Goal: Transaction & Acquisition: Purchase product/service

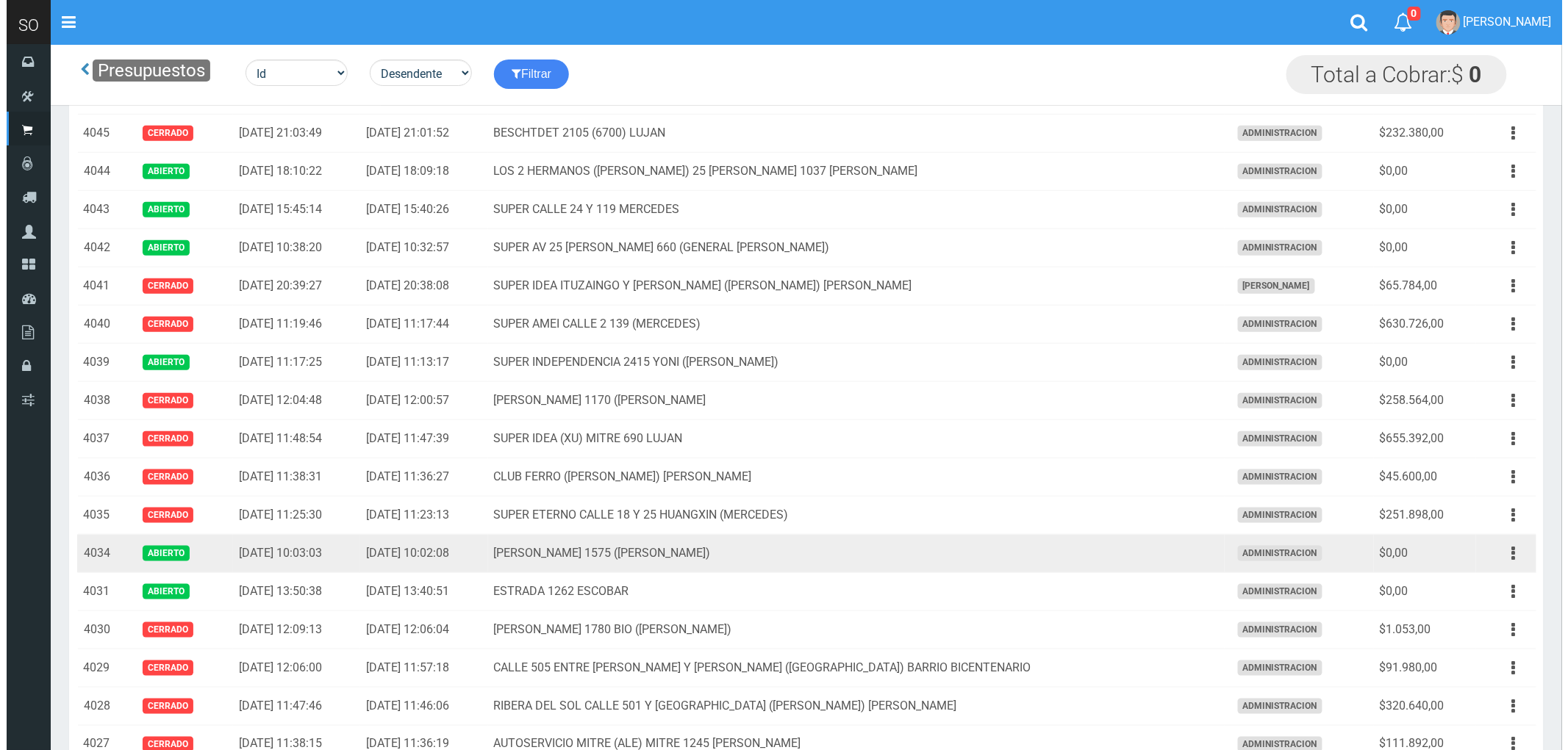
scroll to position [408, 0]
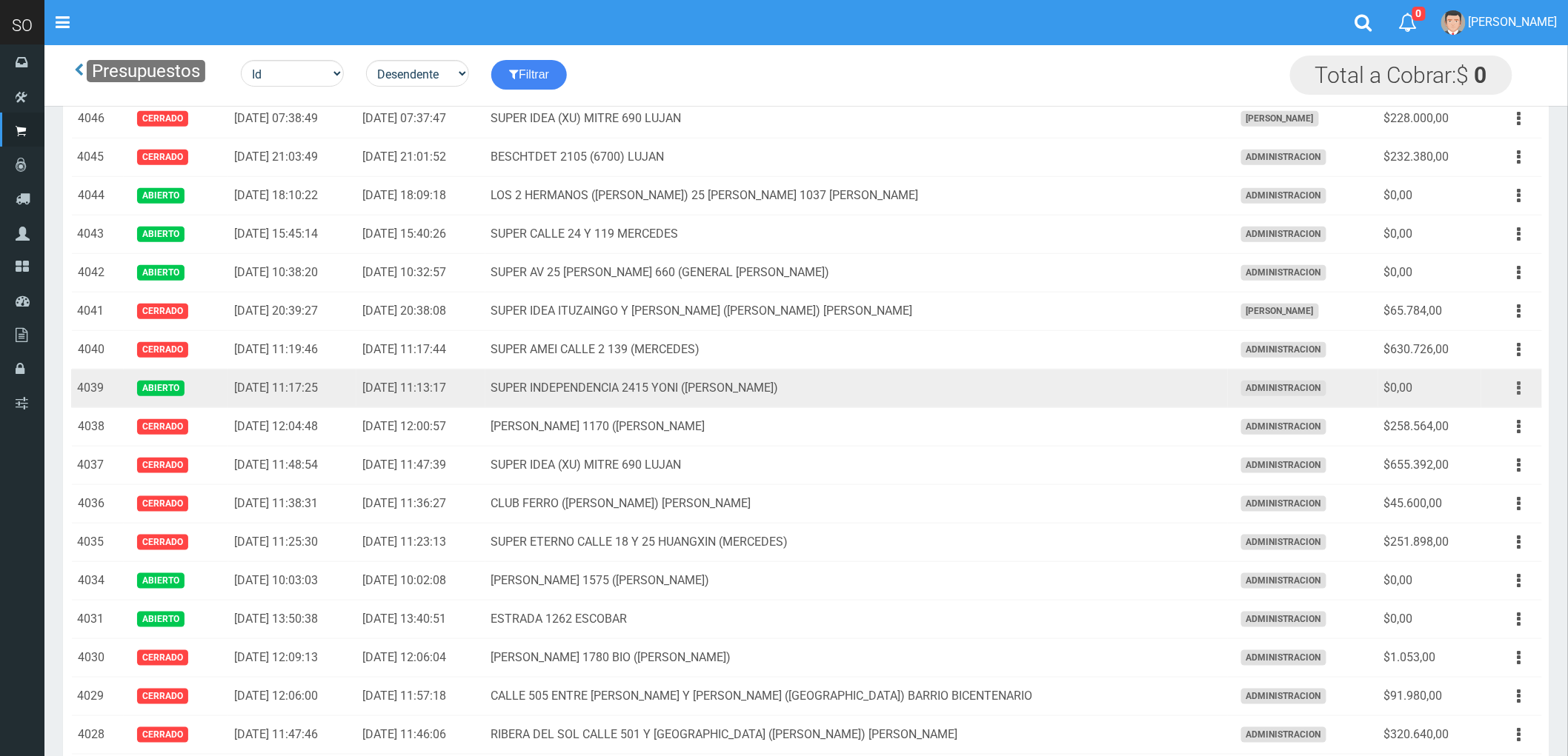
click at [1518, 390] on icon "button" at bounding box center [1519, 388] width 4 height 26
click at [1500, 507] on link "Eliminar" at bounding box center [1477, 501] width 117 height 33
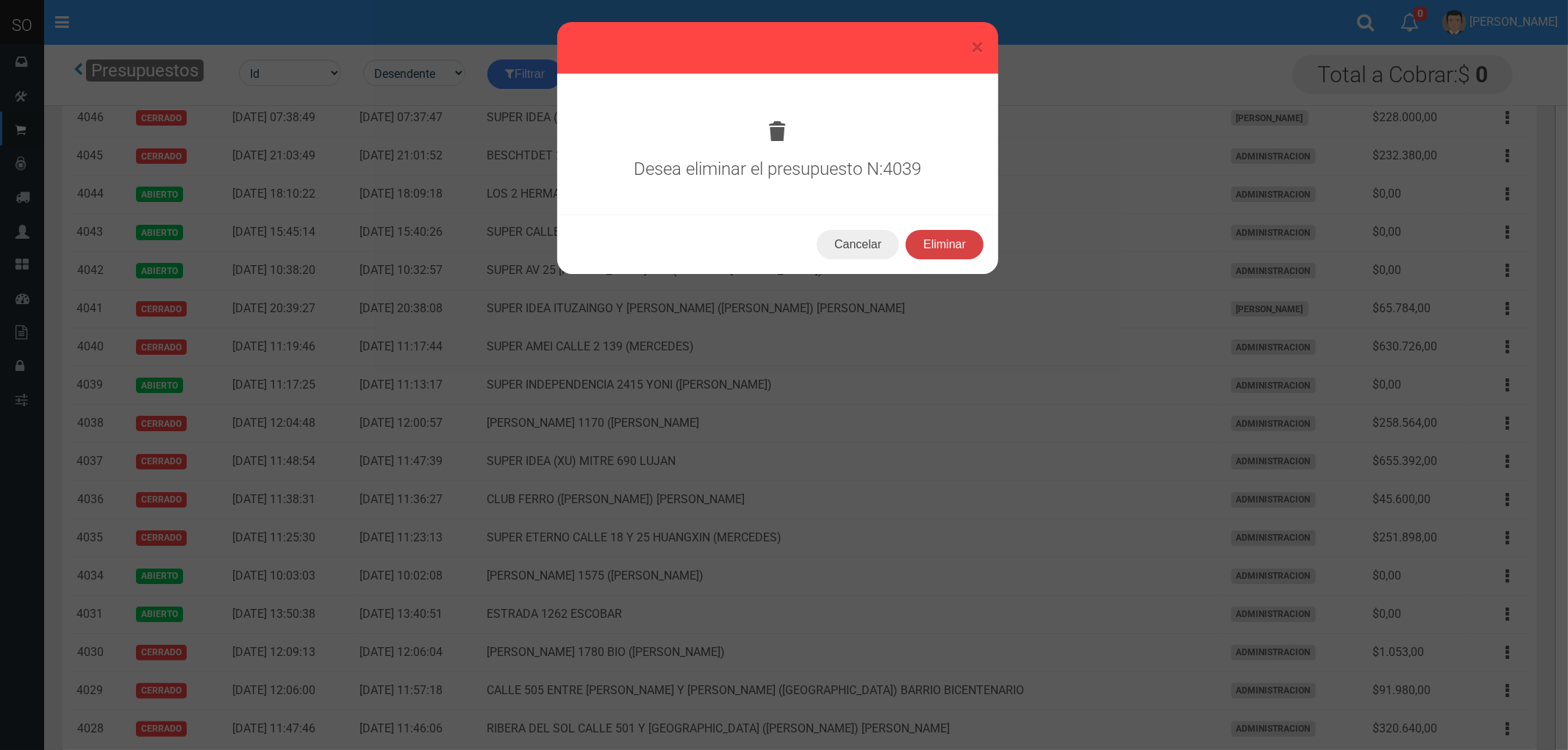
click at [943, 243] on button "Eliminar" at bounding box center [944, 244] width 78 height 29
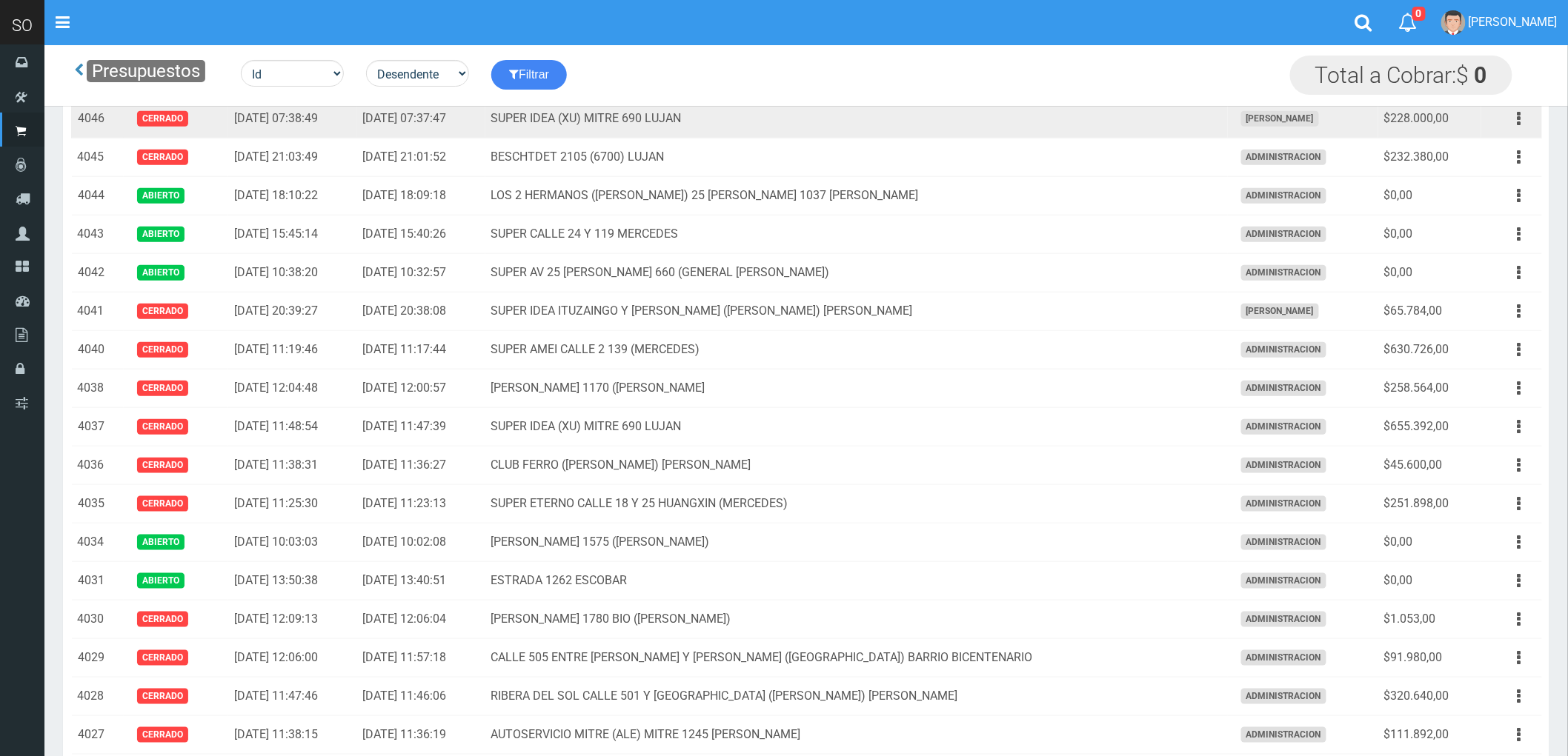
scroll to position [329, 0]
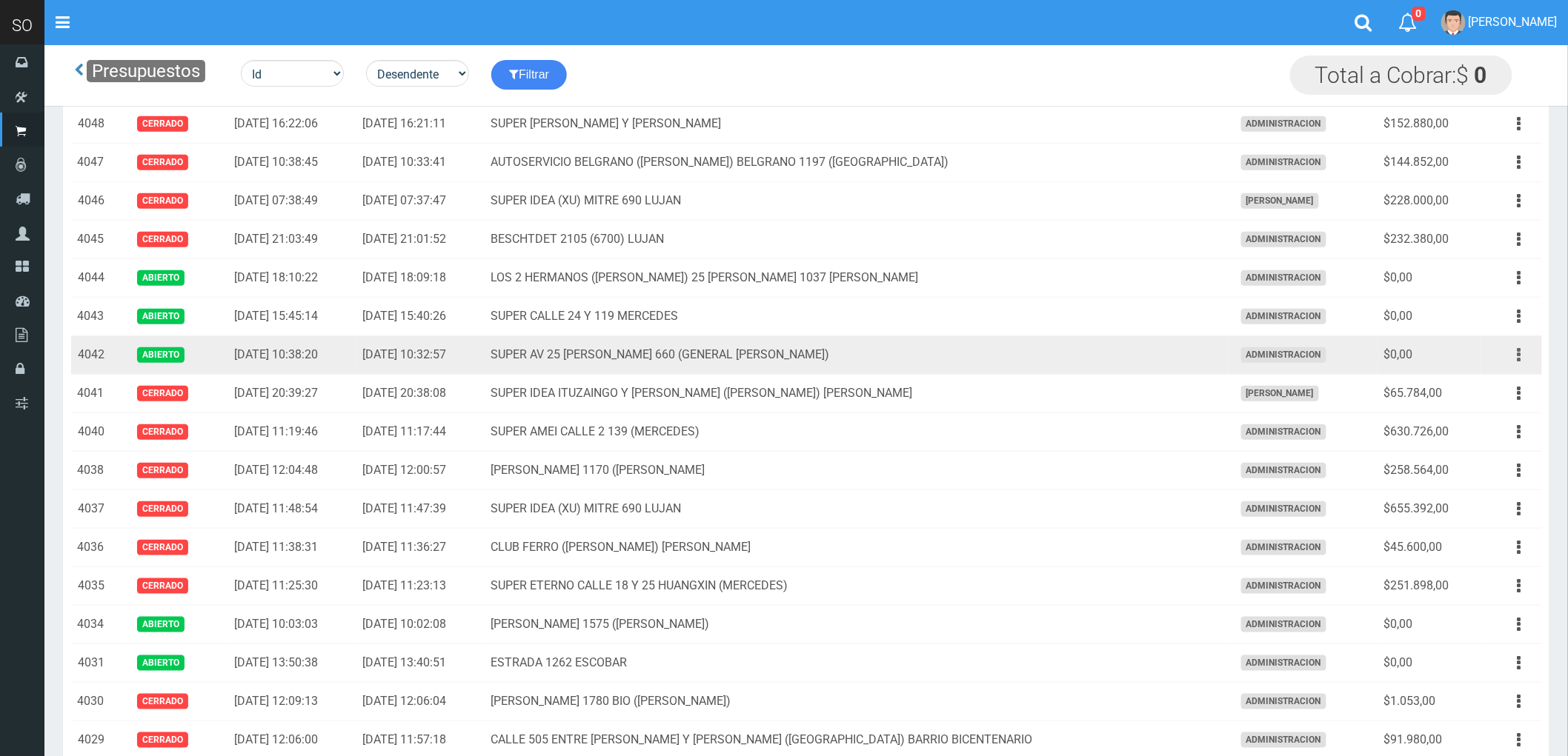
click at [1515, 358] on button "button" at bounding box center [1519, 355] width 34 height 26
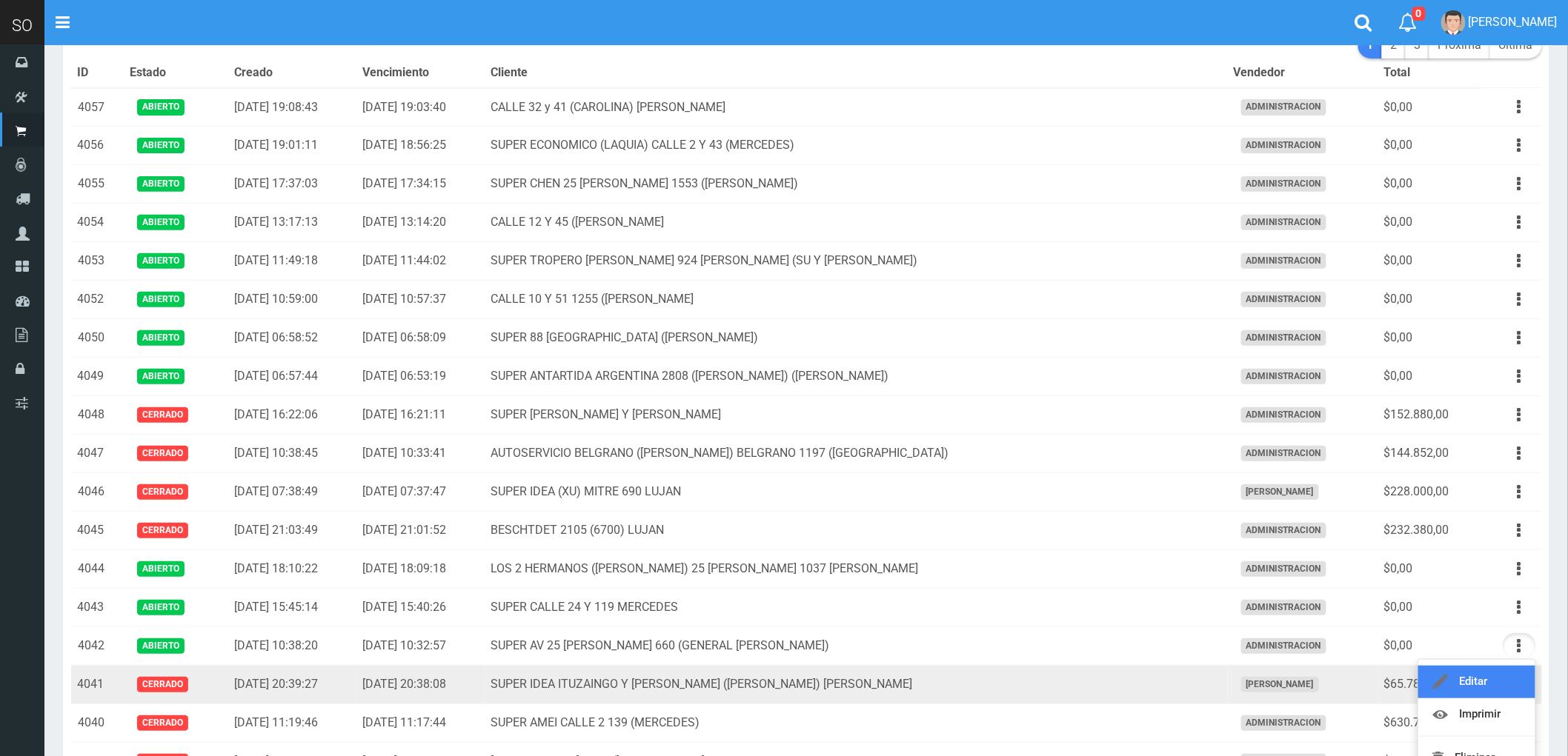
scroll to position [0, 0]
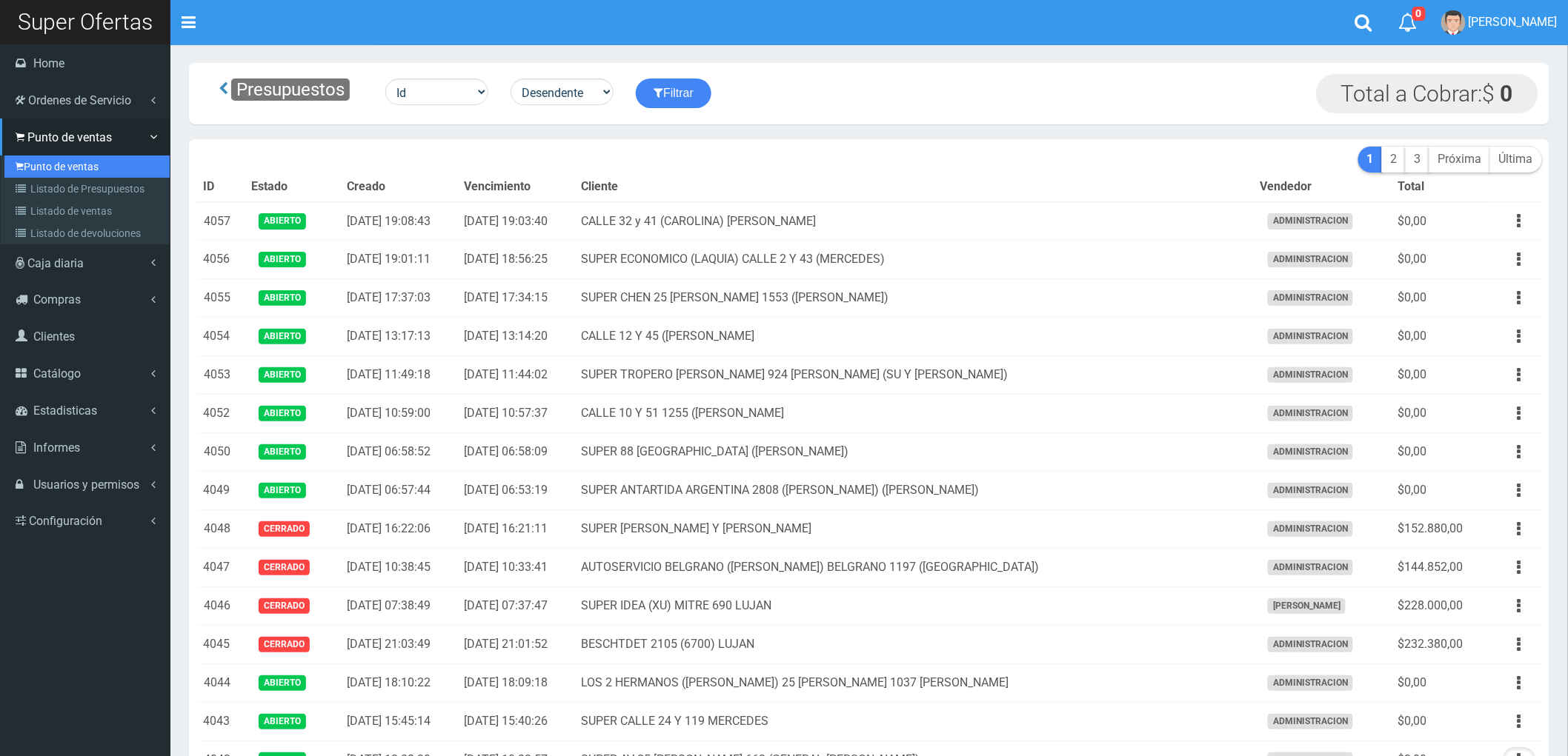
click at [52, 168] on link "Punto de ventas" at bounding box center [87, 167] width 165 height 22
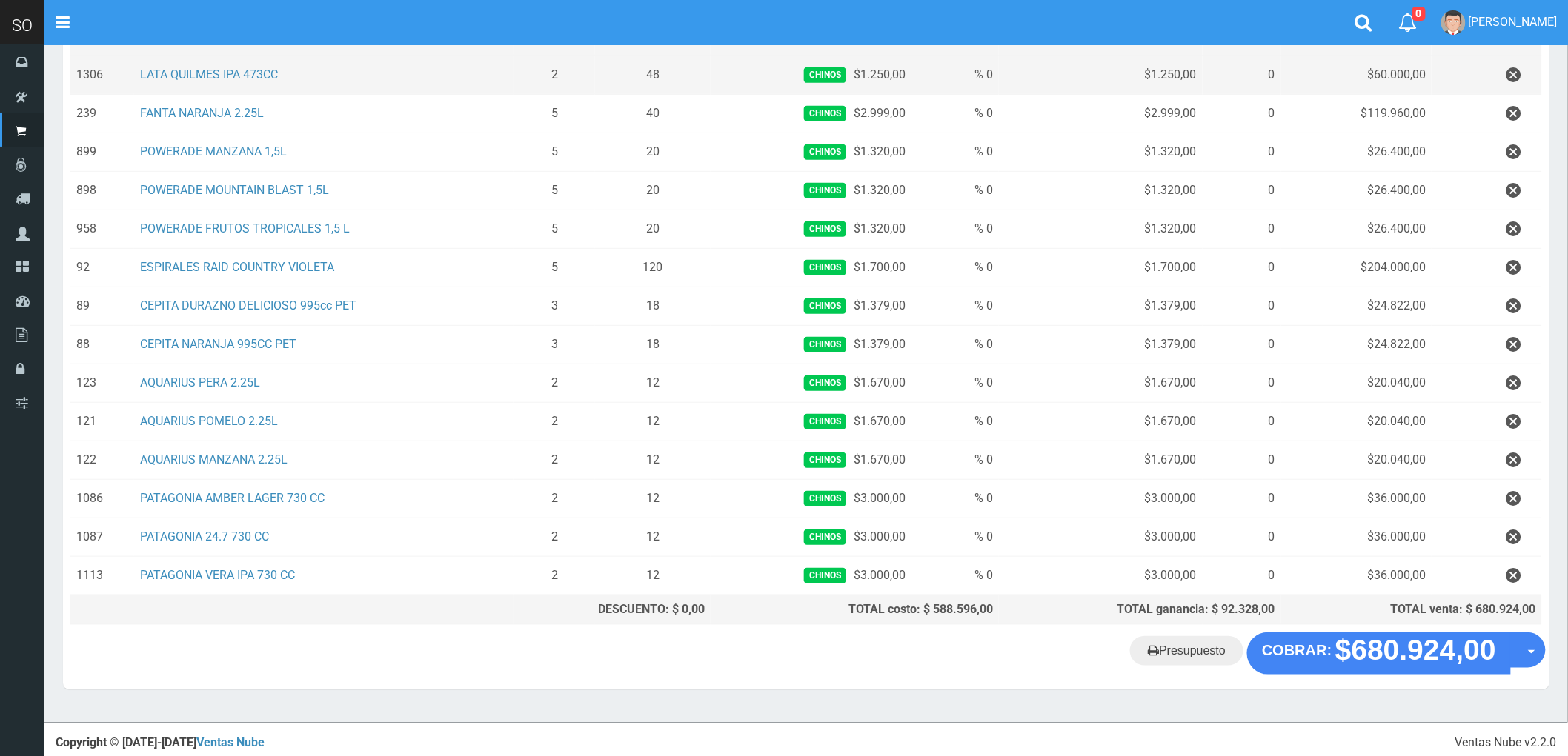
scroll to position [246, 0]
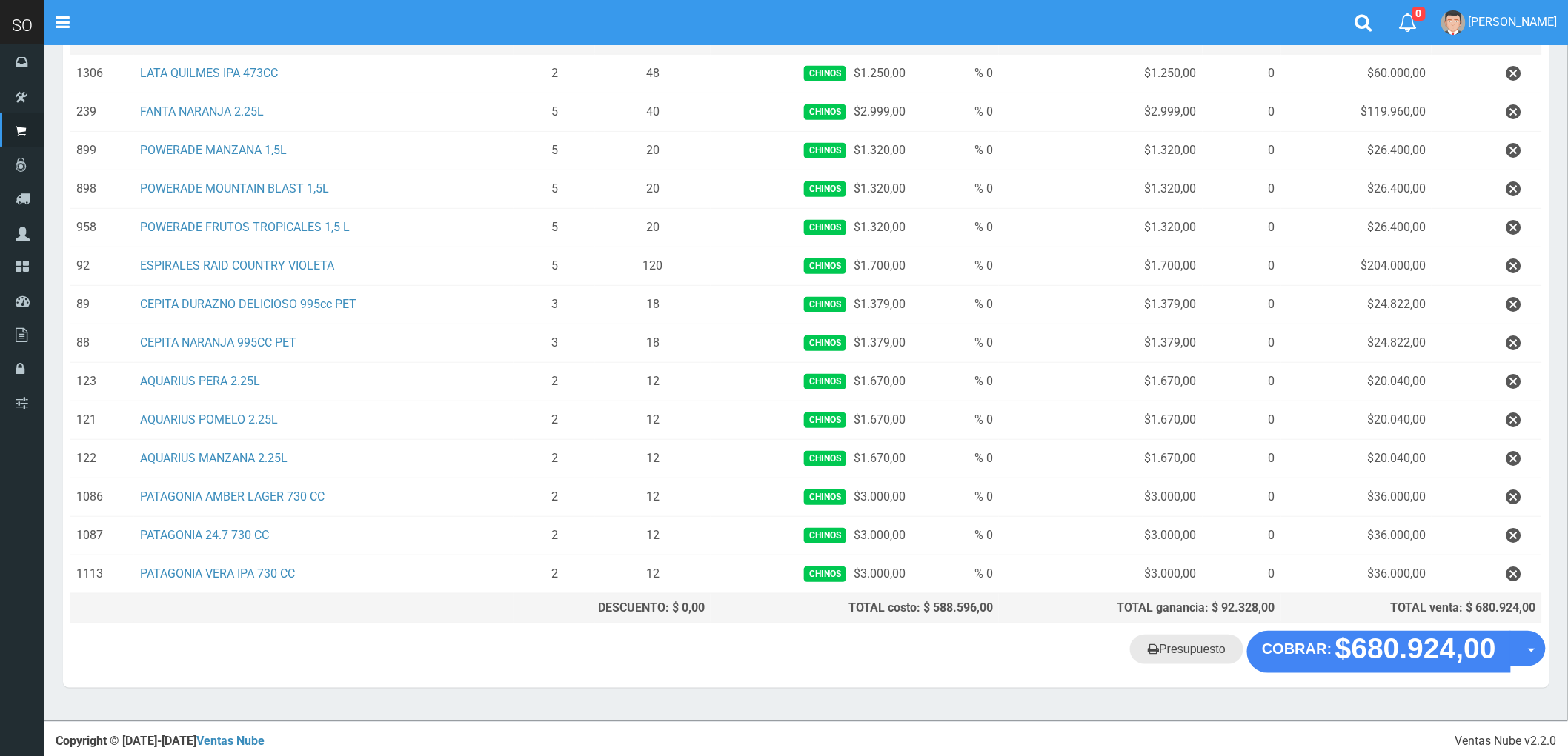
click at [1189, 659] on link "Presupuesto" at bounding box center [1187, 649] width 113 height 29
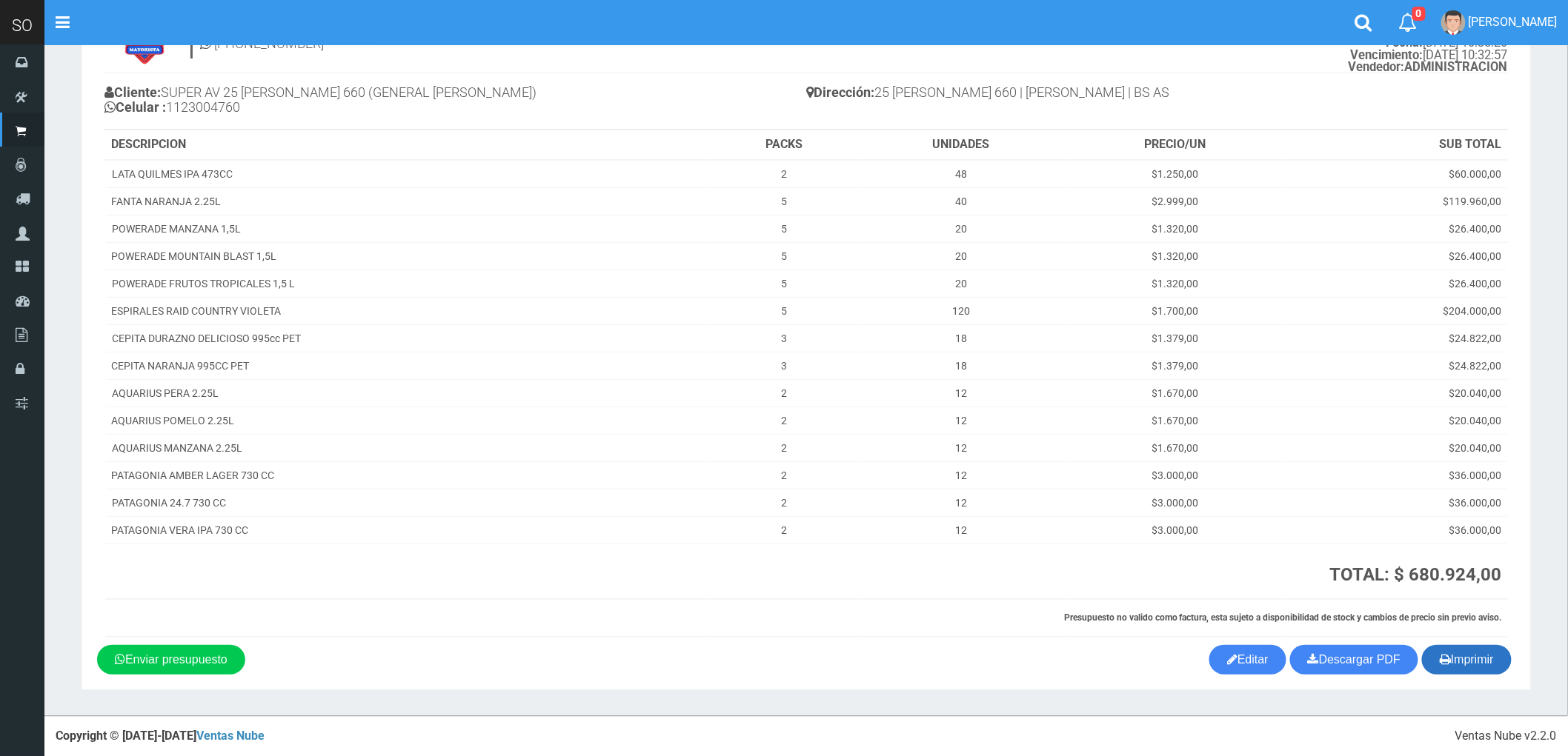
scroll to position [89, 0]
click at [1474, 664] on button "Imprimir" at bounding box center [1466, 659] width 90 height 29
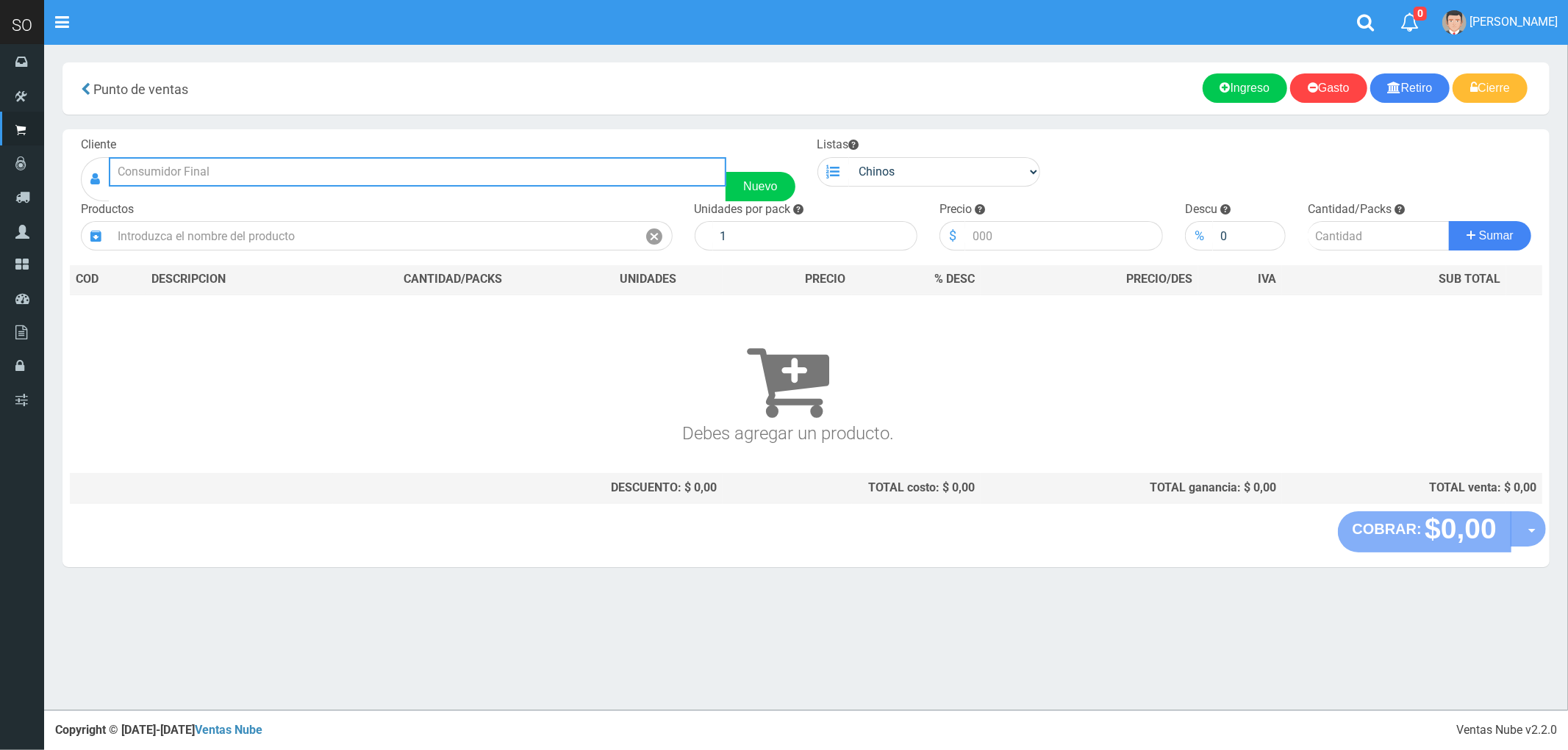
click at [162, 173] on input "text" at bounding box center [418, 171] width 617 height 29
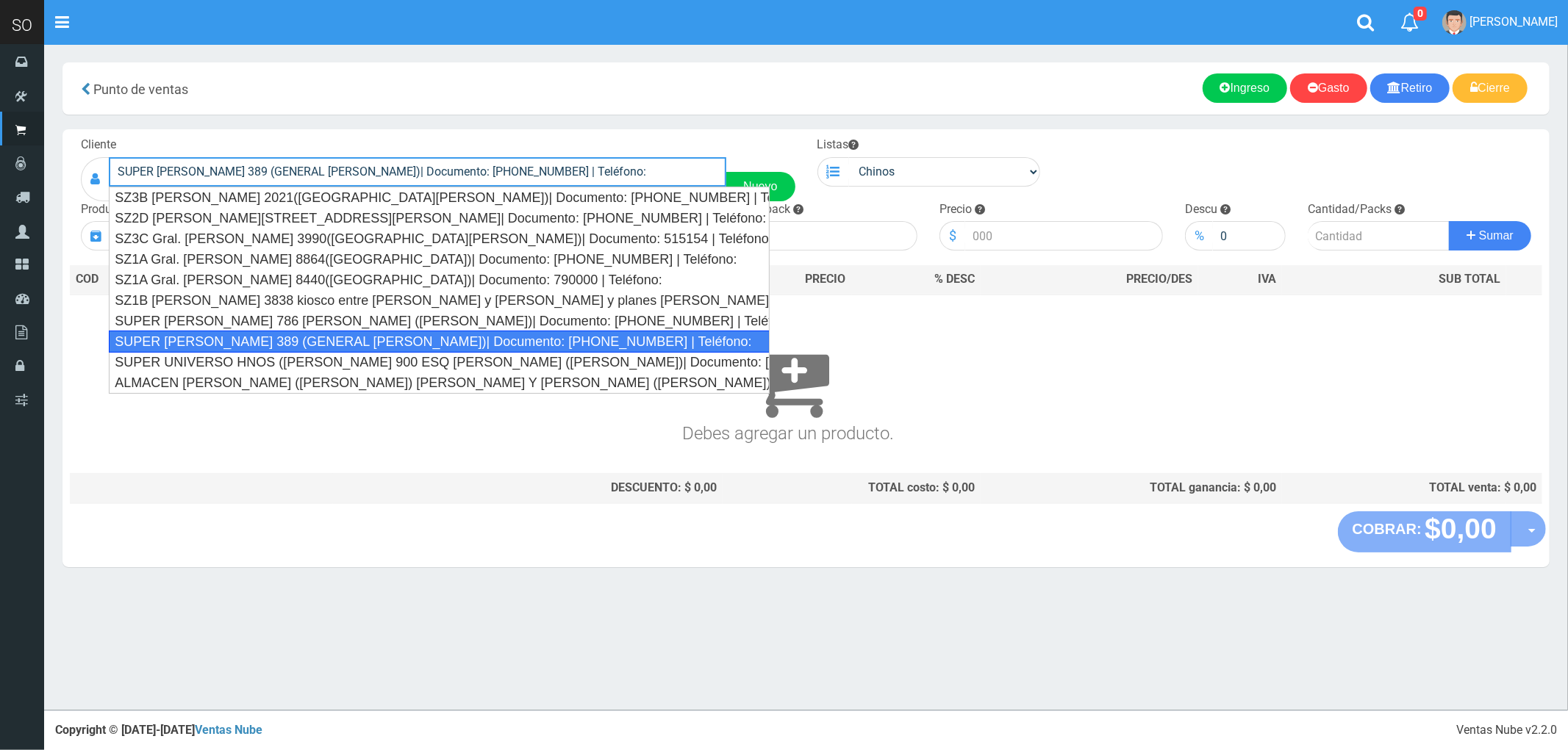
type input "SUPER [PERSON_NAME] 389 (GENERAL [PERSON_NAME])| Documento: [PHONE_NUMBER] | Te…"
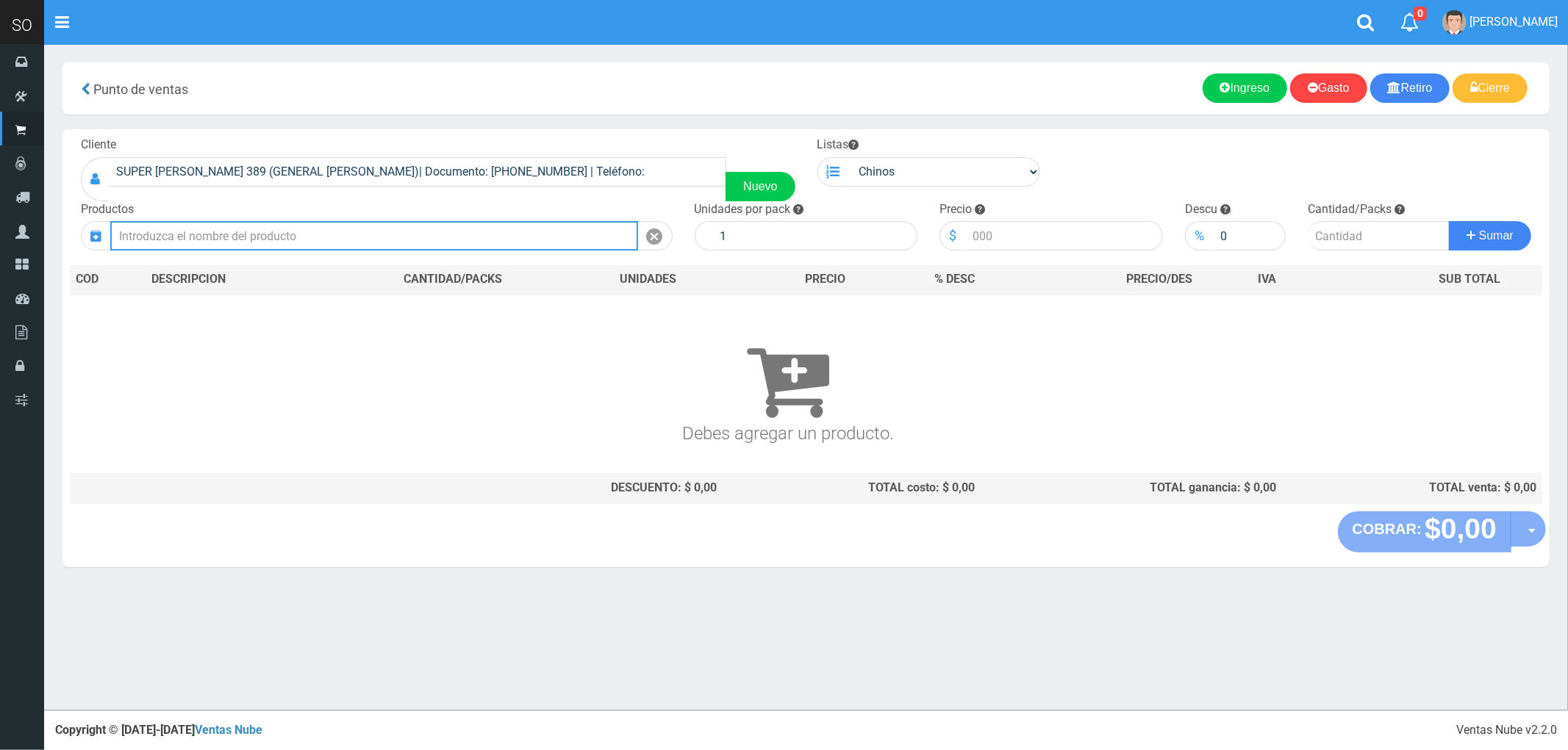
click at [247, 241] on input "text" at bounding box center [374, 236] width 528 height 29
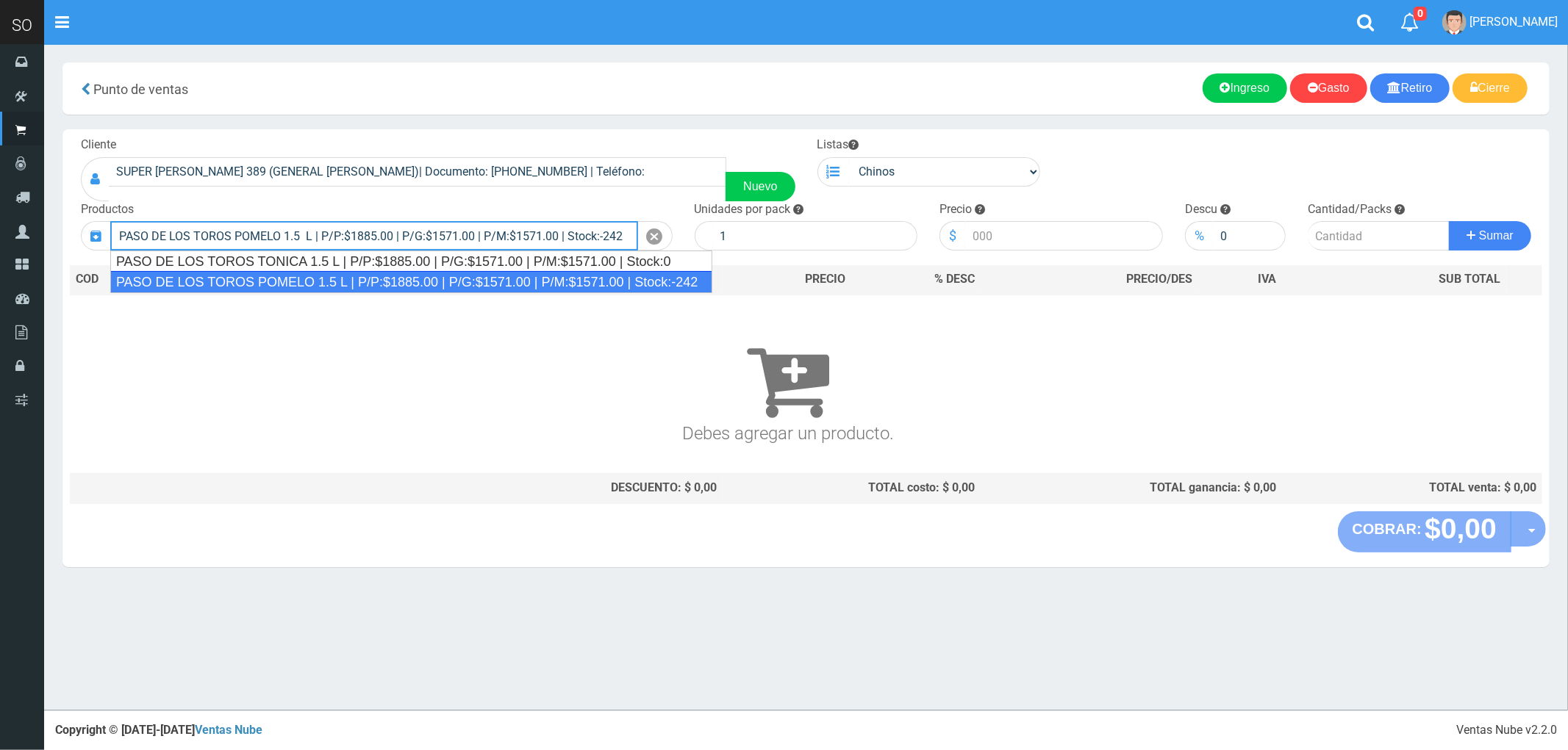
type input "PASO DE LOS TOROS POMELO 1.5 L | P/P:$1885.00 | P/G:$1571.00 | P/M:$1571.00 | S…"
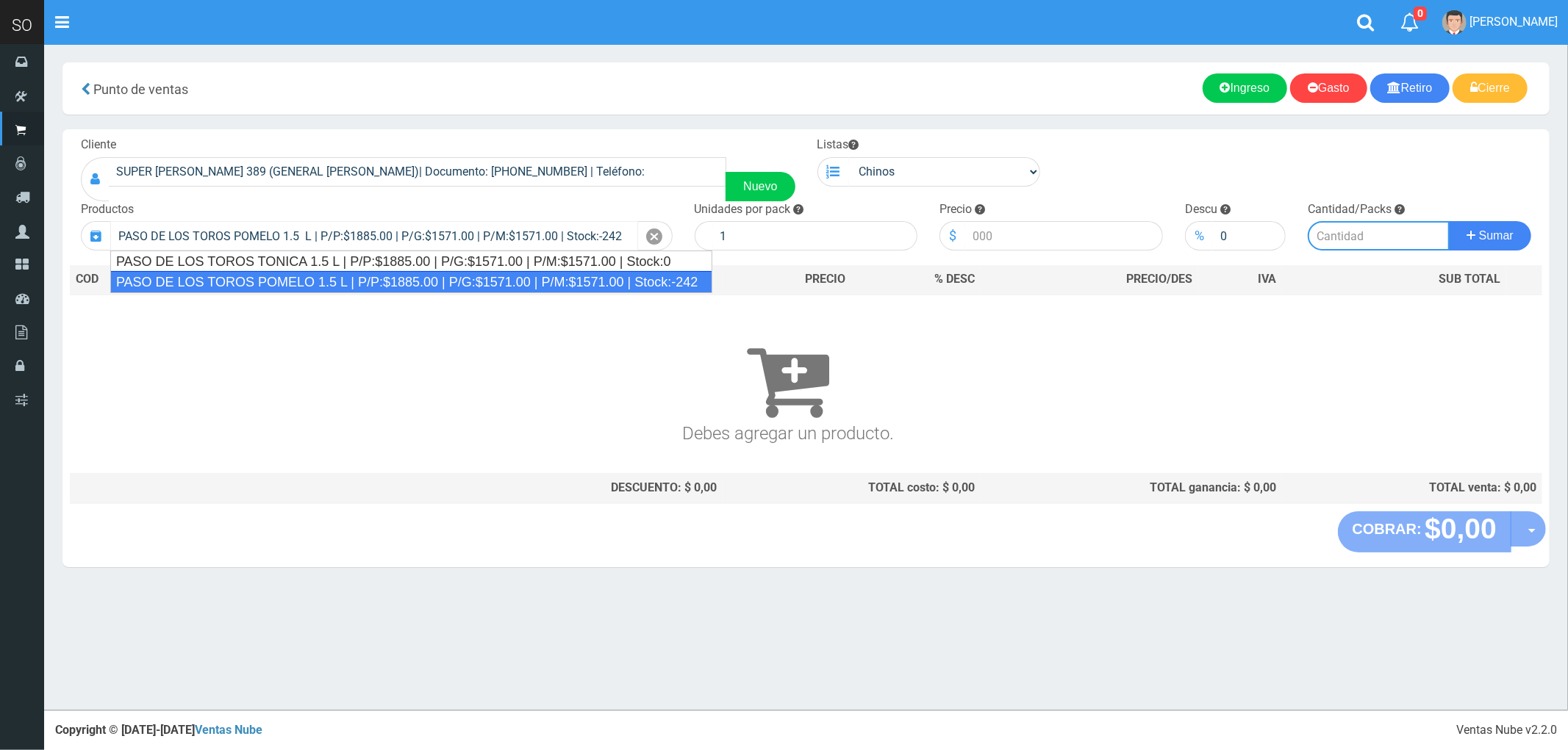
type input "6"
type input "1885.00"
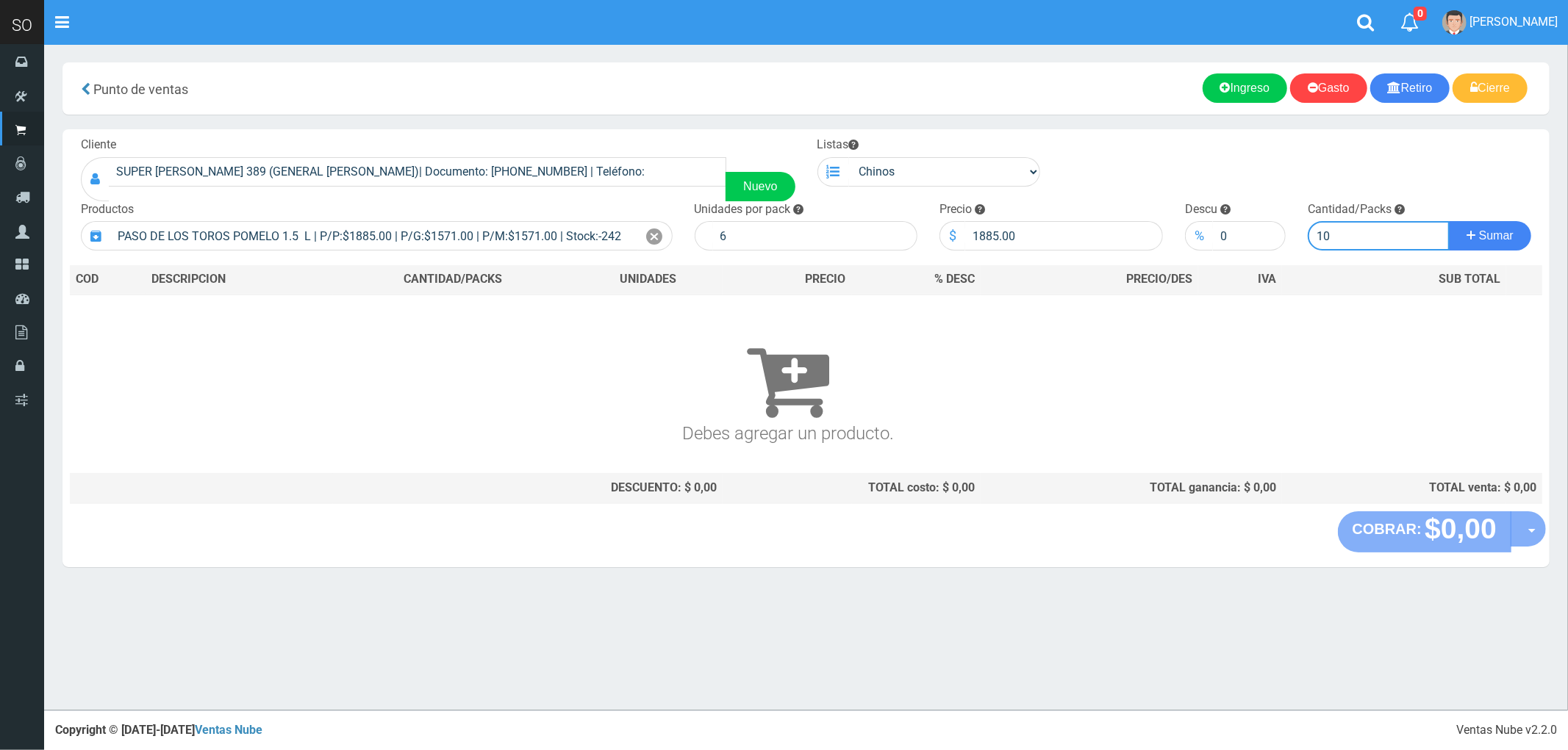
type input "10"
click at [1448, 222] on button "Sumar" at bounding box center [1490, 236] width 83 height 29
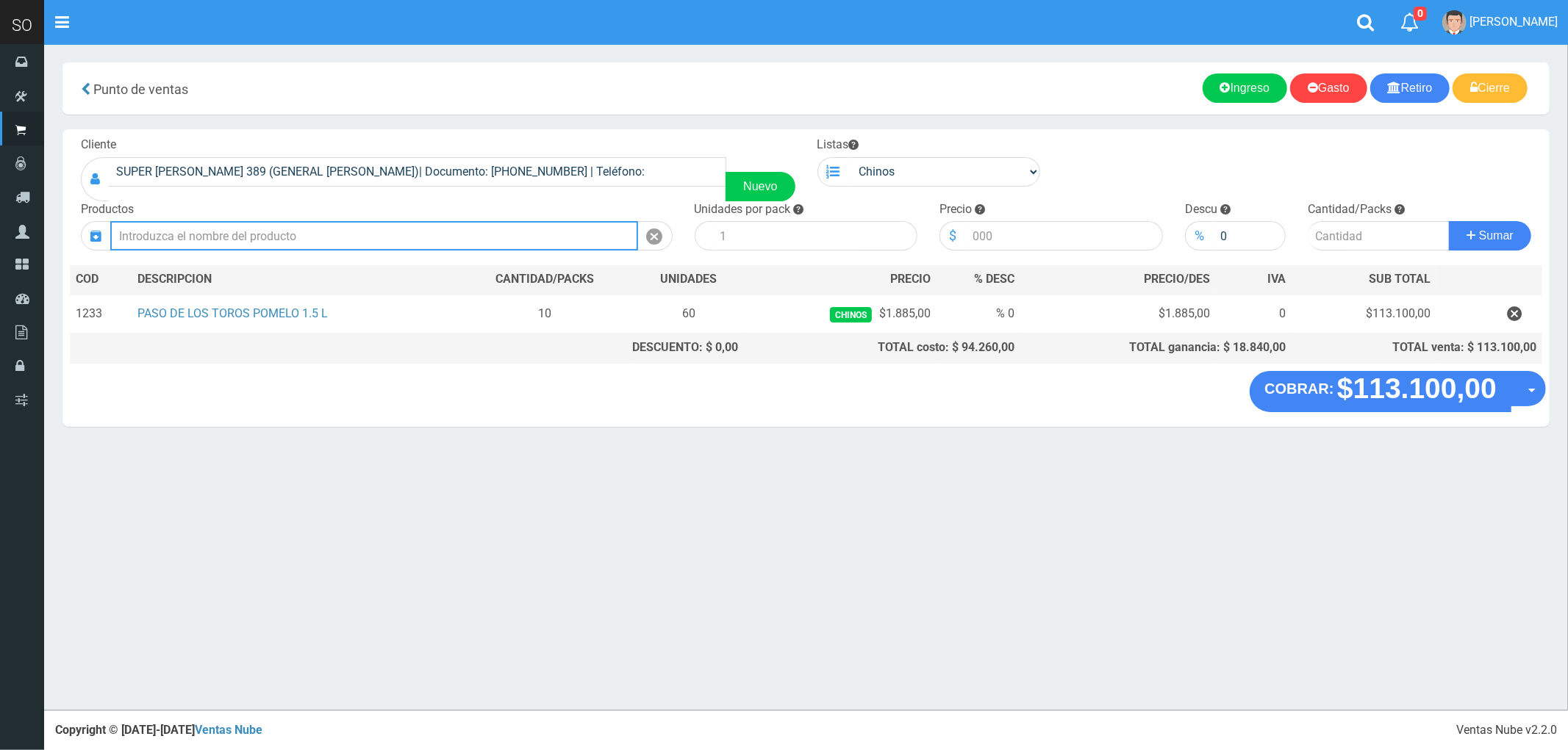
click at [185, 234] on input "text" at bounding box center [374, 236] width 528 height 29
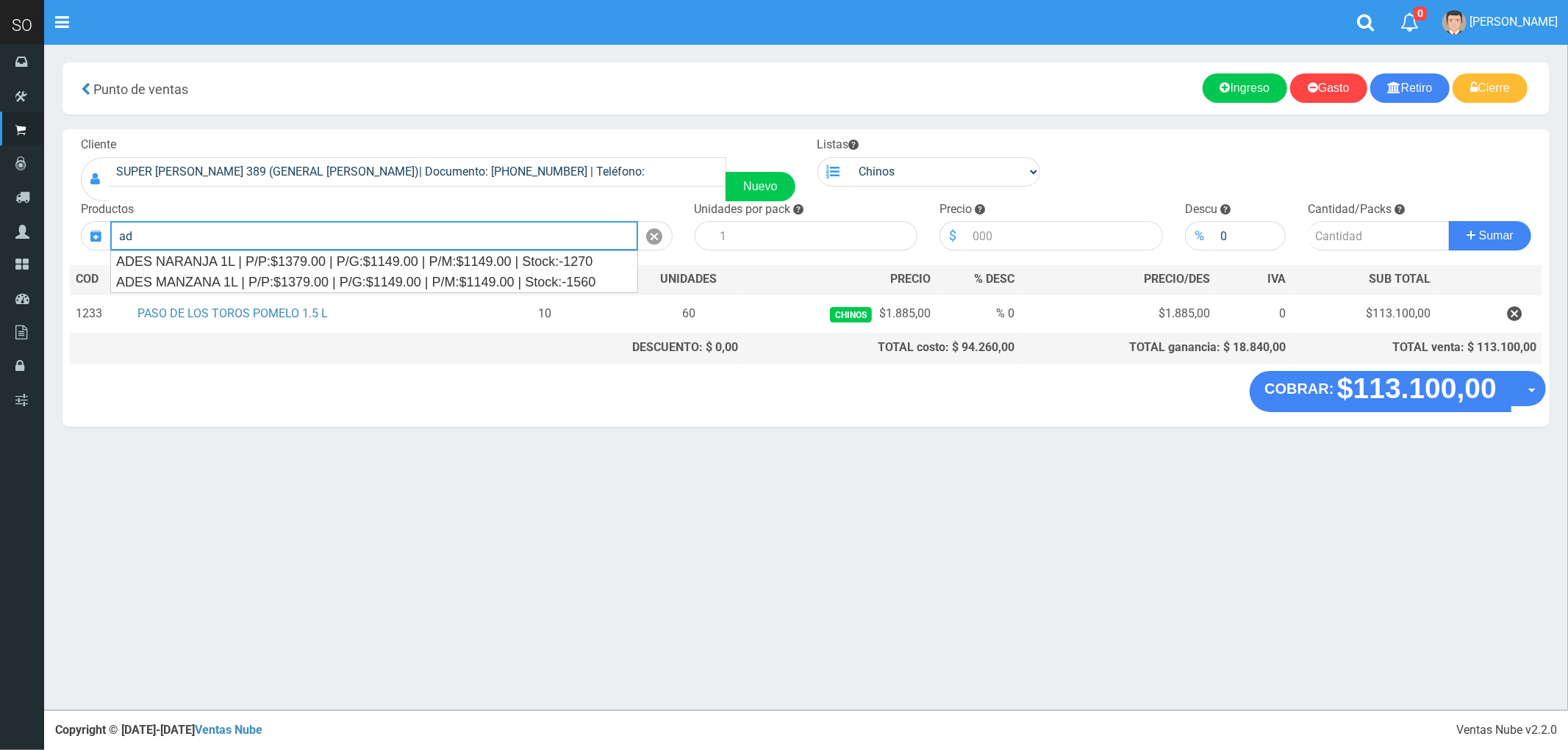
type input "a"
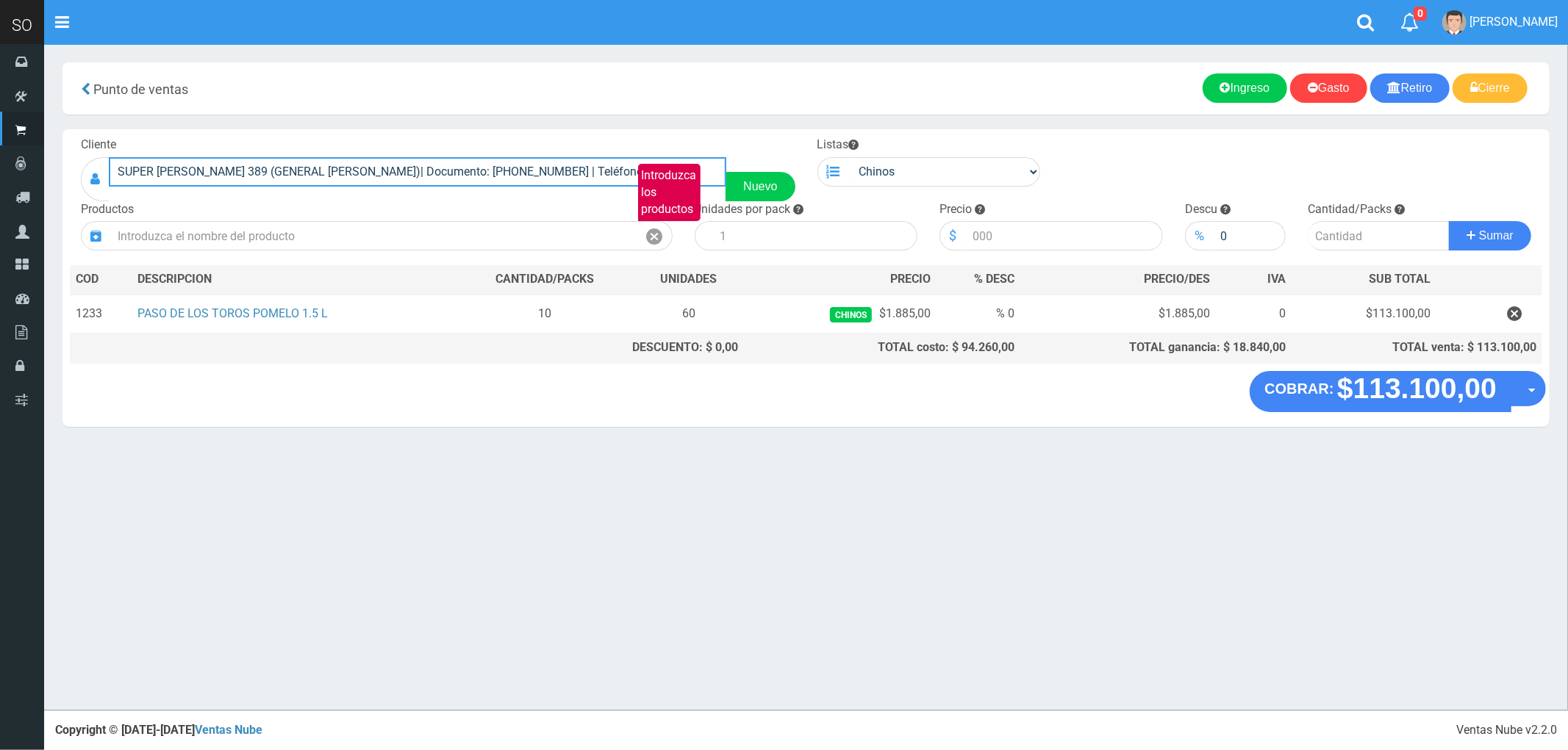
drag, startPoint x: 542, startPoint y: 173, endPoint x: 108, endPoint y: 150, distance: 434.6
click at [108, 150] on div "Cliente SUPER LAVALLE 389 (GENERAL RODRIGUEZ)| Documento: 54043466 | Teléfono: …" at bounding box center [438, 169] width 737 height 65
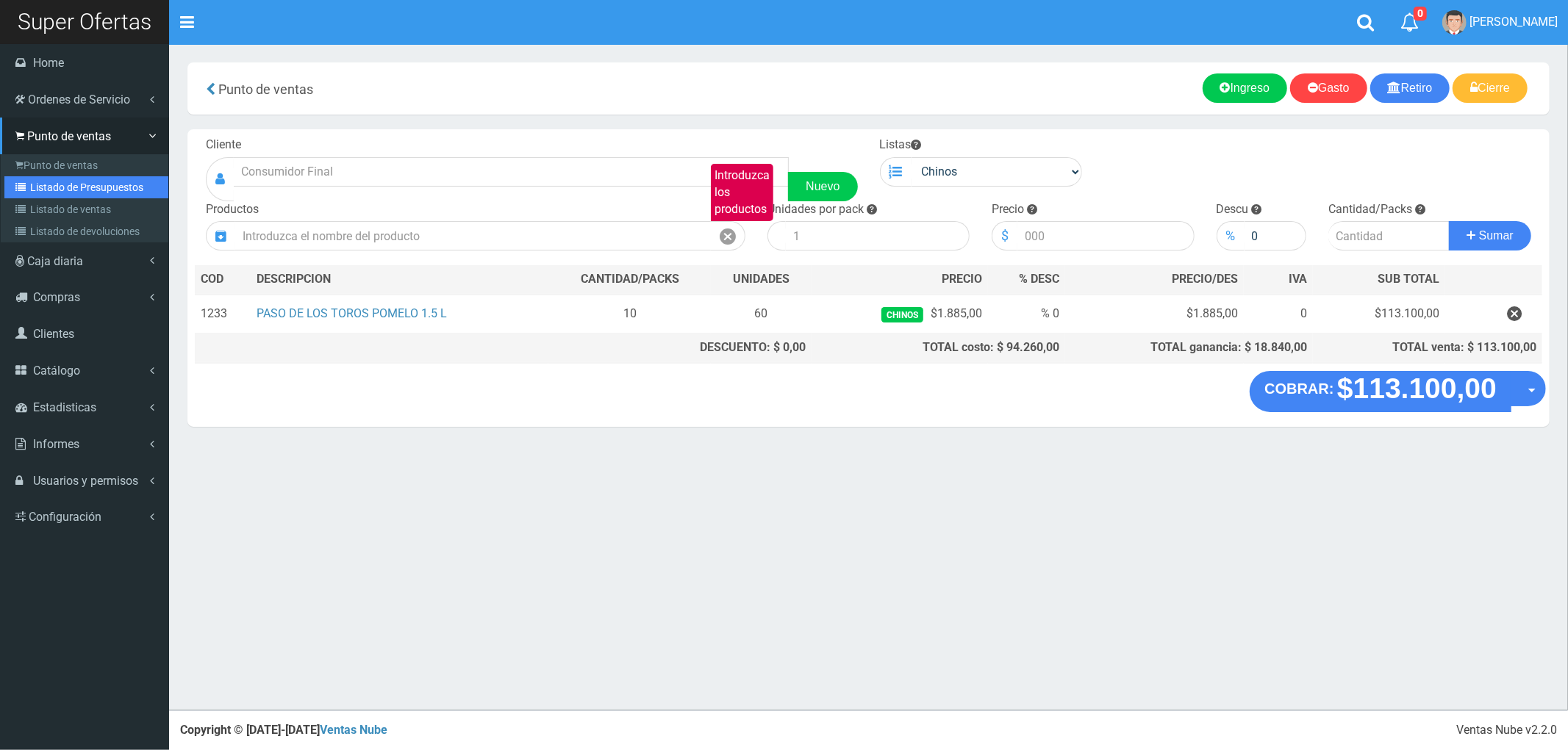
click at [82, 185] on link "Listado de Presupuestos" at bounding box center [86, 187] width 164 height 22
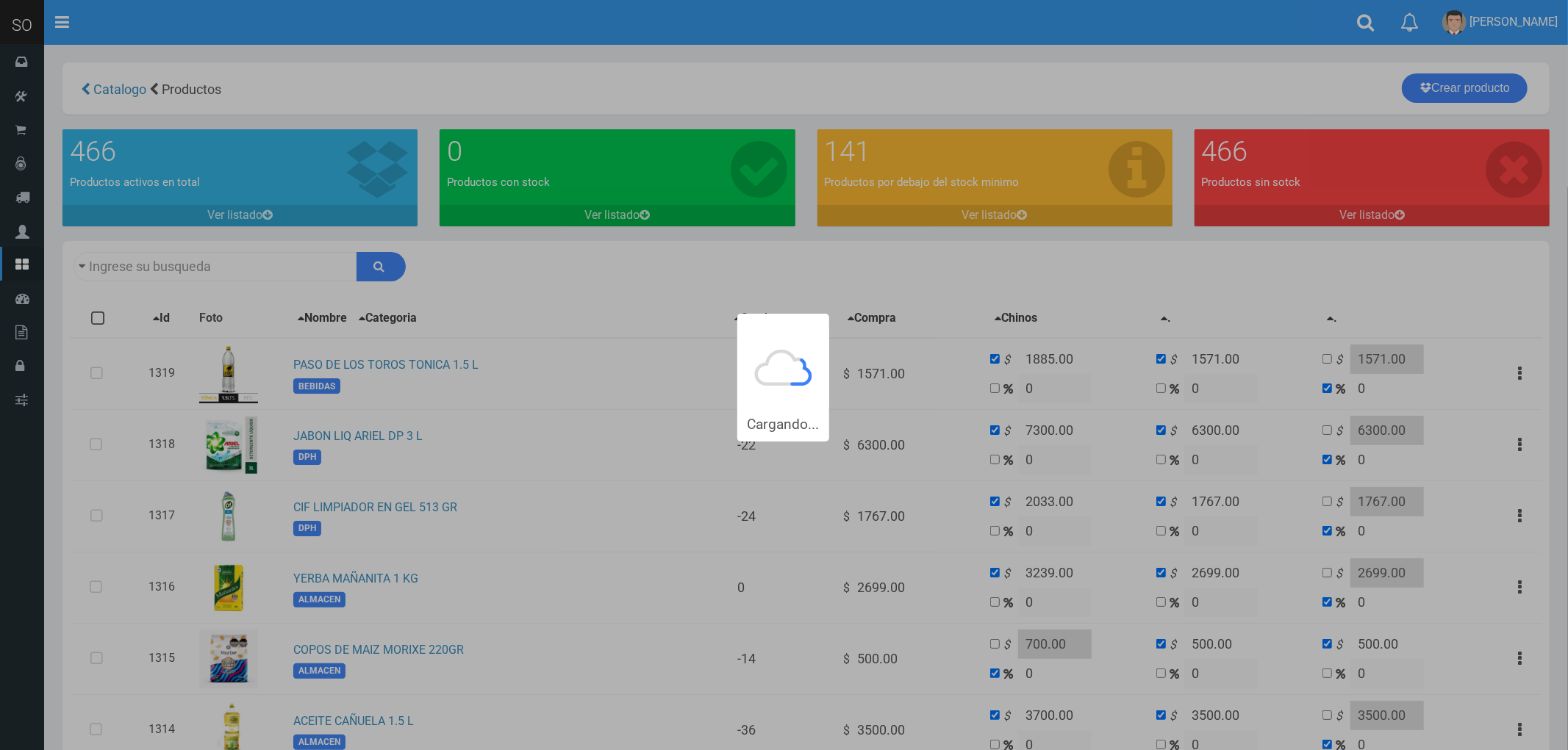
click at [175, 262] on div "Cargando..." at bounding box center [784, 221] width 1568 height 441
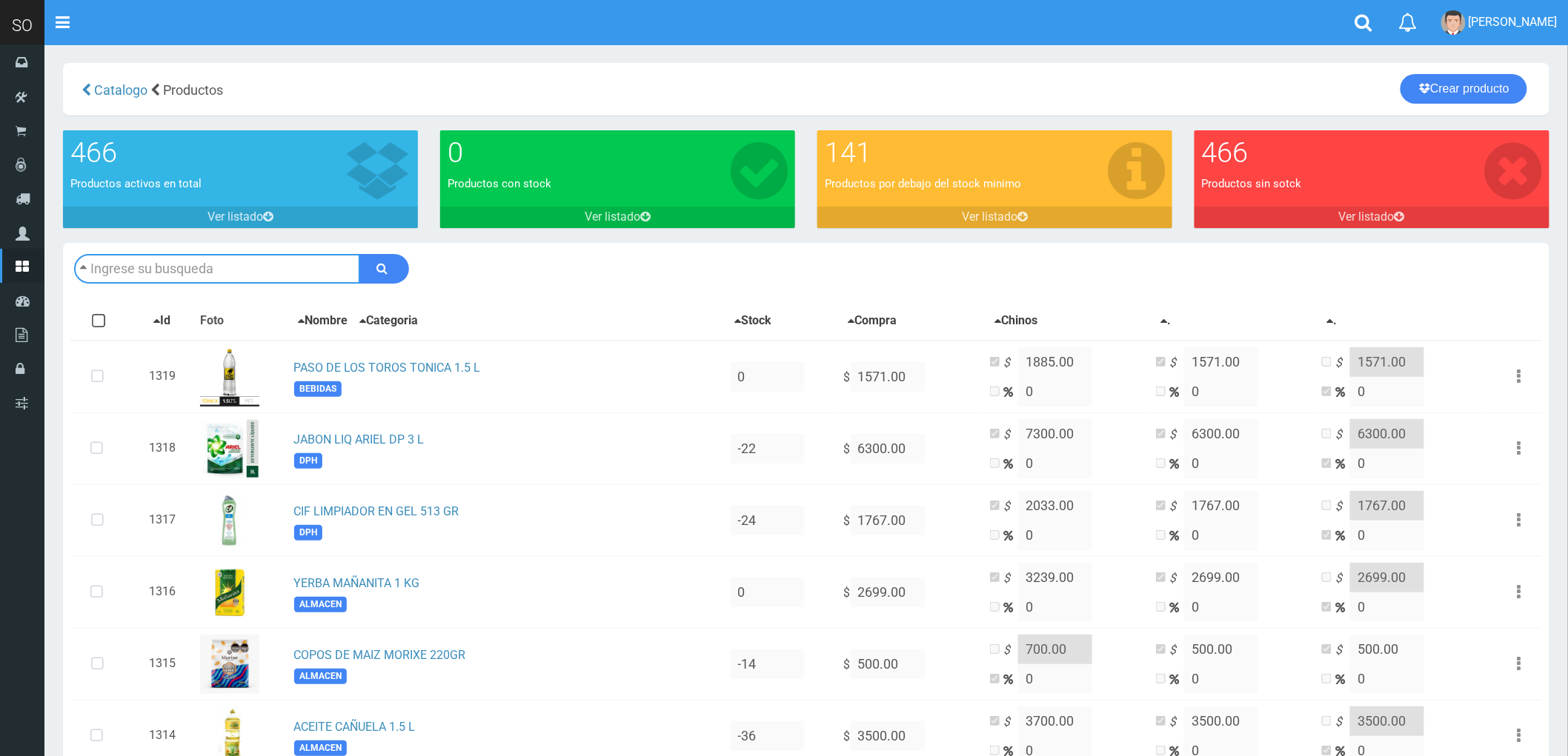
click at [176, 264] on input "text" at bounding box center [217, 269] width 286 height 29
type input "ADES FRUTOS TROPICALES 1L"
click at [359, 254] on button "submit" at bounding box center [384, 269] width 50 height 29
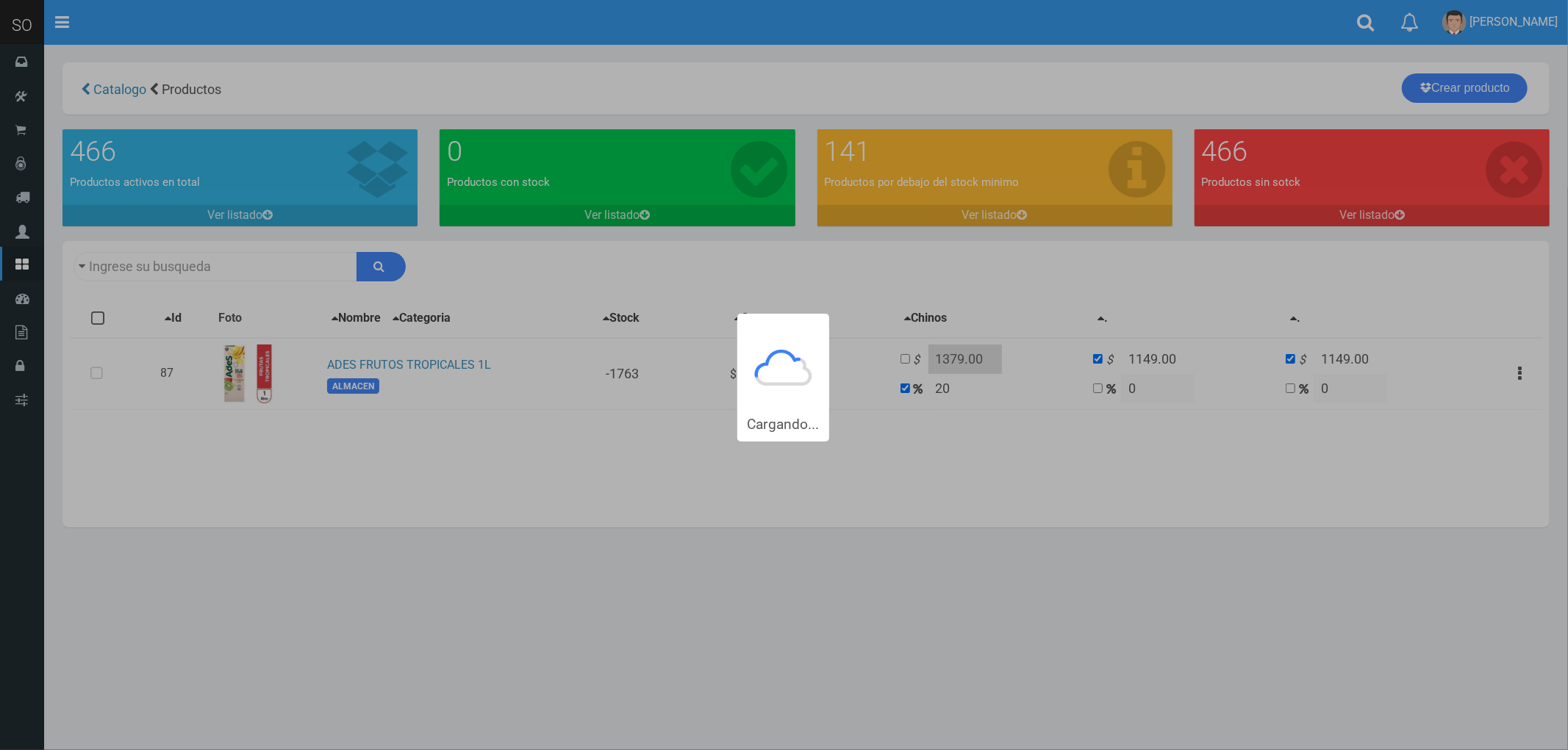
click at [99, 378] on div "Cargando..." at bounding box center [784, 221] width 1568 height 441
type input "ADES FRUTOS+TROPICALES+1L"
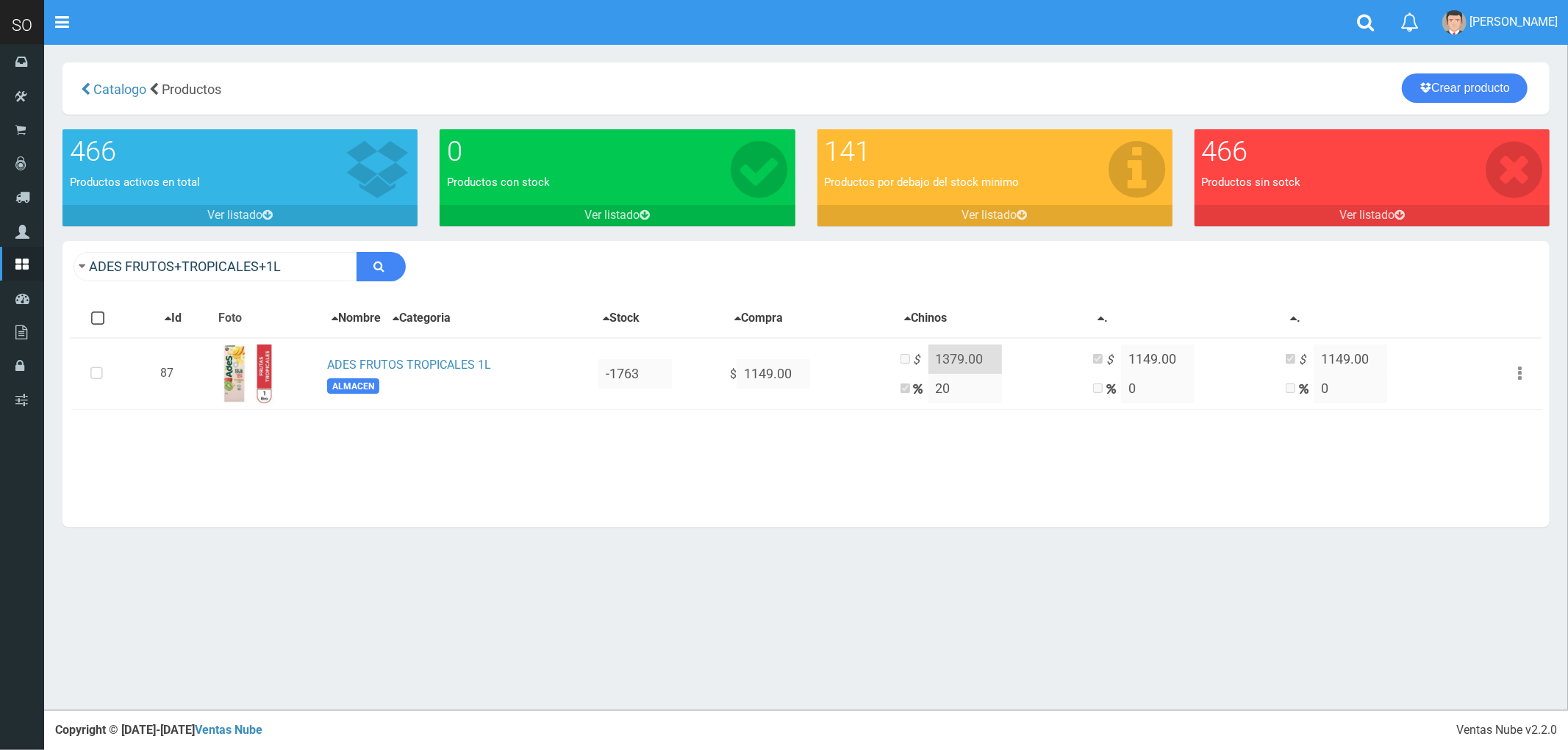
click at [97, 370] on icon at bounding box center [97, 374] width 39 height 48
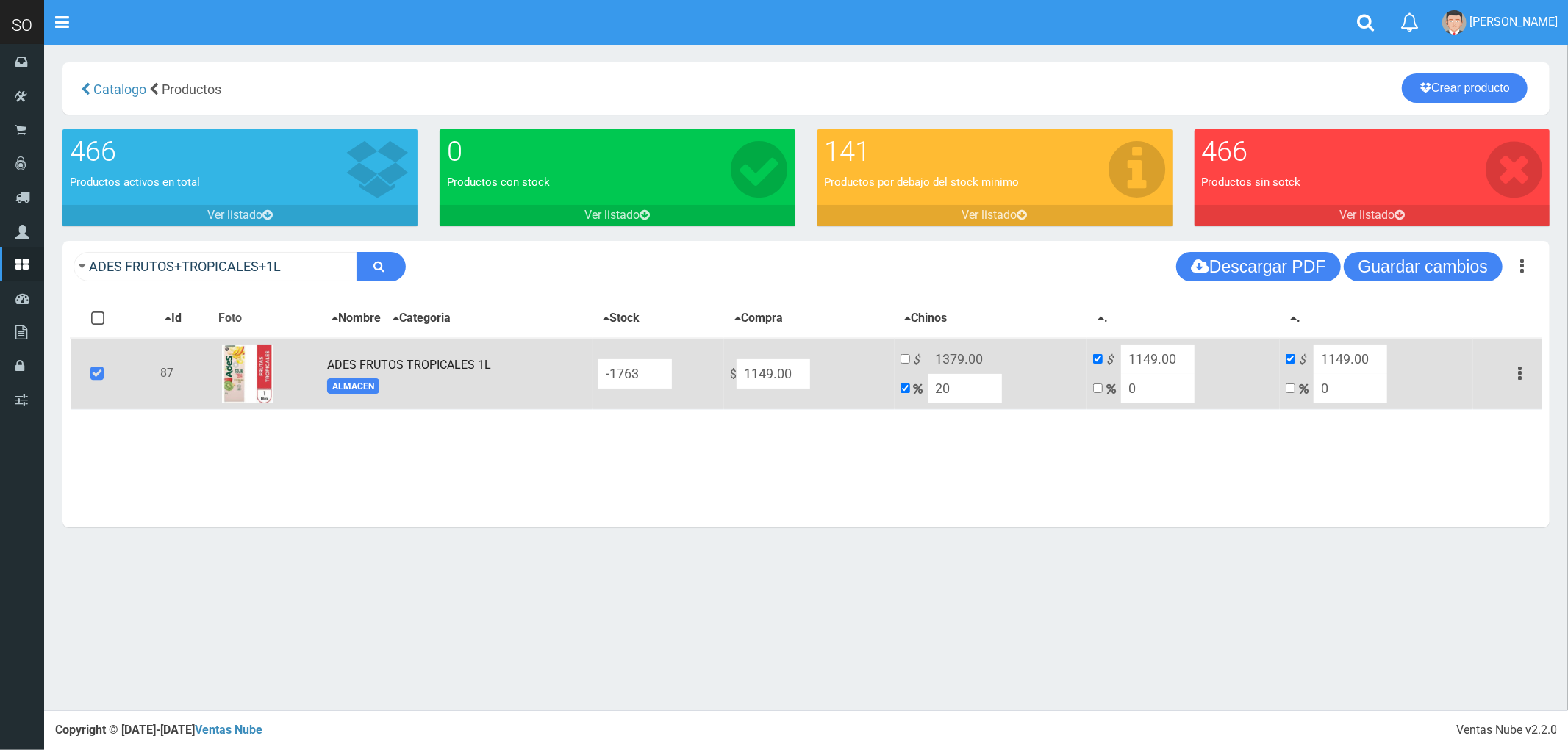
drag, startPoint x: 777, startPoint y: 381, endPoint x: 757, endPoint y: 383, distance: 20.1
click at [757, 383] on tr "87 ADES FRUTOS TROPICALES 1L ALMACEN -1763 $ 1149.00 $ 1379.00 20 $ 1149.00 0 $…" at bounding box center [806, 374] width 1471 height 72
type input "9"
type input "10.8"
type input "9"
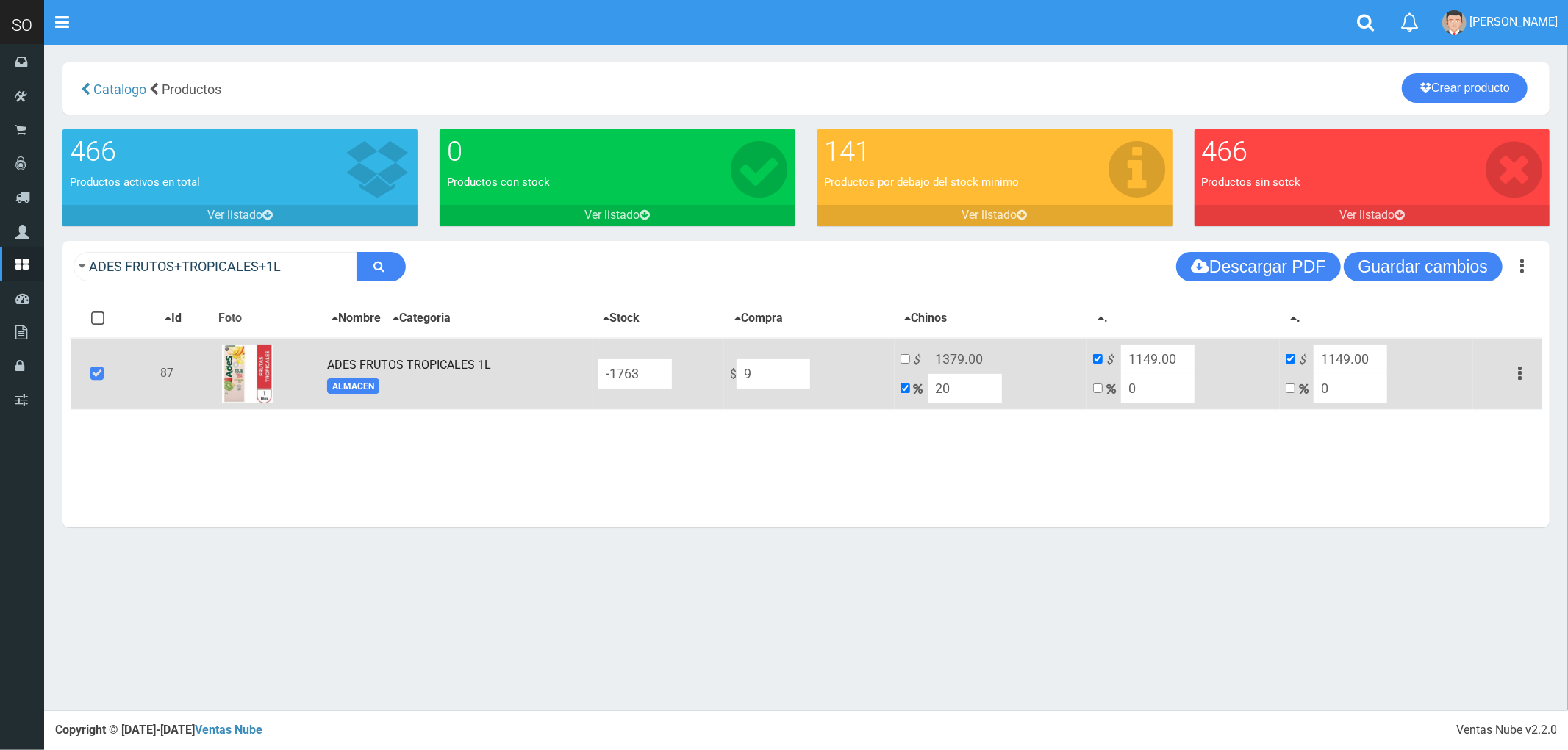
type input "9"
type input "99"
type input "118.8"
type input "99"
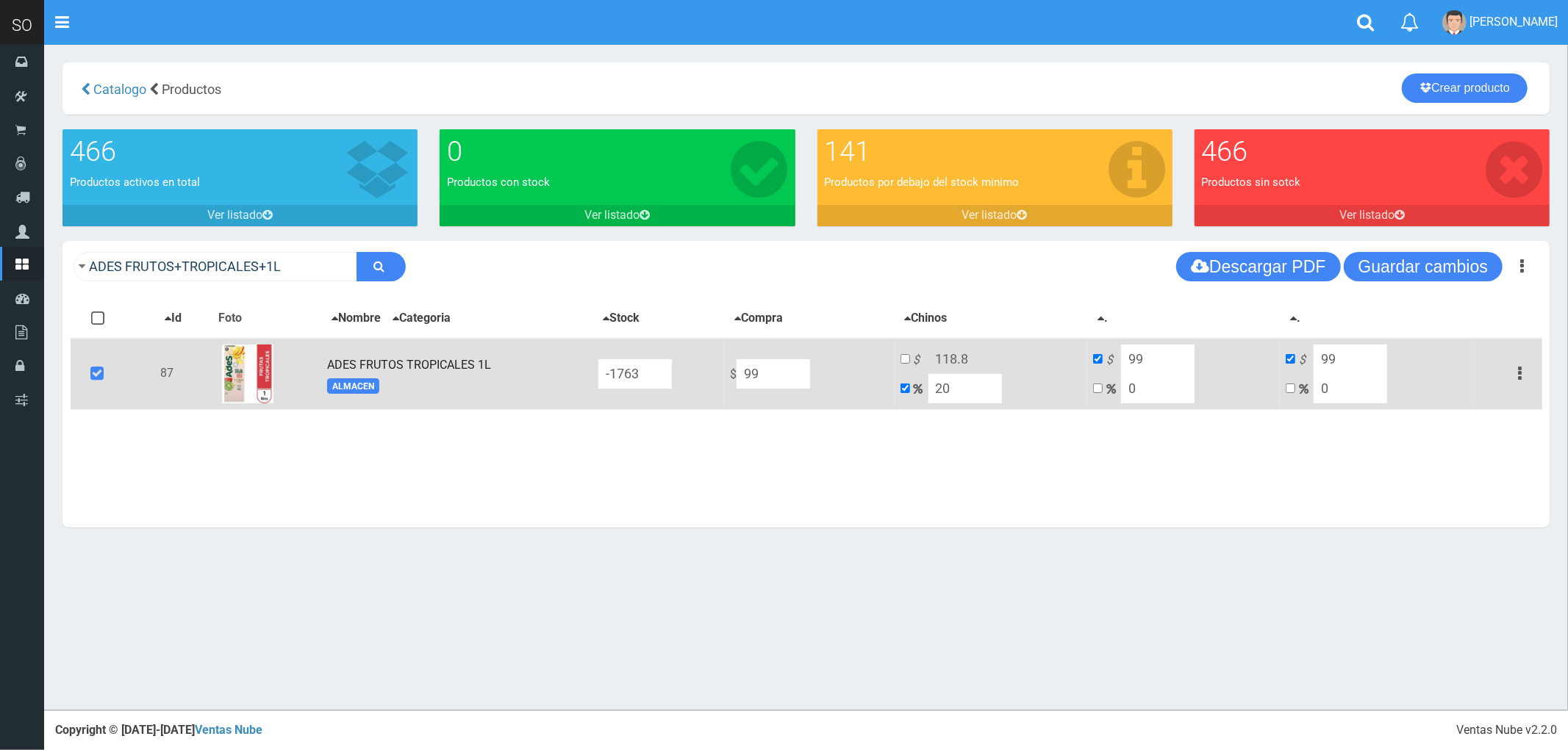
type input "999"
type input "1198.8"
type input "999"
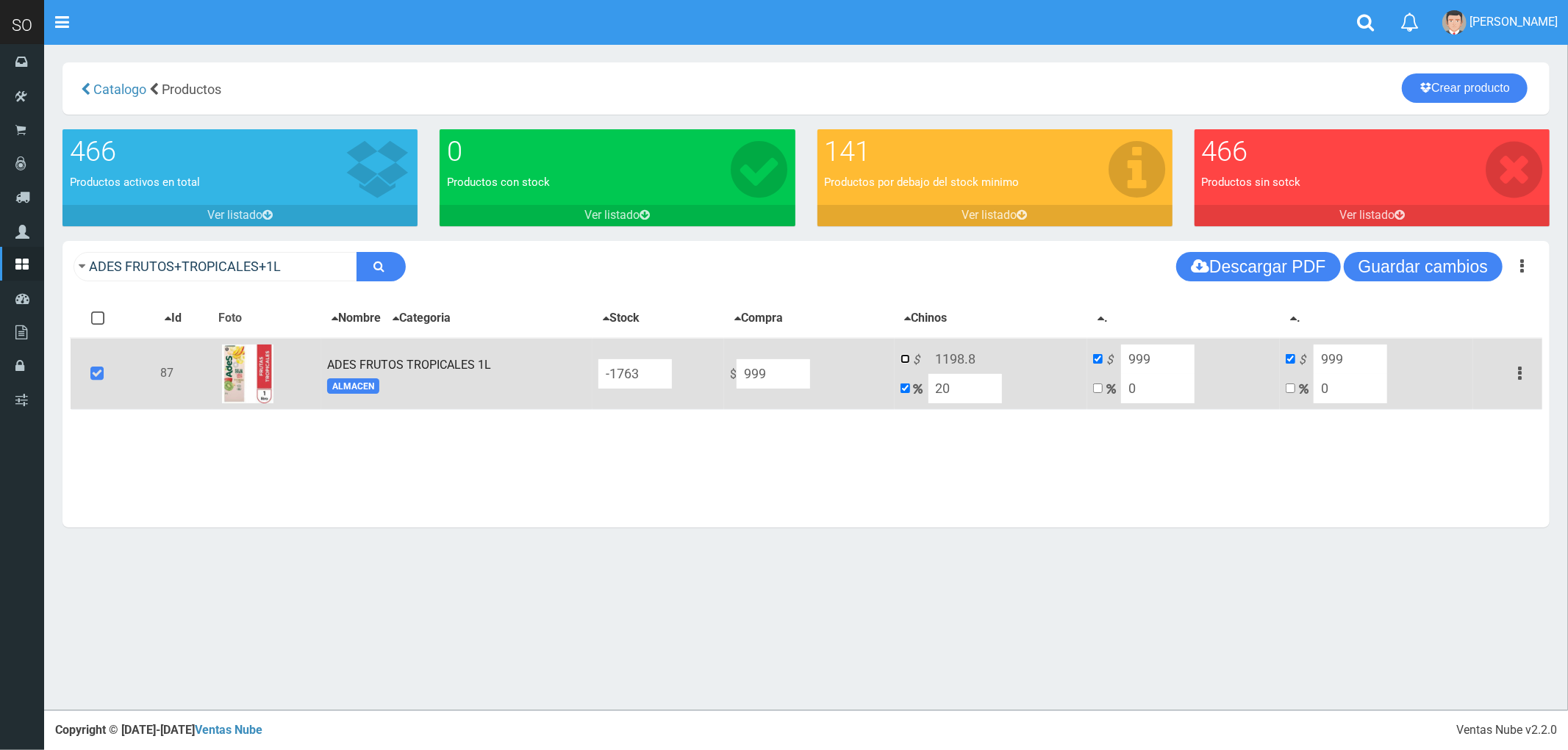
click at [910, 356] on input "checkbox" at bounding box center [905, 359] width 10 height 10
checkbox input "true"
checkbox input "false"
click at [986, 356] on input "1198.8" at bounding box center [966, 359] width 74 height 29
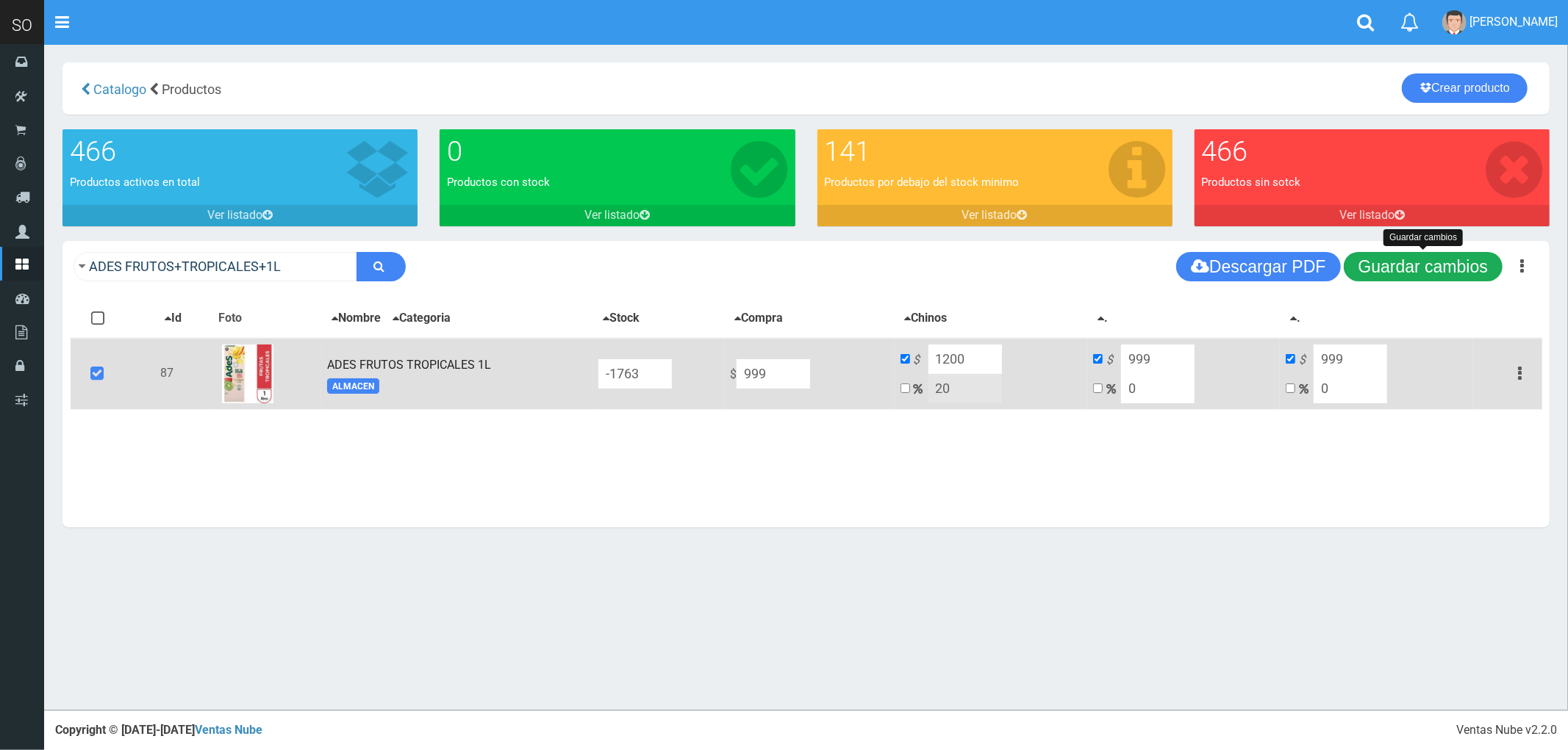
type input "1200"
click at [1426, 265] on button "Guardar cambios" at bounding box center [1423, 266] width 159 height 29
click at [1167, 353] on input "999" at bounding box center [1158, 359] width 74 height 29
type input "0"
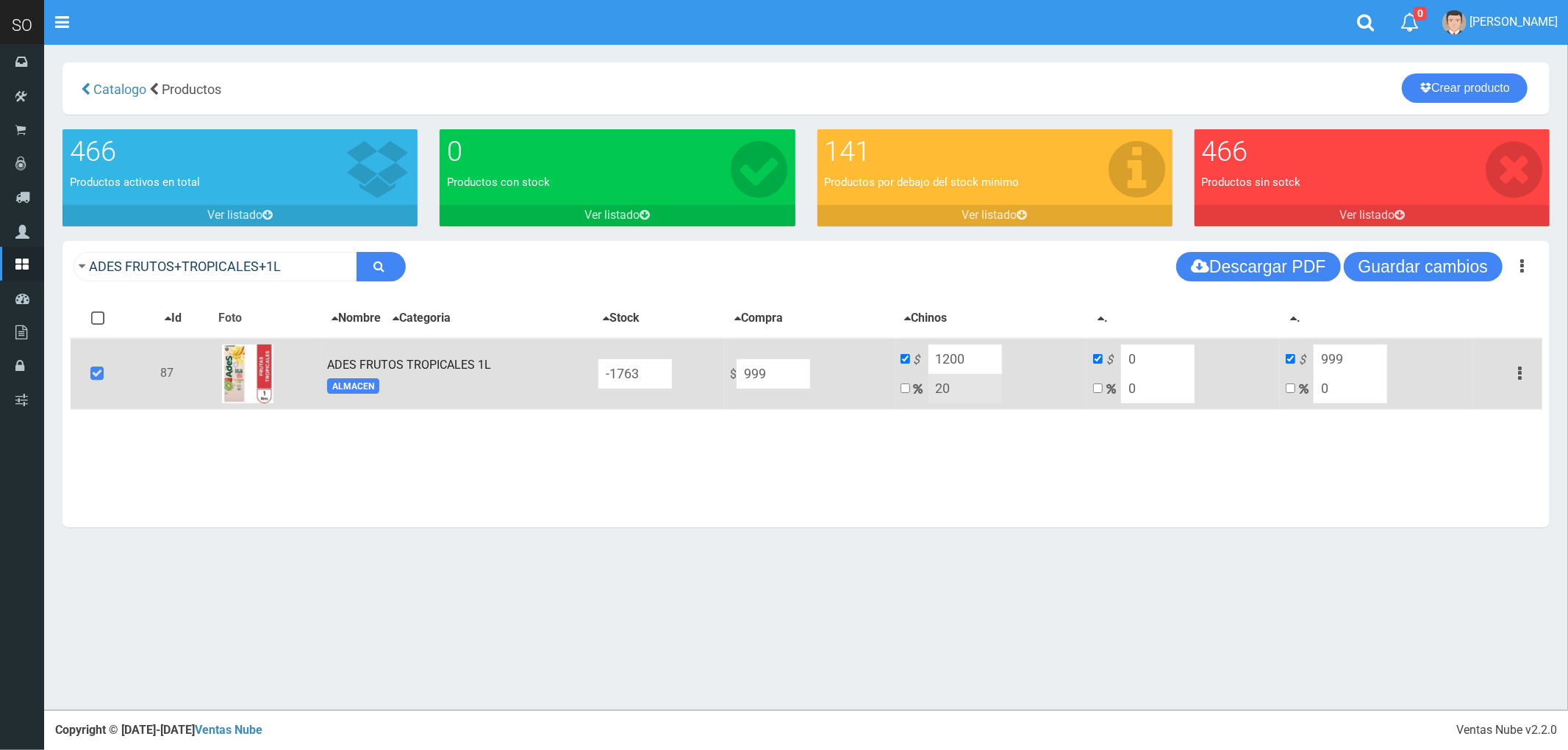
click at [1344, 363] on input "999" at bounding box center [1351, 359] width 74 height 29
type input "0"
click at [1521, 366] on icon "button" at bounding box center [1520, 373] width 4 height 25
click at [1478, 403] on link "Editar" at bounding box center [1477, 409] width 116 height 33
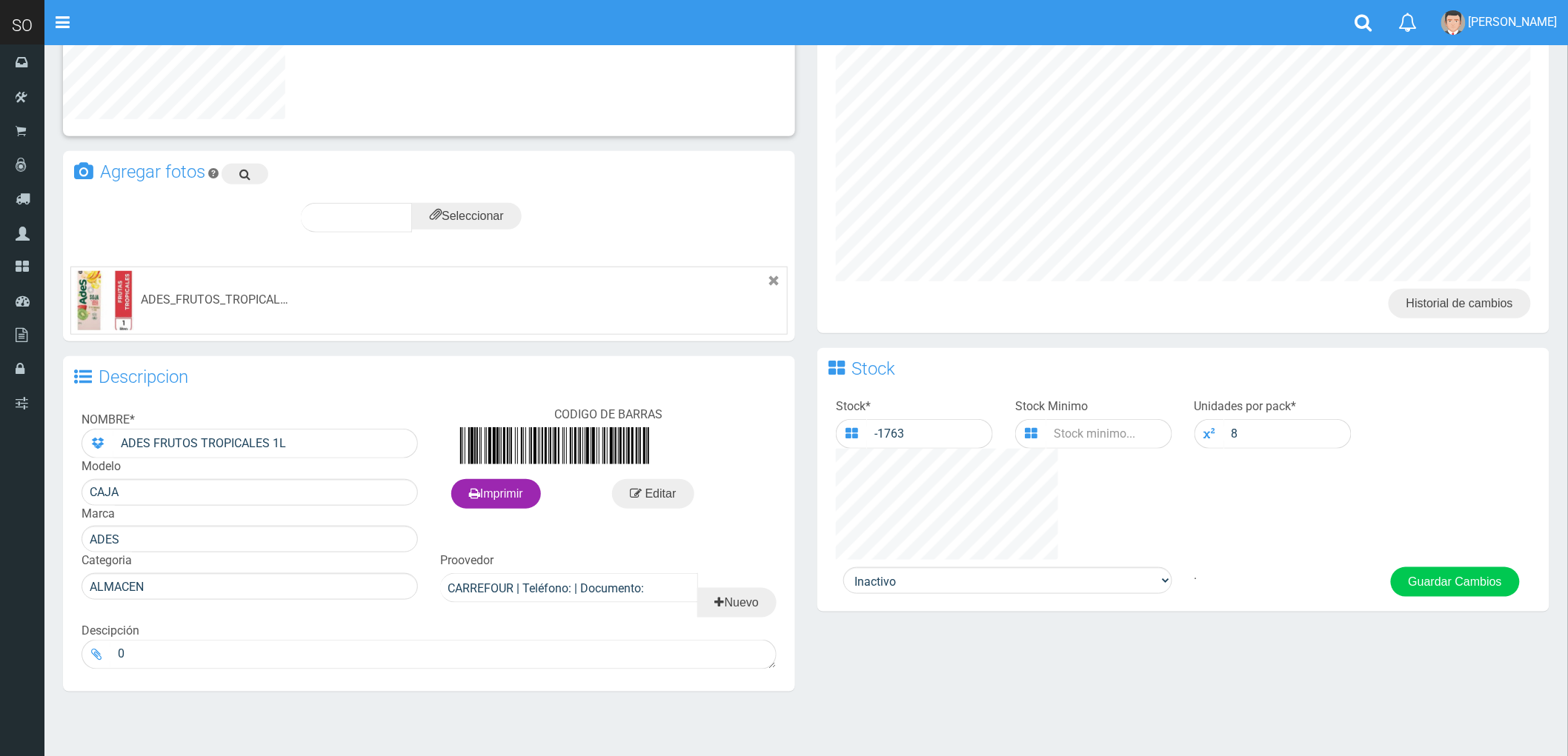
scroll to position [365, 0]
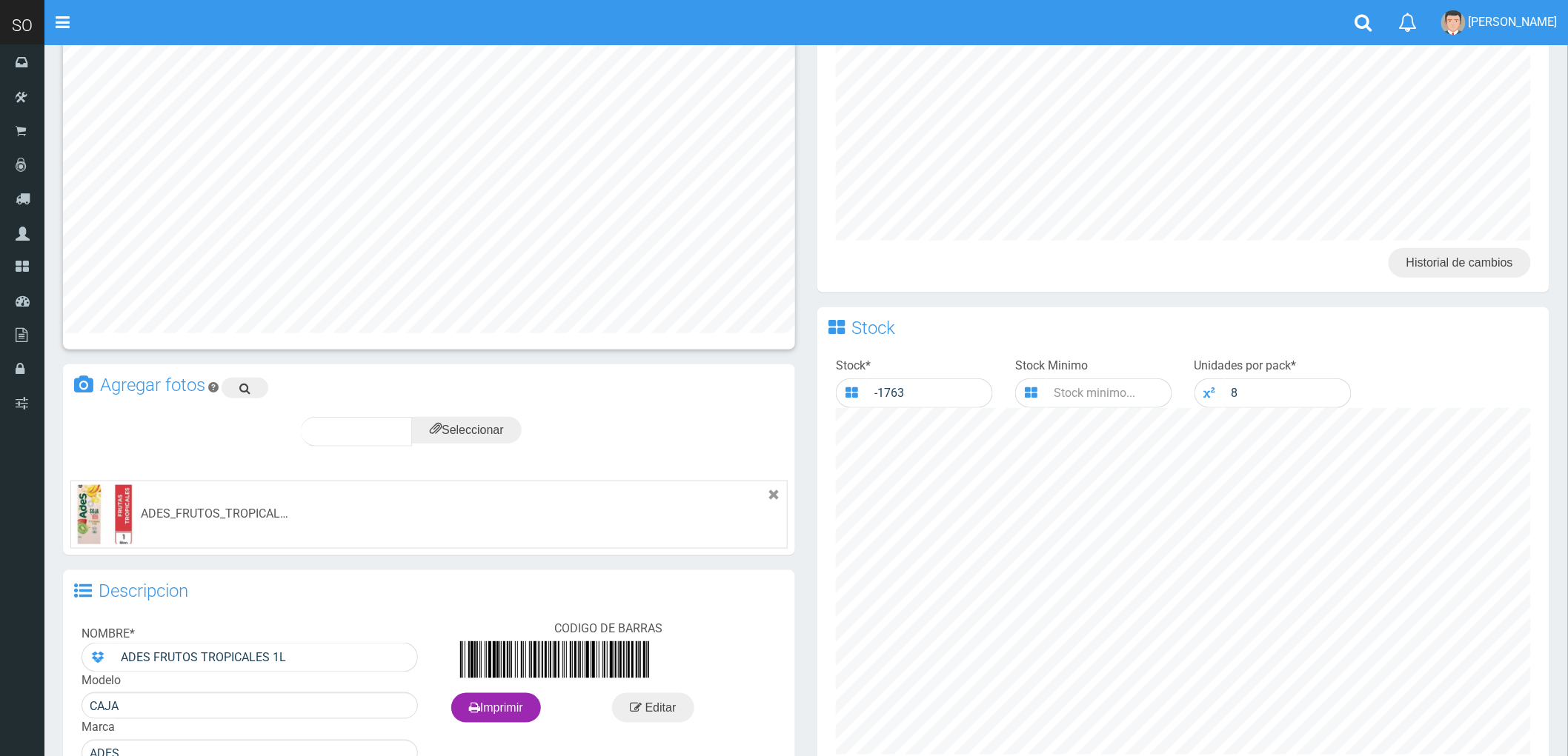
click at [907, 544] on div "Stock Stock * -1763 Stock Minimo Unidades por pack * 8 Activo Inactivo ." at bounding box center [1183, 557] width 732 height 500
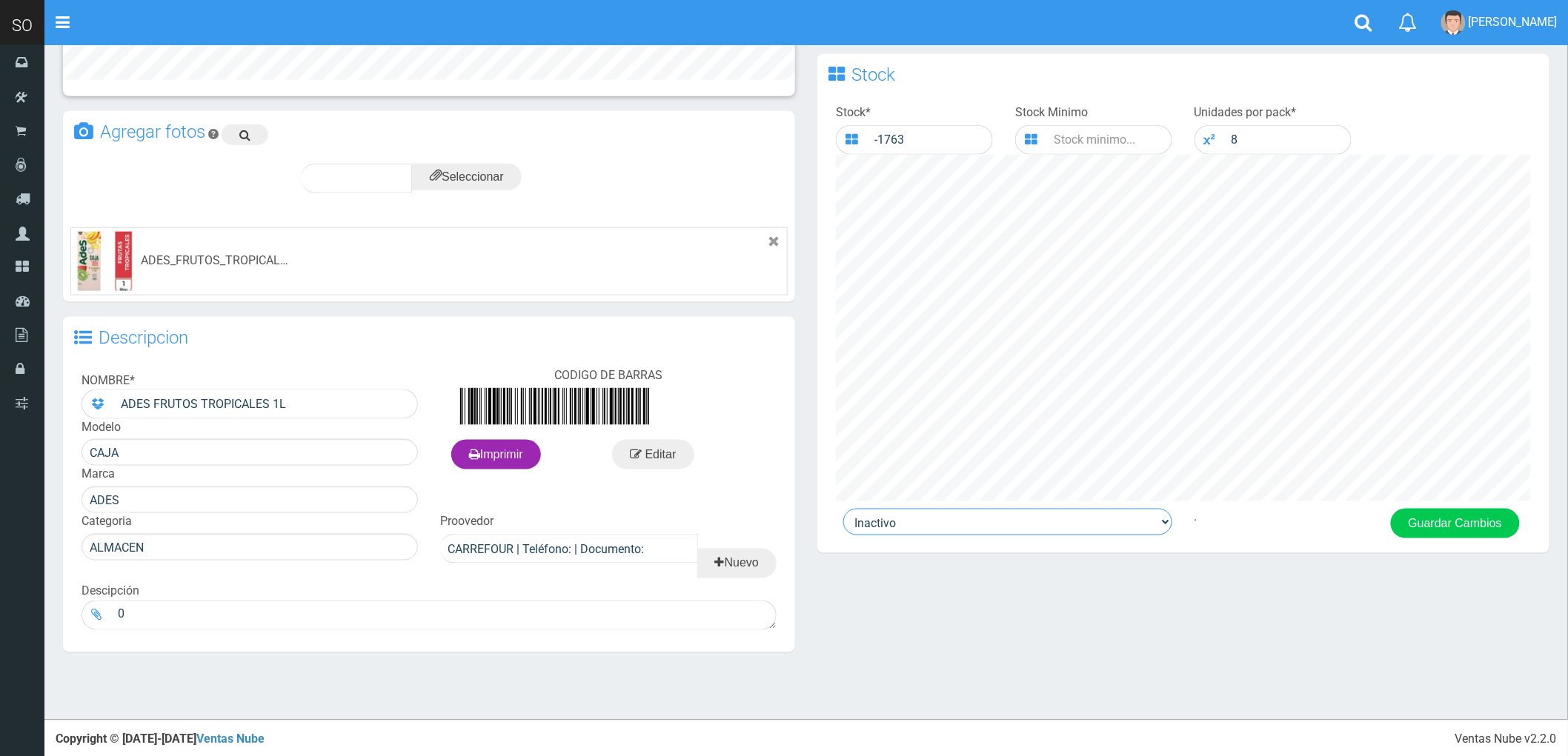
scroll to position [620, 0]
click at [932, 532] on select "Activo Inactivo" at bounding box center [1007, 521] width 329 height 27
select select "1"
click at [843, 510] on select "Activo Inactivo" at bounding box center [1007, 521] width 329 height 27
click at [1469, 528] on button "Guardar Cambios" at bounding box center [1455, 522] width 129 height 29
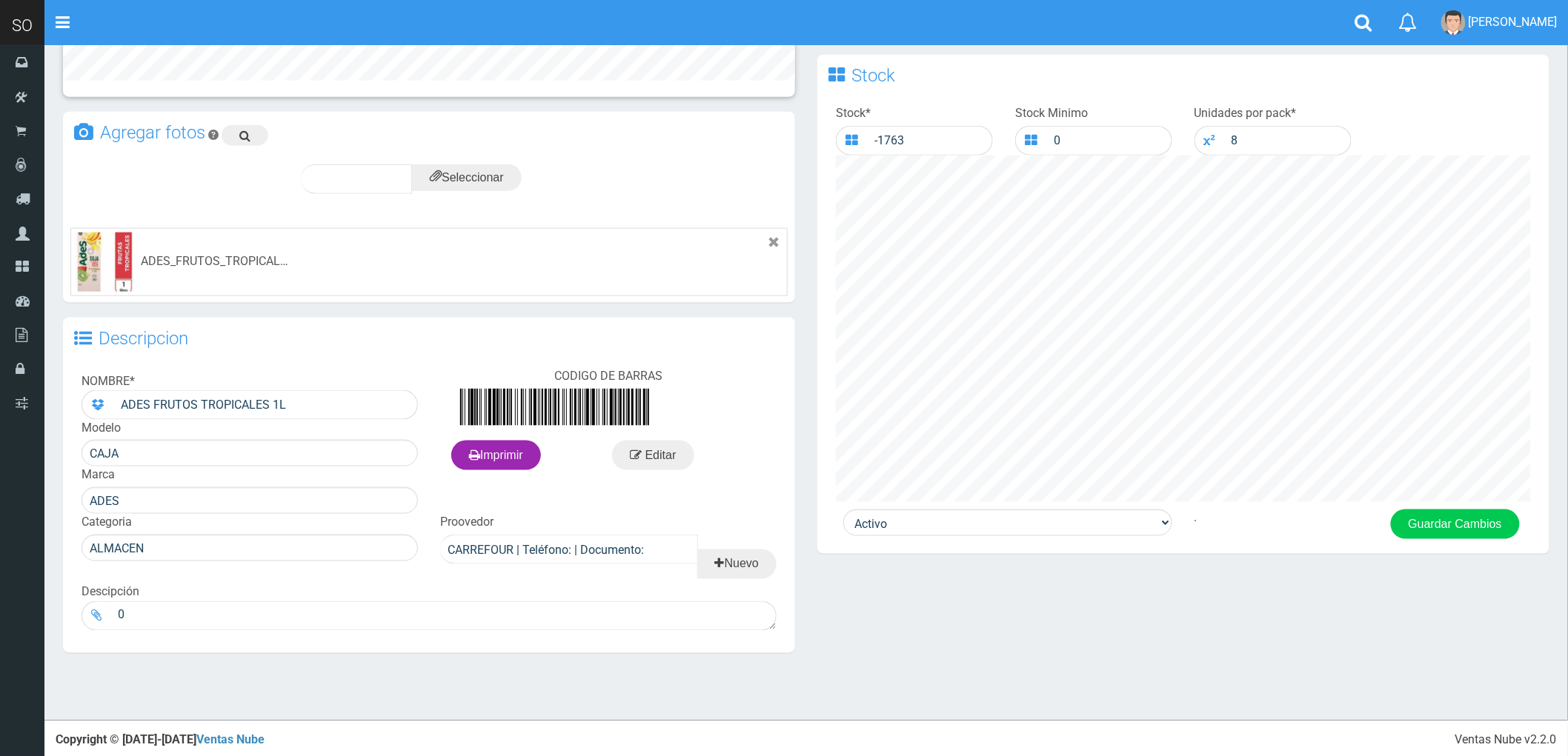
scroll to position [620, 0]
click at [1446, 522] on button "Guardar Cambios" at bounding box center [1455, 522] width 129 height 29
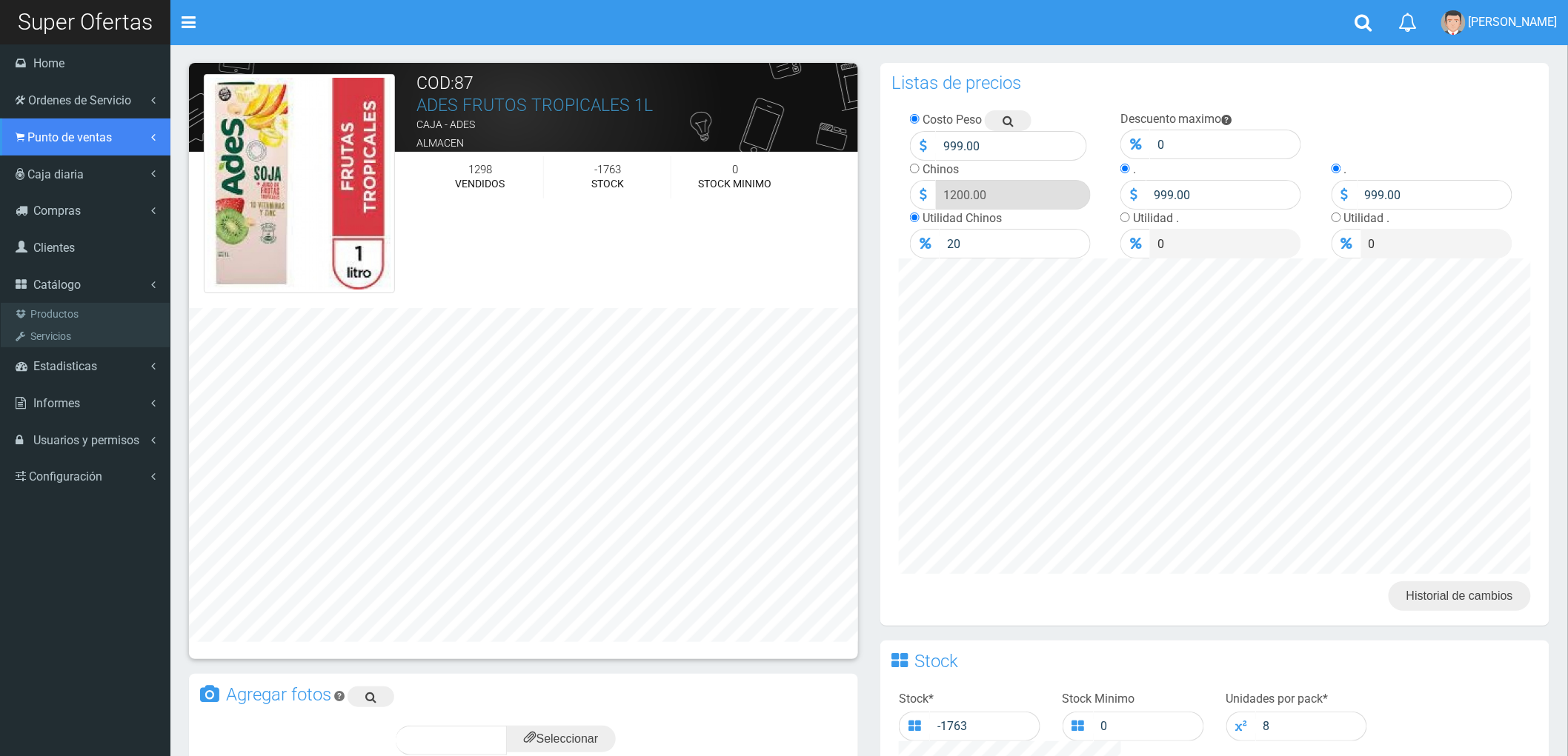
click at [61, 130] on span "Punto de ventas" at bounding box center [69, 137] width 84 height 14
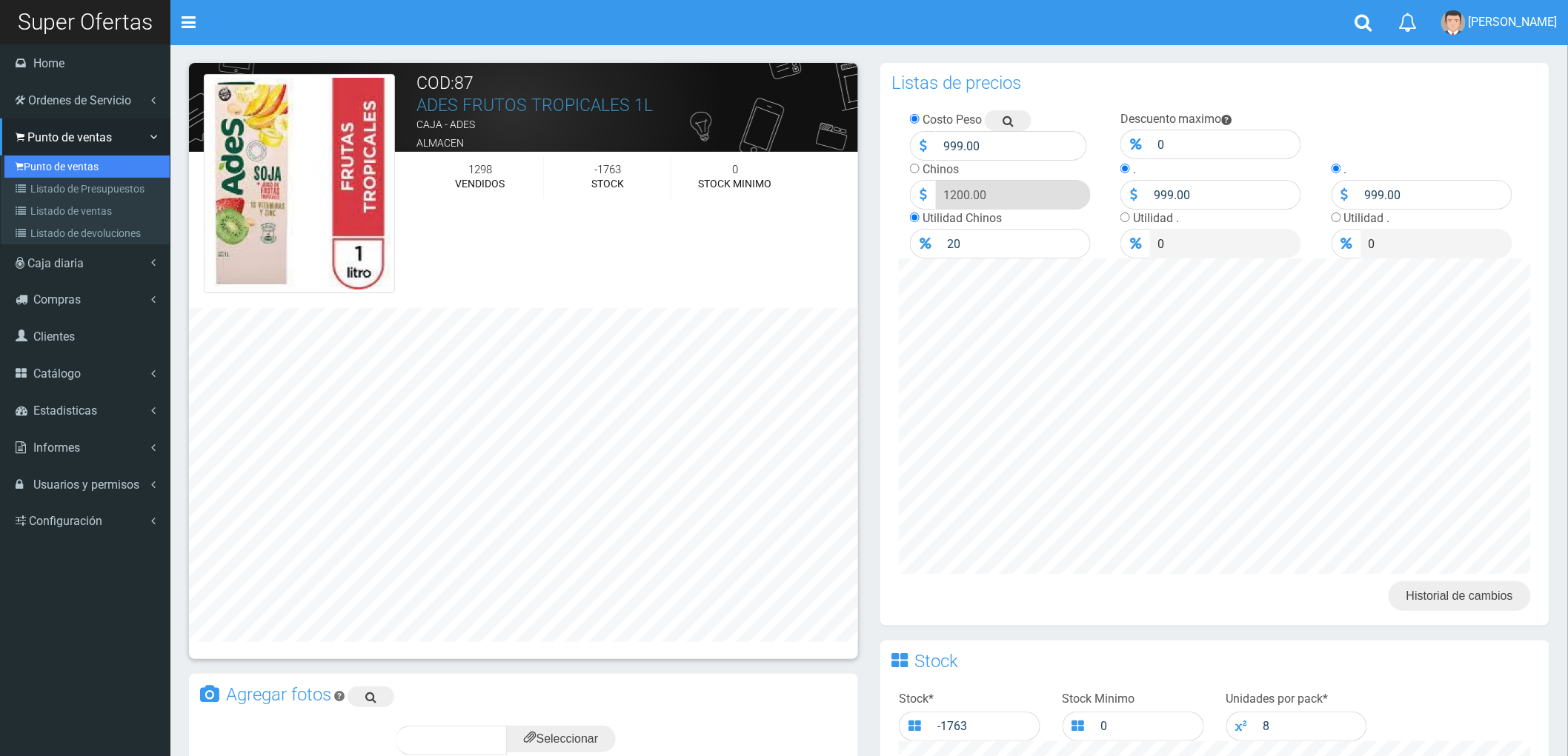
click at [64, 164] on link "Punto de ventas" at bounding box center [87, 167] width 165 height 22
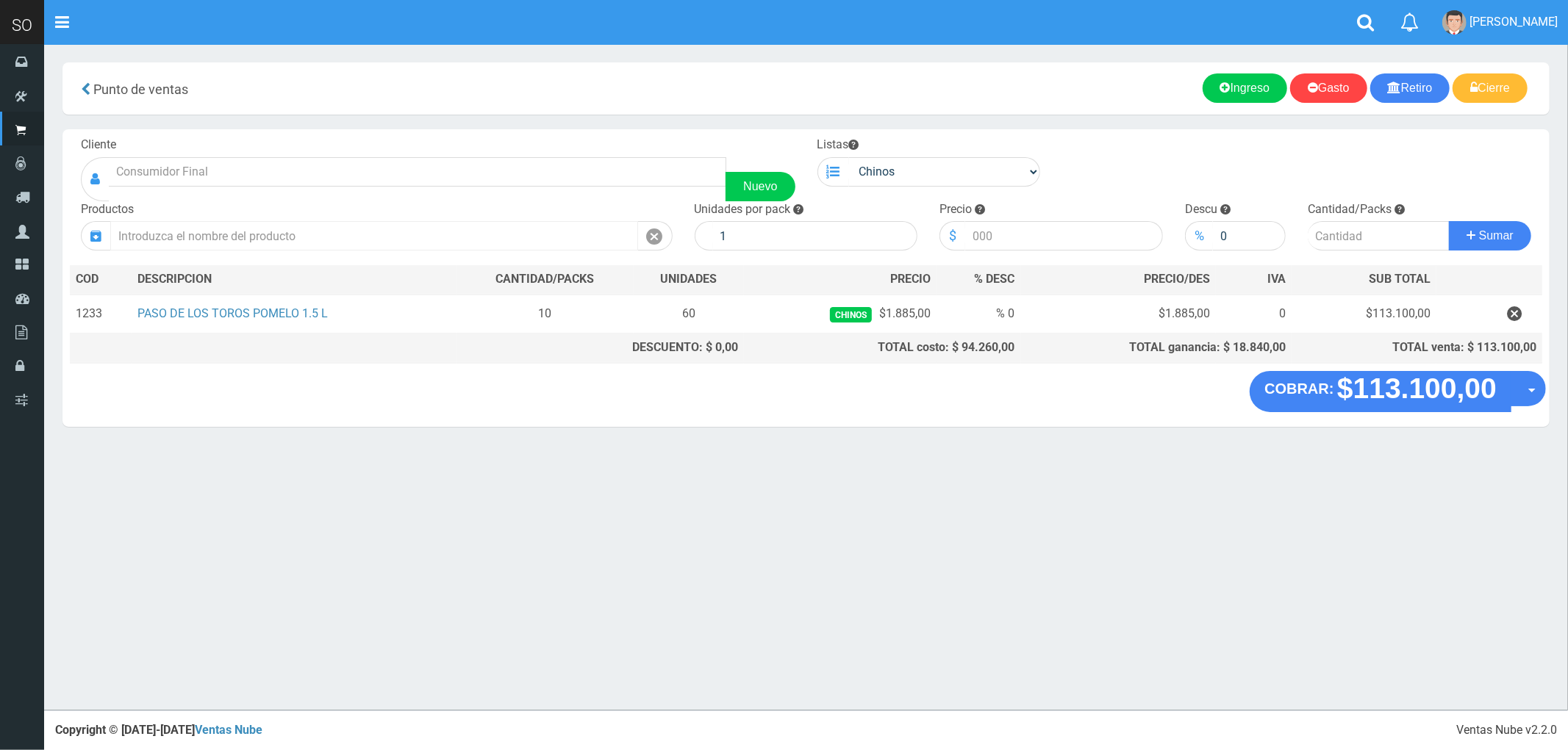
click at [184, 237] on input "text" at bounding box center [374, 236] width 528 height 29
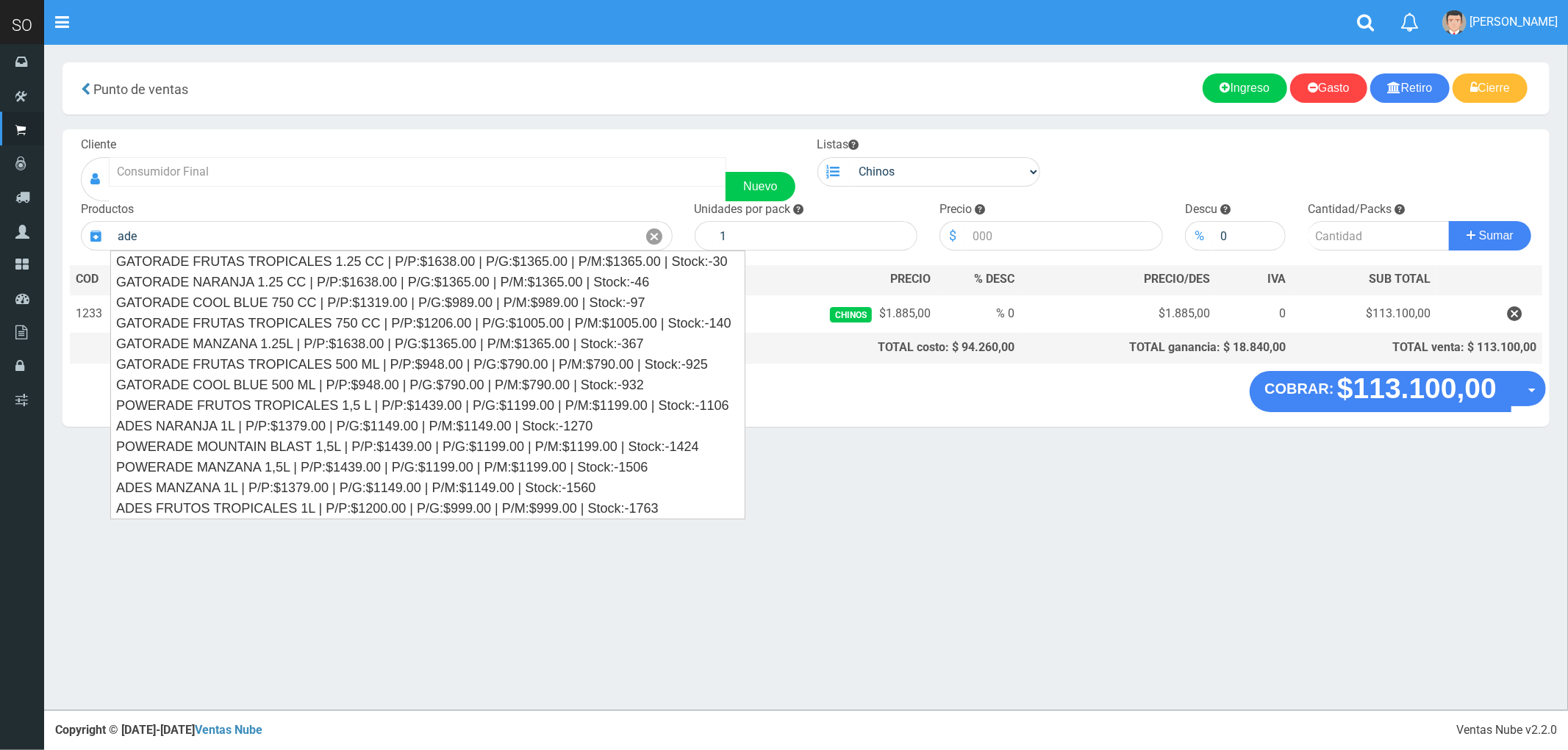
type input "ade"
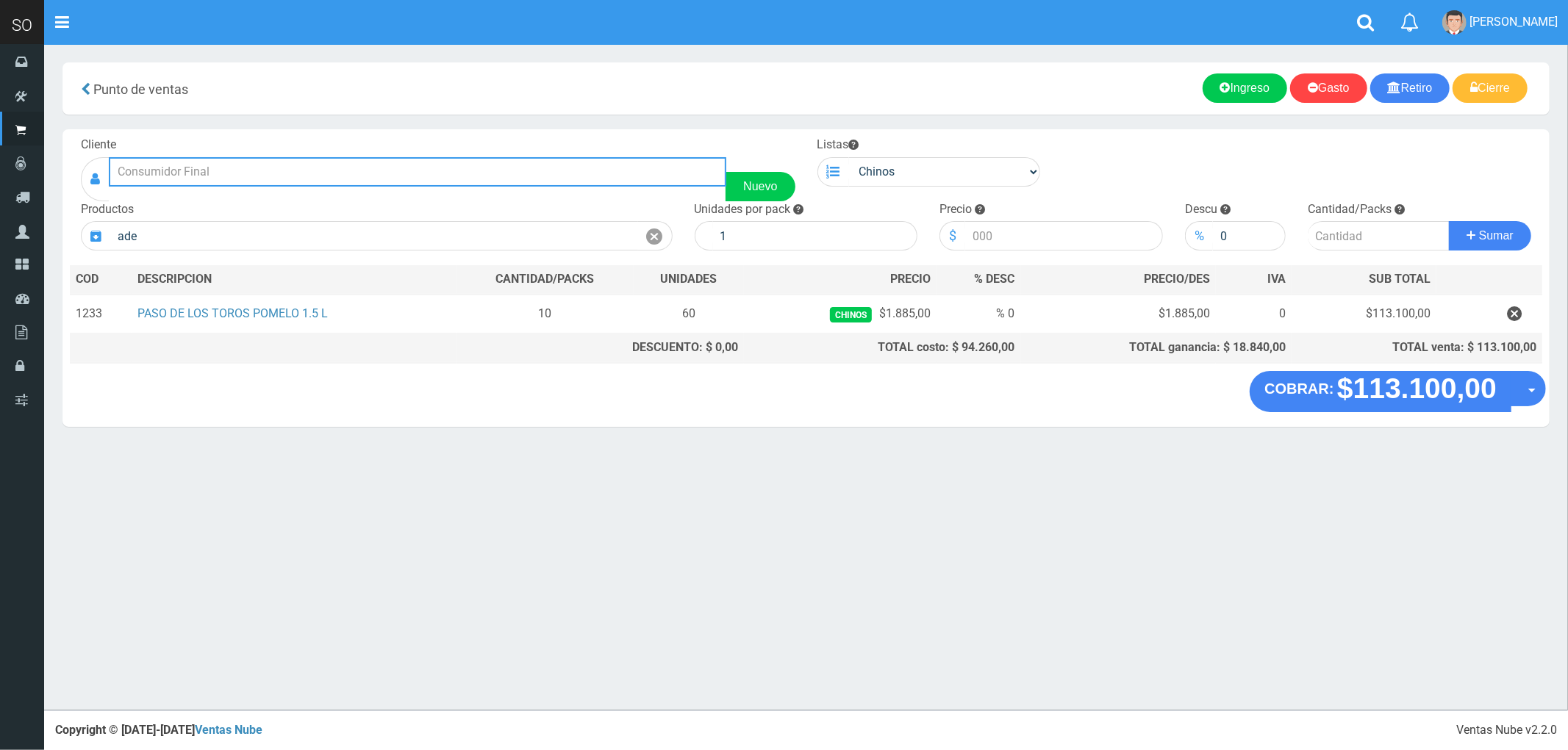
click at [152, 170] on input "text" at bounding box center [418, 171] width 617 height 29
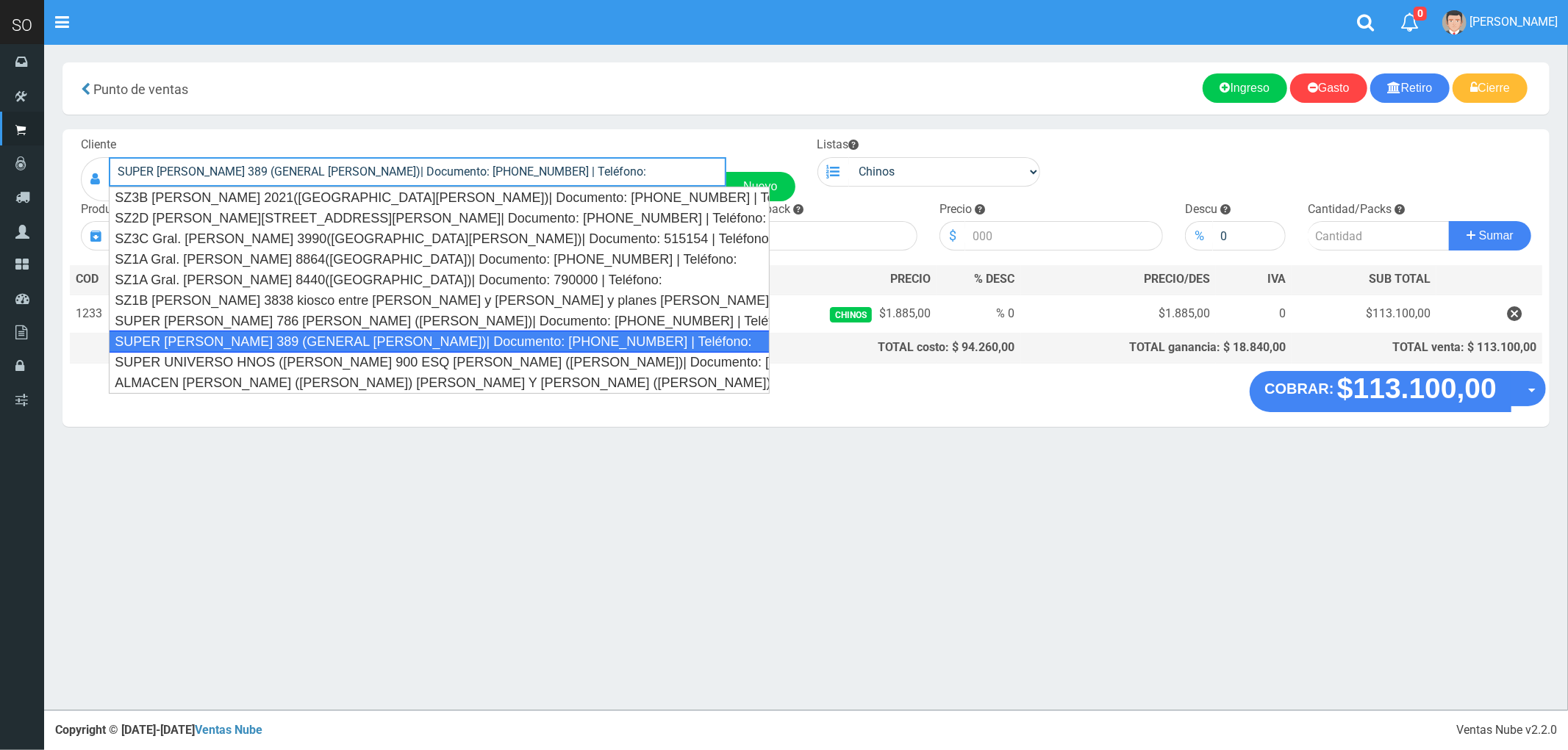
type input "SUPER [PERSON_NAME] 389 (GENERAL [PERSON_NAME])| Documento: [PHONE_NUMBER] | Te…"
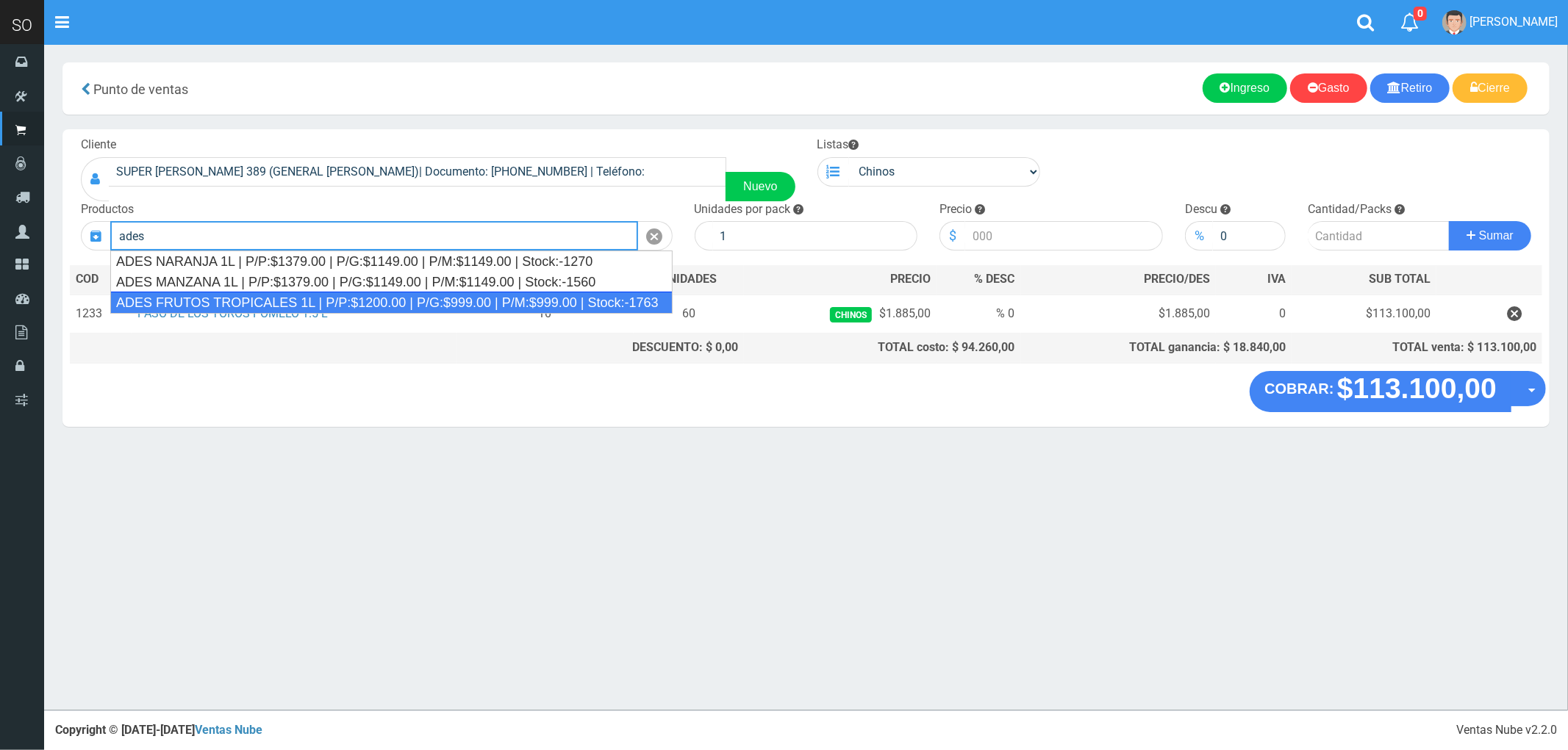
click at [191, 298] on div "ADES FRUTOS TROPICALES 1L | P/P:$1200.00 | P/G:$999.00 | P/M:$999.00 | Stock:-1…" at bounding box center [391, 302] width 563 height 22
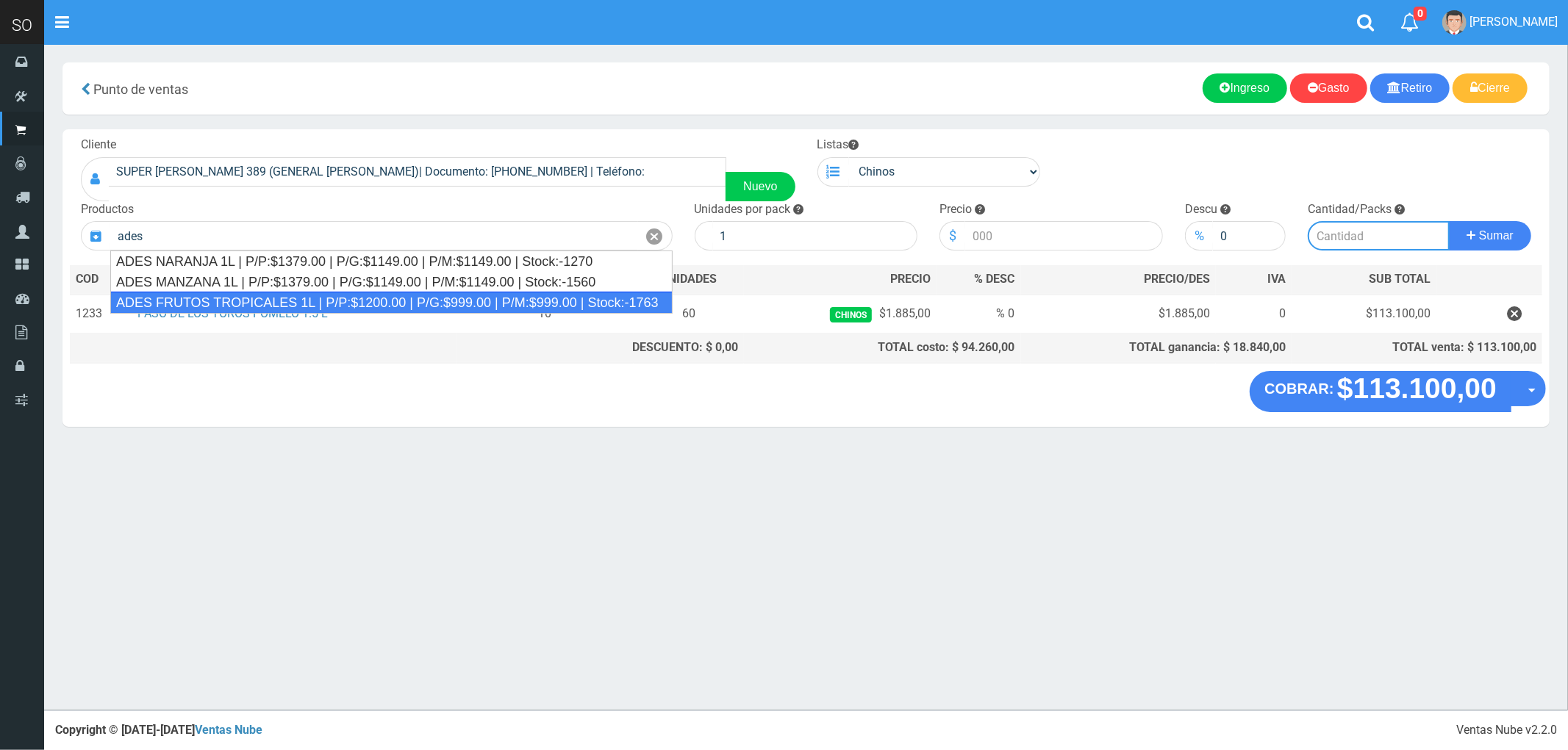
type input "ADES FRUTOS TROPICALES 1L | P/P:$1200.00 | P/G:$999.00 | P/M:$999.00 | Stock:-1…"
type input "8"
type input "1200.00"
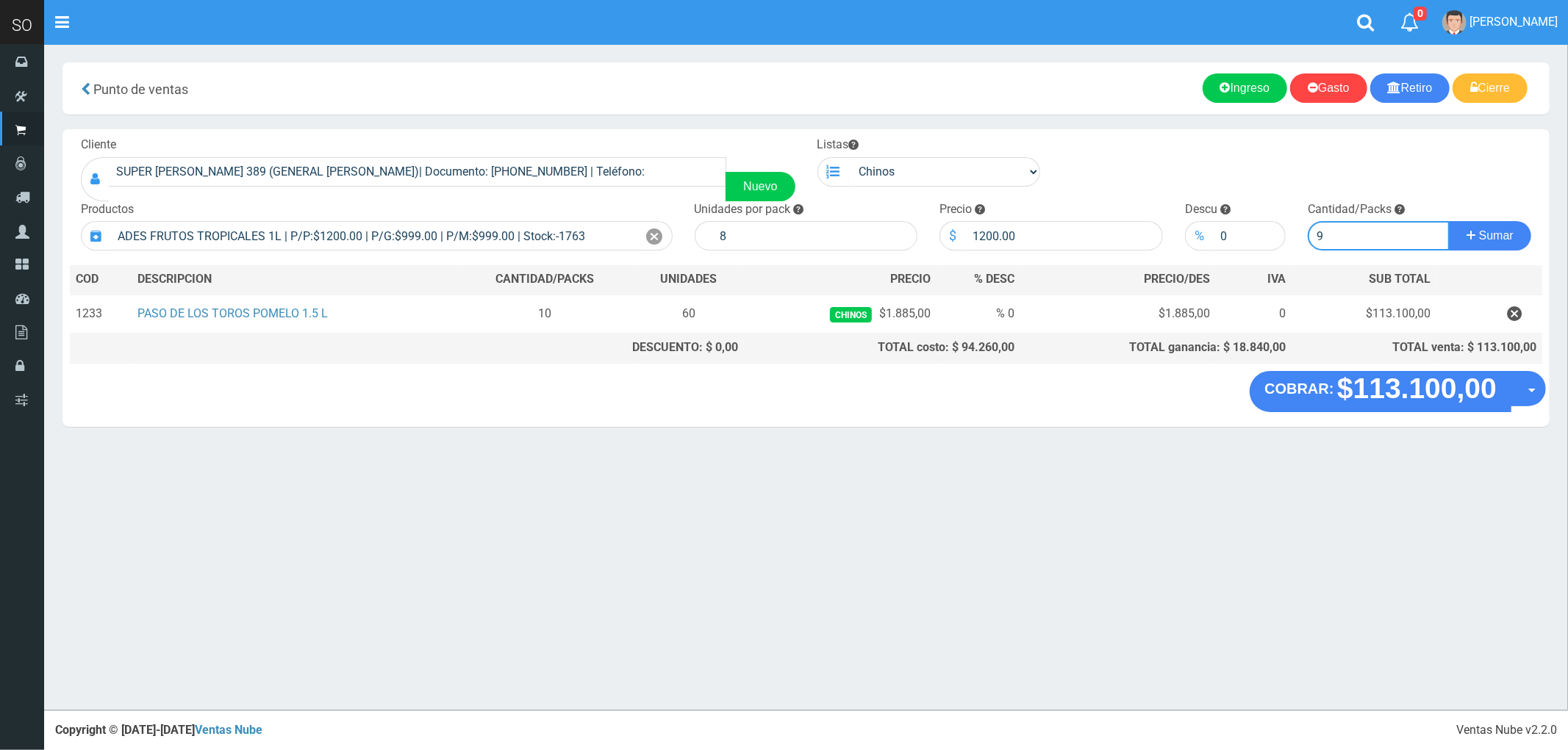
type input "9"
click at [1448, 222] on button "Sumar" at bounding box center [1490, 236] width 83 height 29
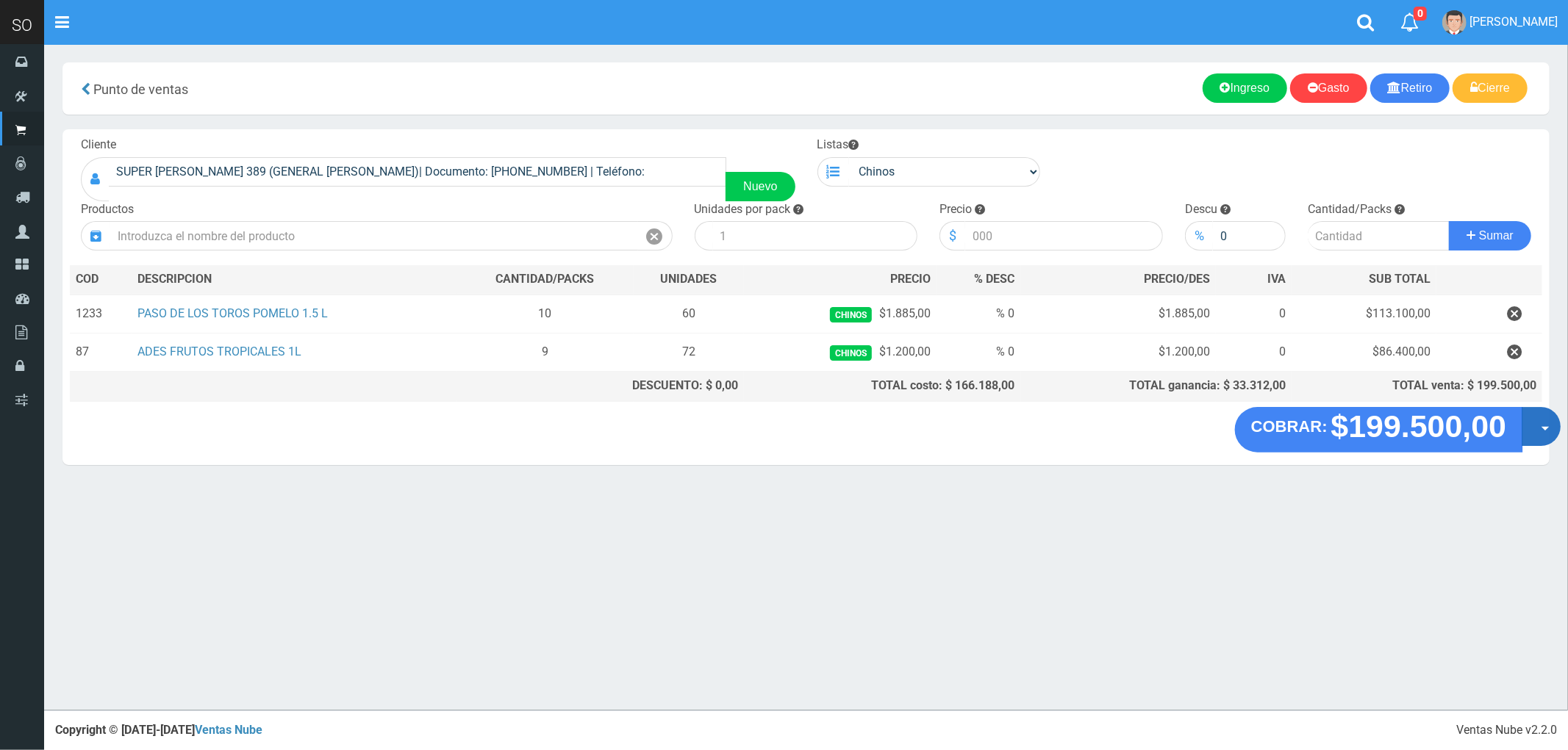
click at [1548, 431] on button "Opciones" at bounding box center [1541, 426] width 39 height 39
click at [1525, 466] on link "Crear presupuesto" at bounding box center [1494, 465] width 132 height 33
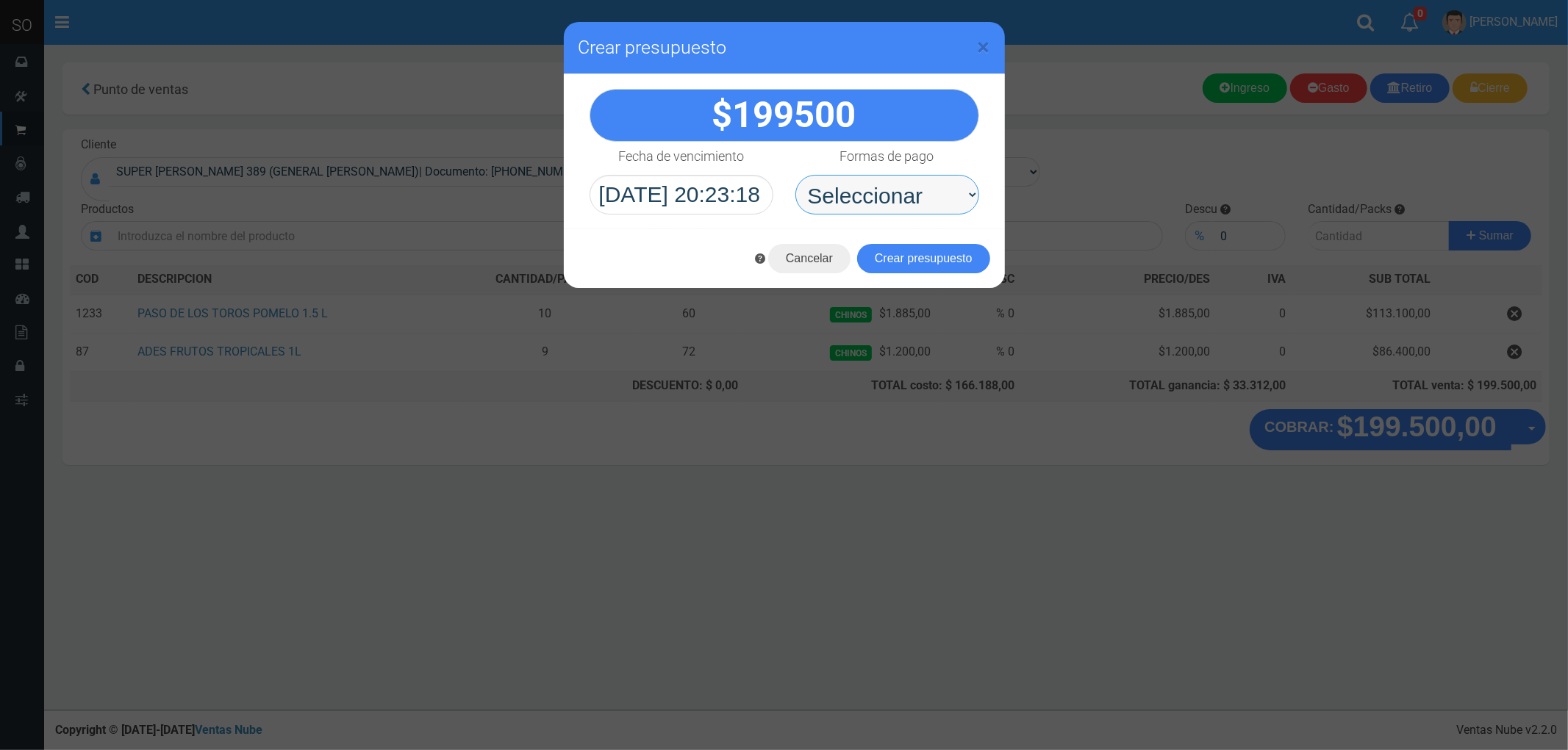
drag, startPoint x: 871, startPoint y: 193, endPoint x: 868, endPoint y: 209, distance: 16.3
click at [871, 192] on select "Seleccionar Efectivo Tarjeta de Crédito Depósito Débito" at bounding box center [886, 194] width 184 height 40
select select "Efectivo"
click at [795, 175] on select "Seleccionar Efectivo Tarjeta de Crédito Depósito Débito" at bounding box center [886, 194] width 184 height 40
click at [930, 255] on button "Crear presupuesto" at bounding box center [923, 258] width 133 height 29
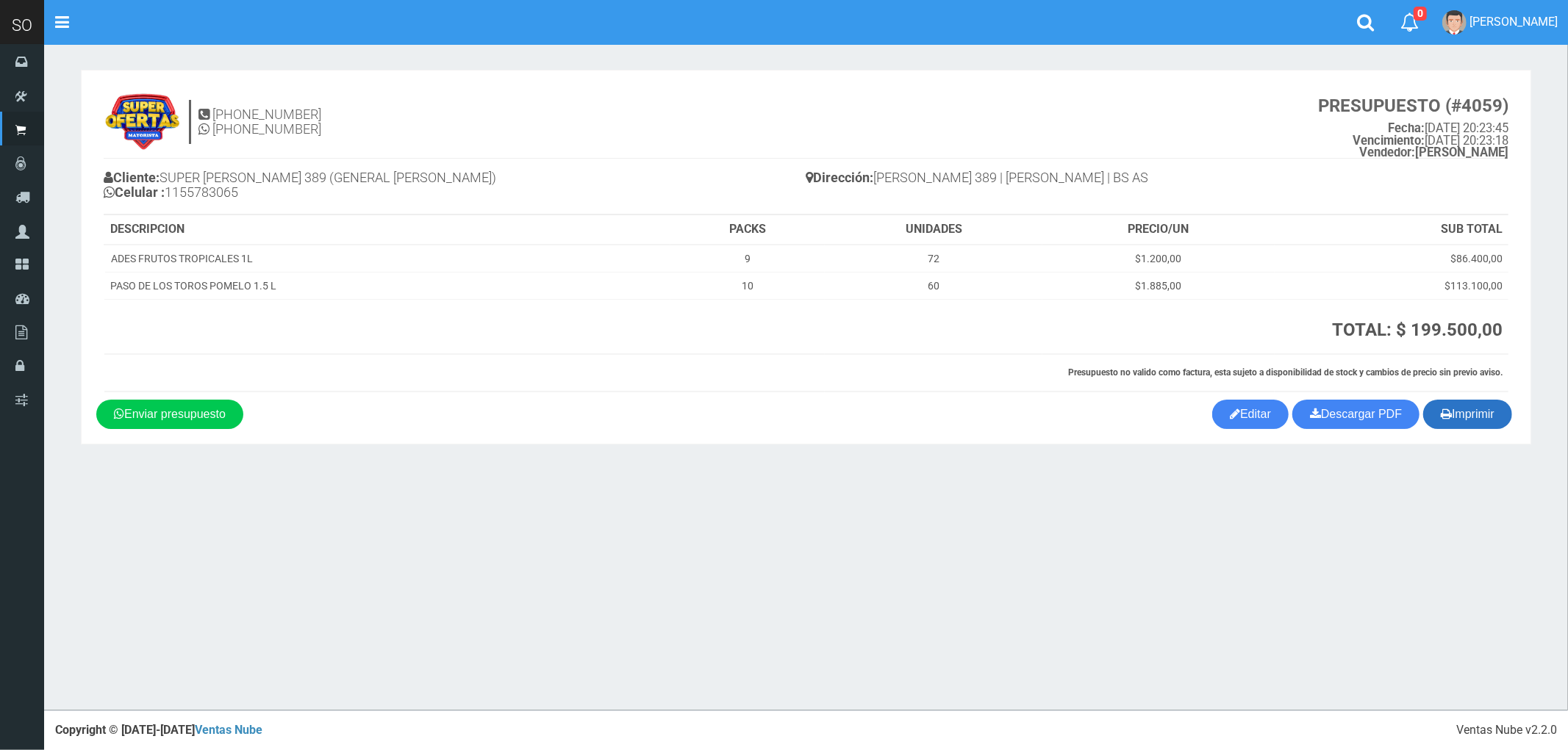
click at [1466, 416] on button "Imprimir" at bounding box center [1467, 414] width 89 height 29
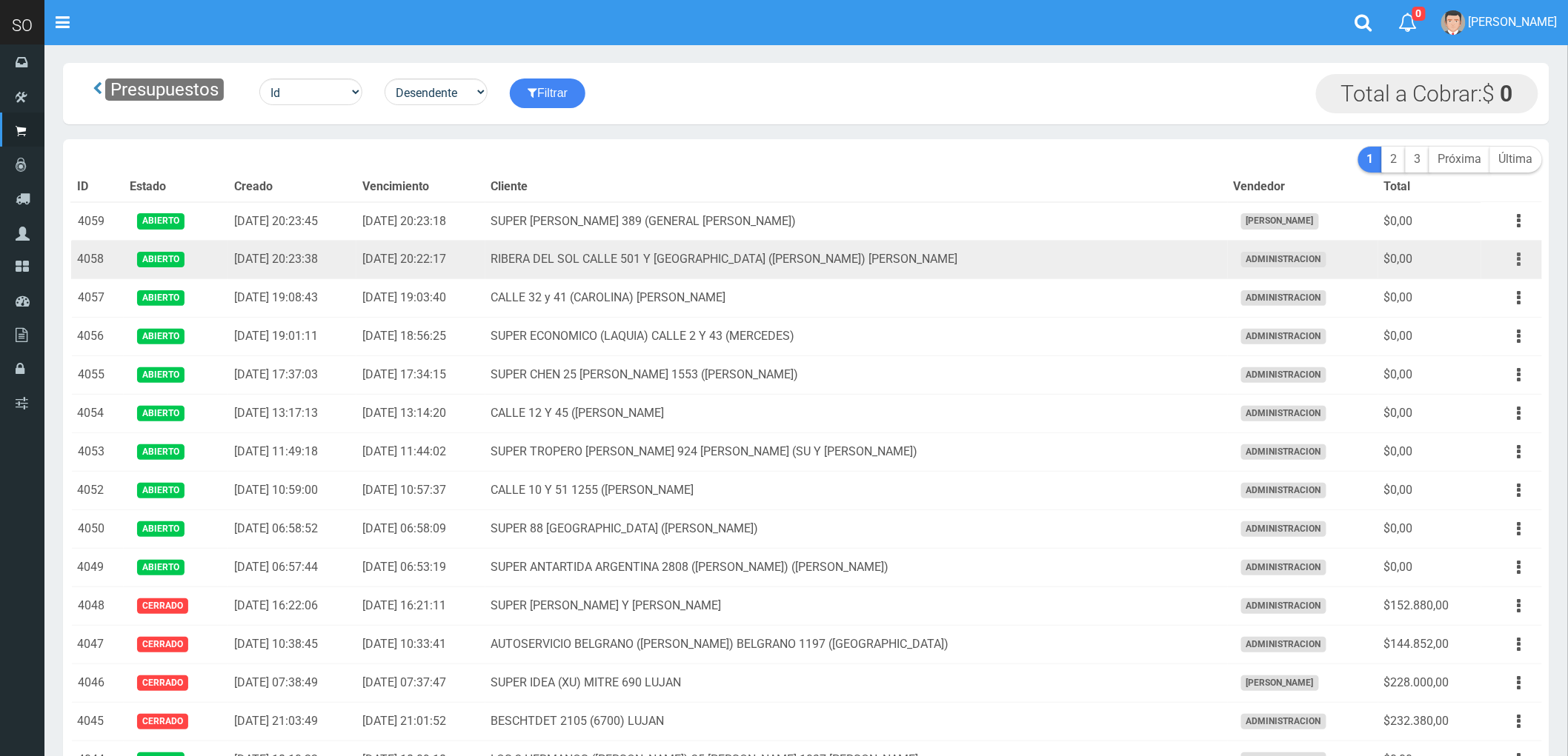
click at [1522, 261] on button "button" at bounding box center [1519, 259] width 34 height 26
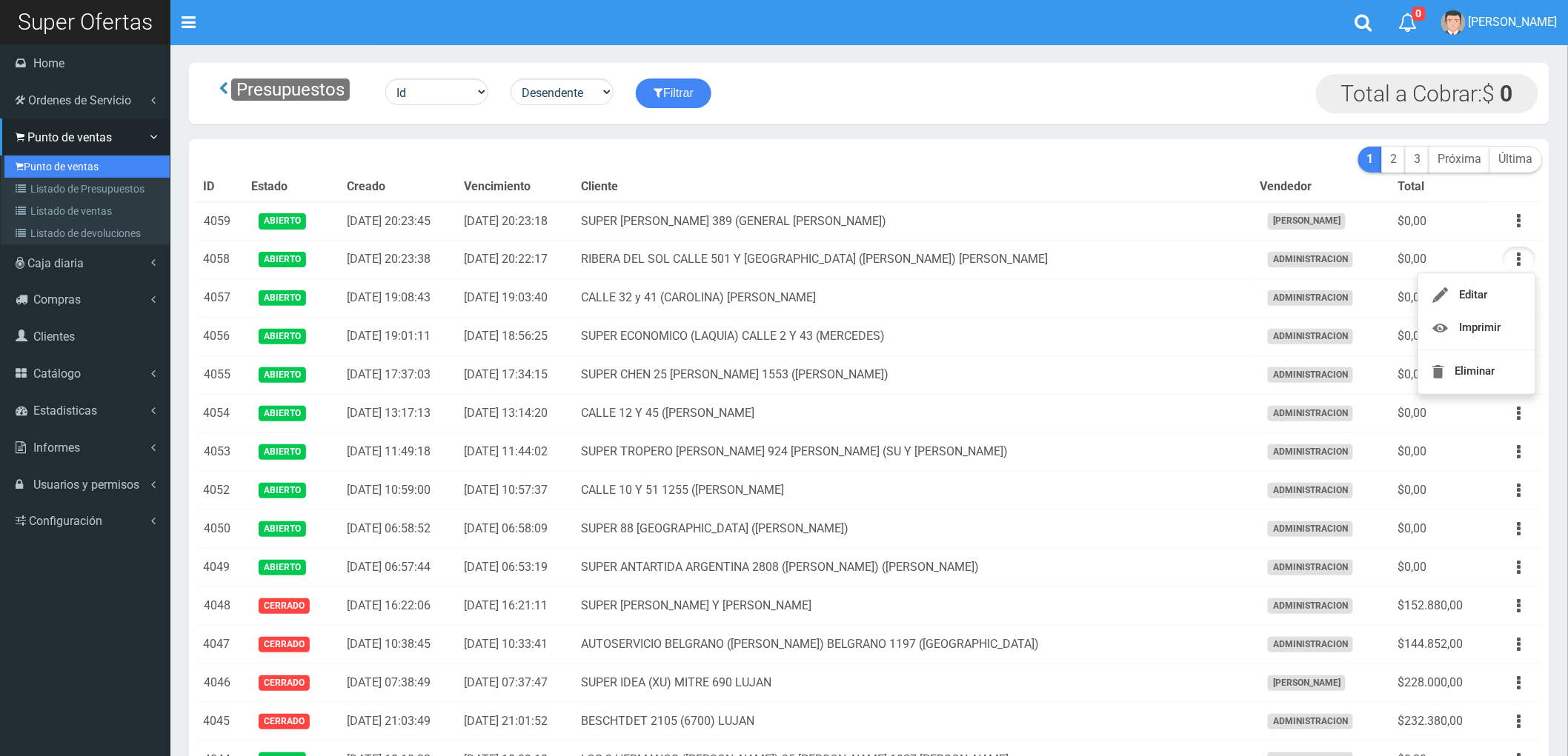
click at [70, 163] on link "Punto de ventas" at bounding box center [87, 167] width 165 height 22
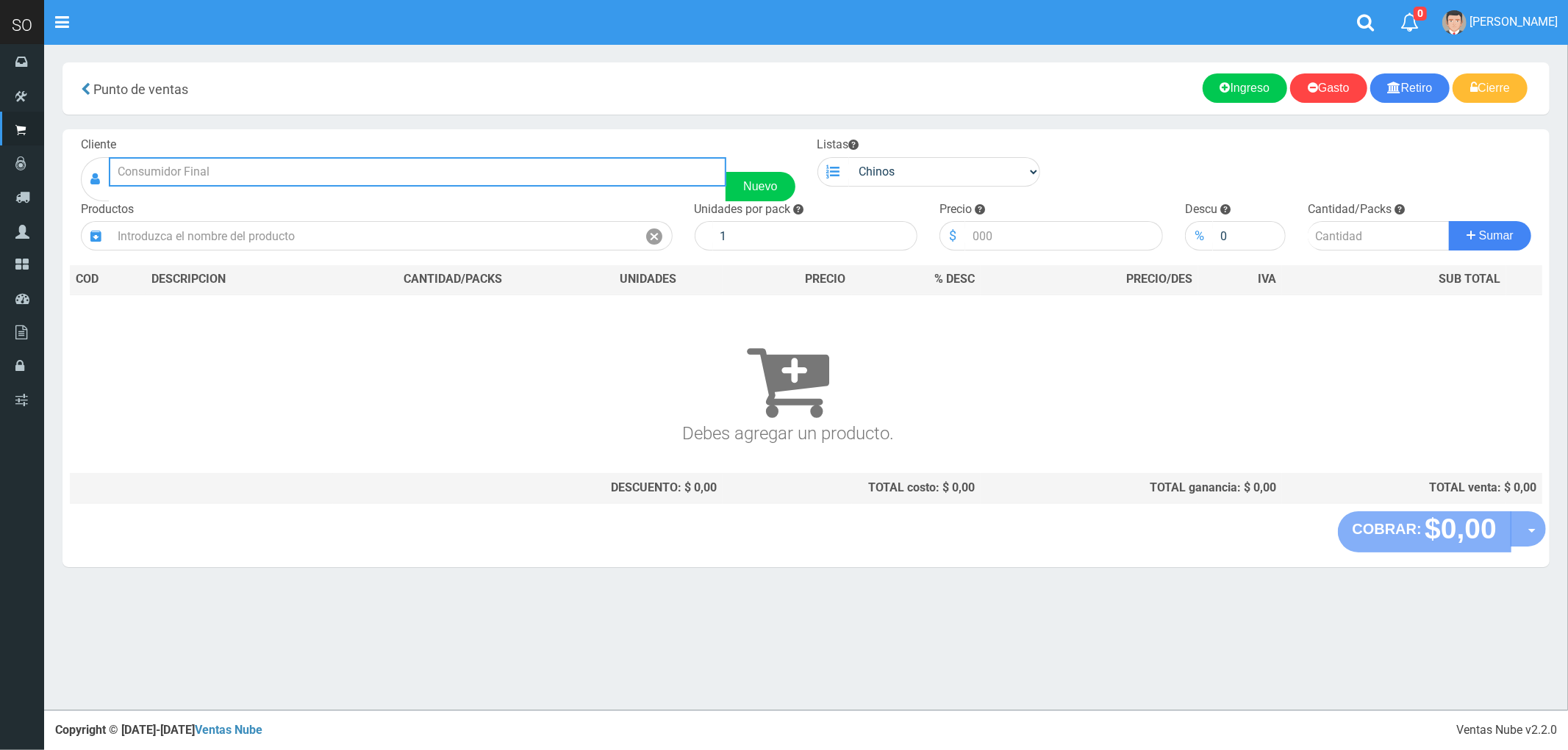
click at [151, 169] on input "text" at bounding box center [418, 171] width 617 height 29
type input "n"
type input "a"
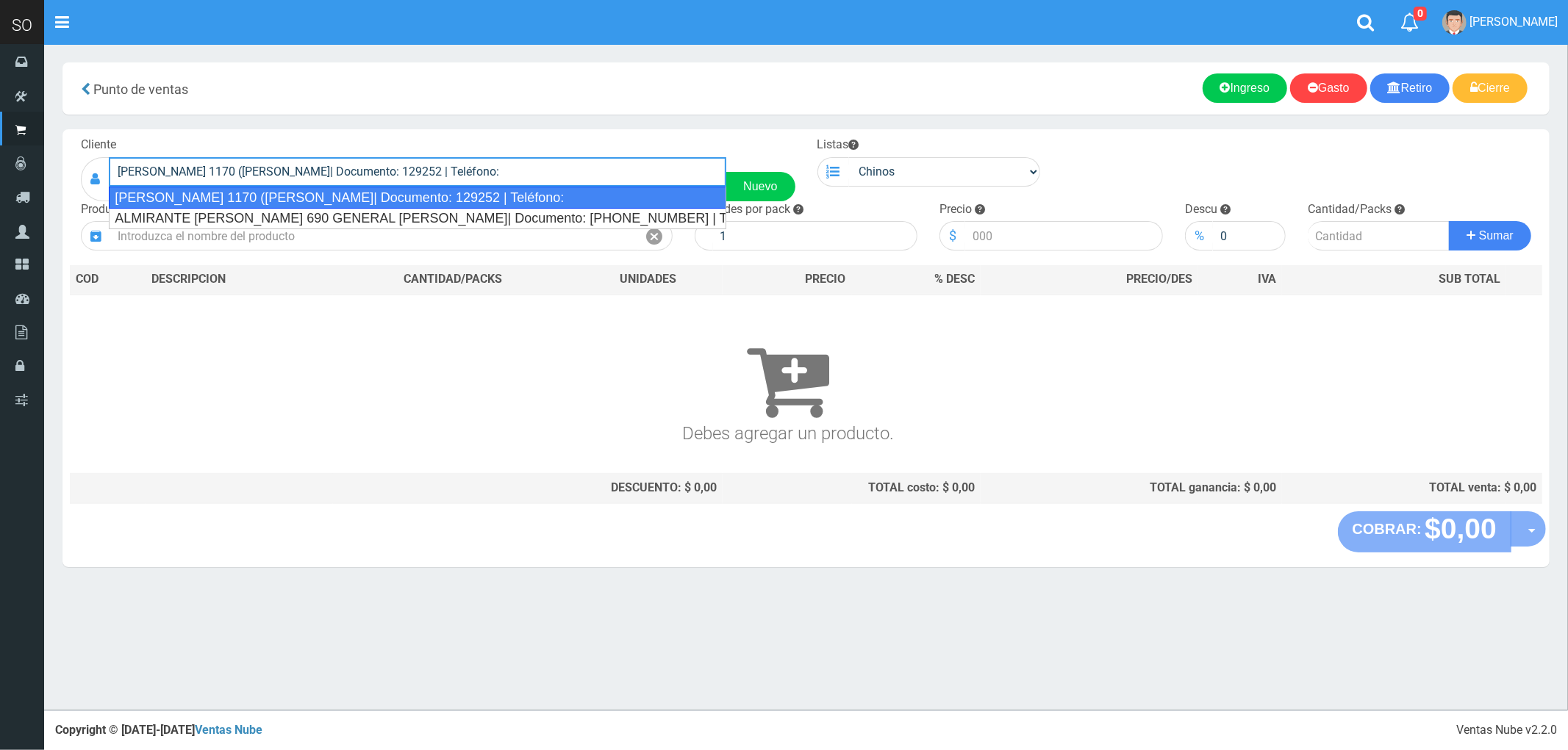
type input "ALMIRANTE BROWN 1170 (NICO) LUJAN| Documento: 129252 | Teléfono:"
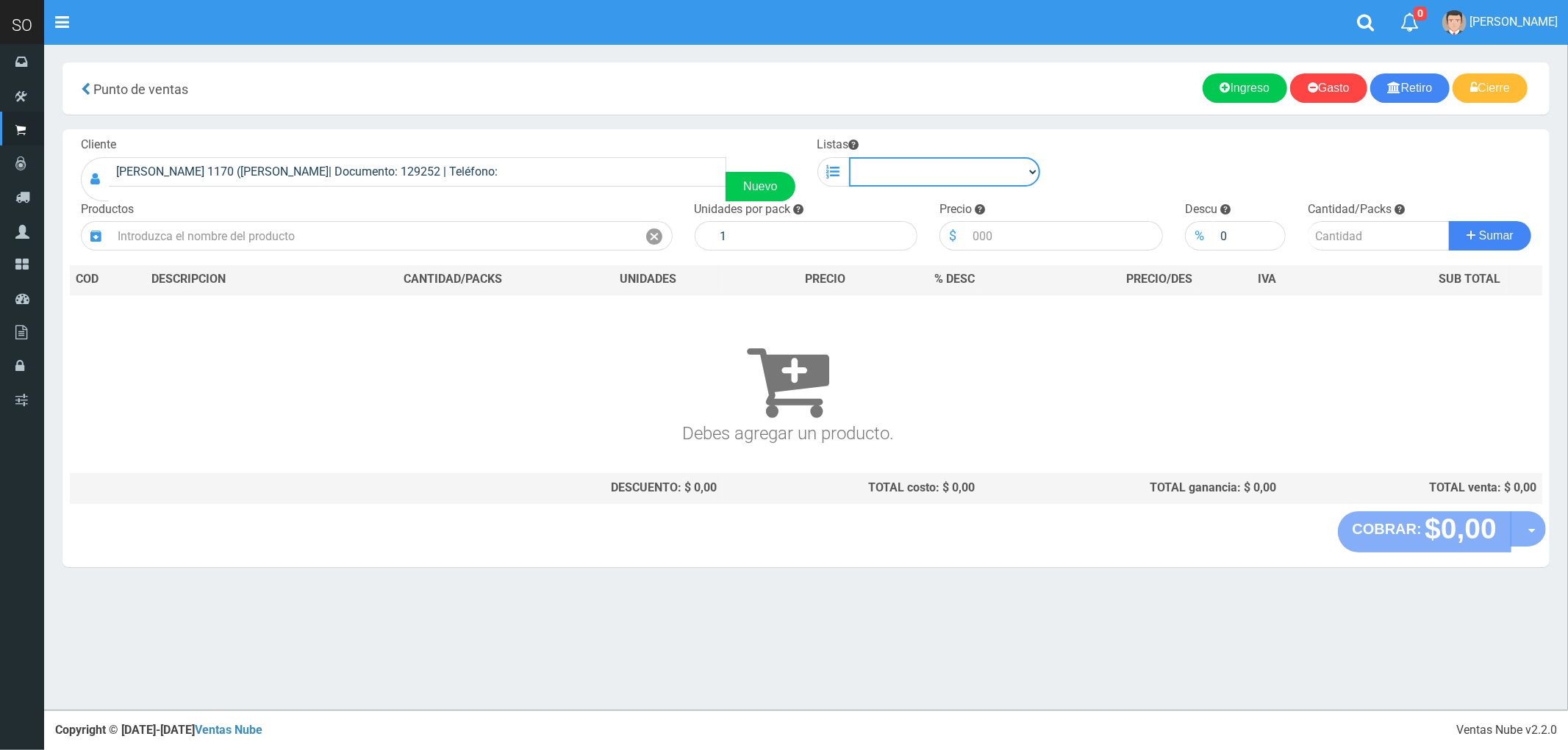
click at [884, 165] on select "Chinos . ." at bounding box center [944, 171] width 192 height 29
select select "1"
click at [849, 157] on select "Chinos . ." at bounding box center [944, 171] width 192 height 29
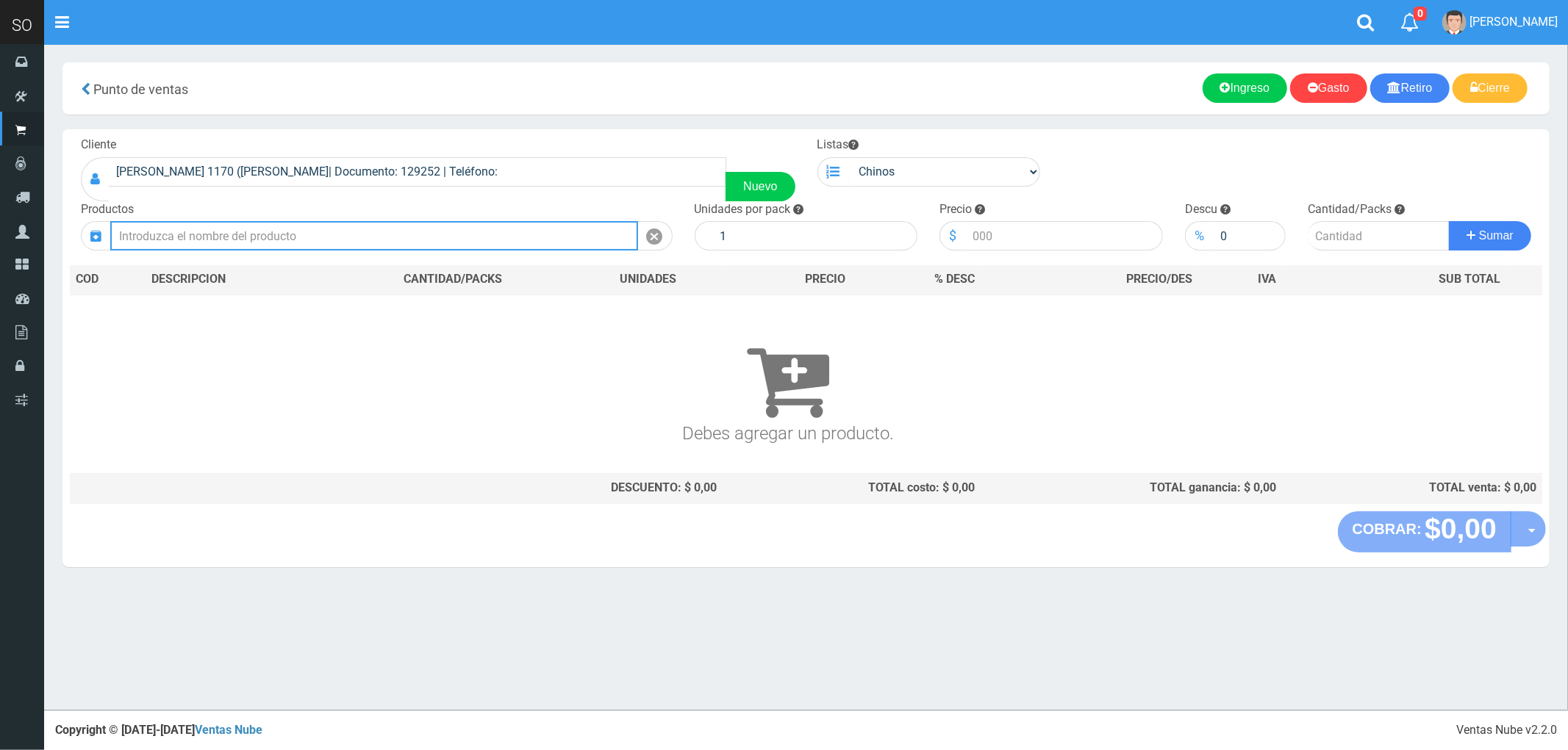
click at [591, 229] on input "text" at bounding box center [374, 236] width 528 height 29
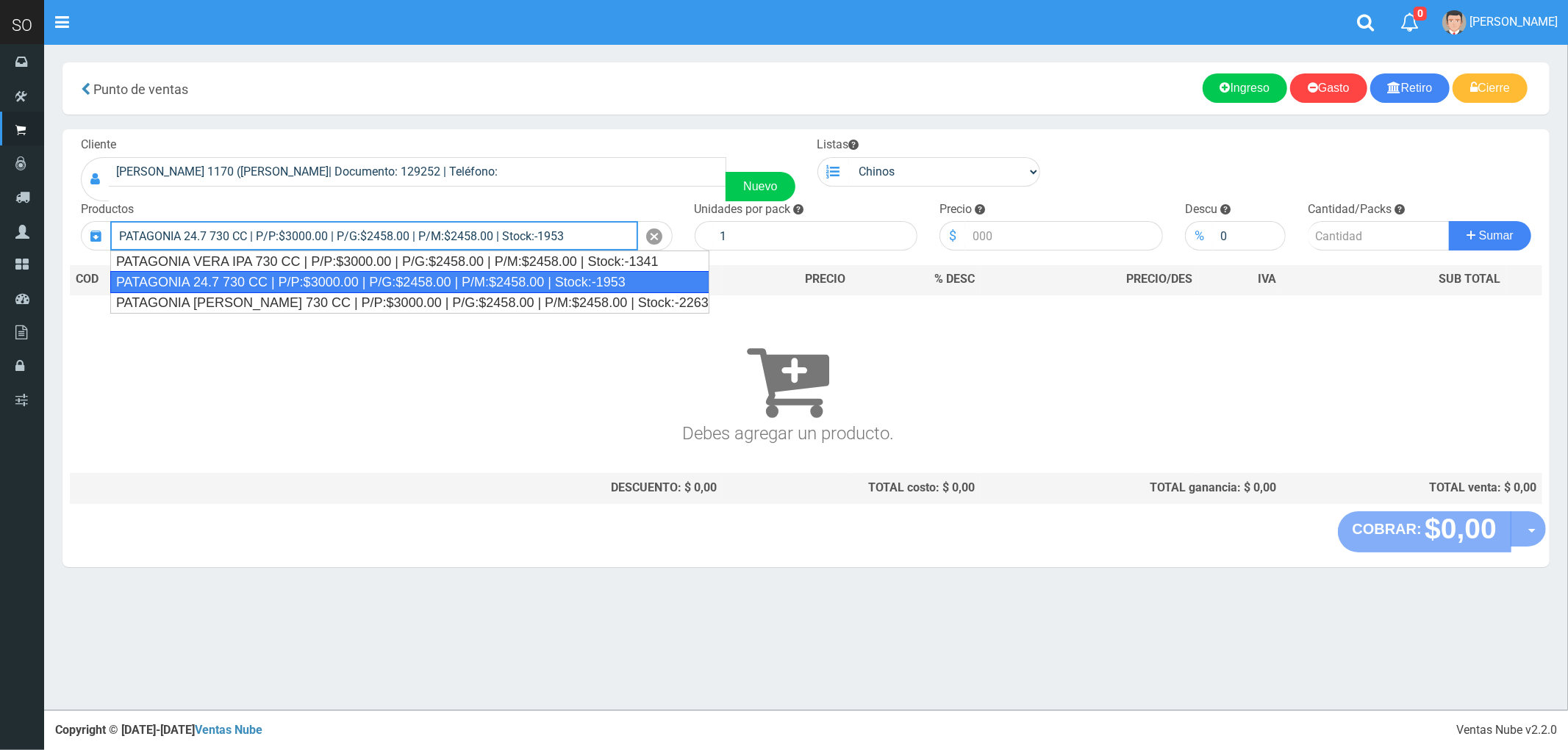
type input "PATAGONIA 24.7 730 CC | P/P:$3000.00 | P/G:$2458.00 | P/M:$2458.00 | Stock:-1953"
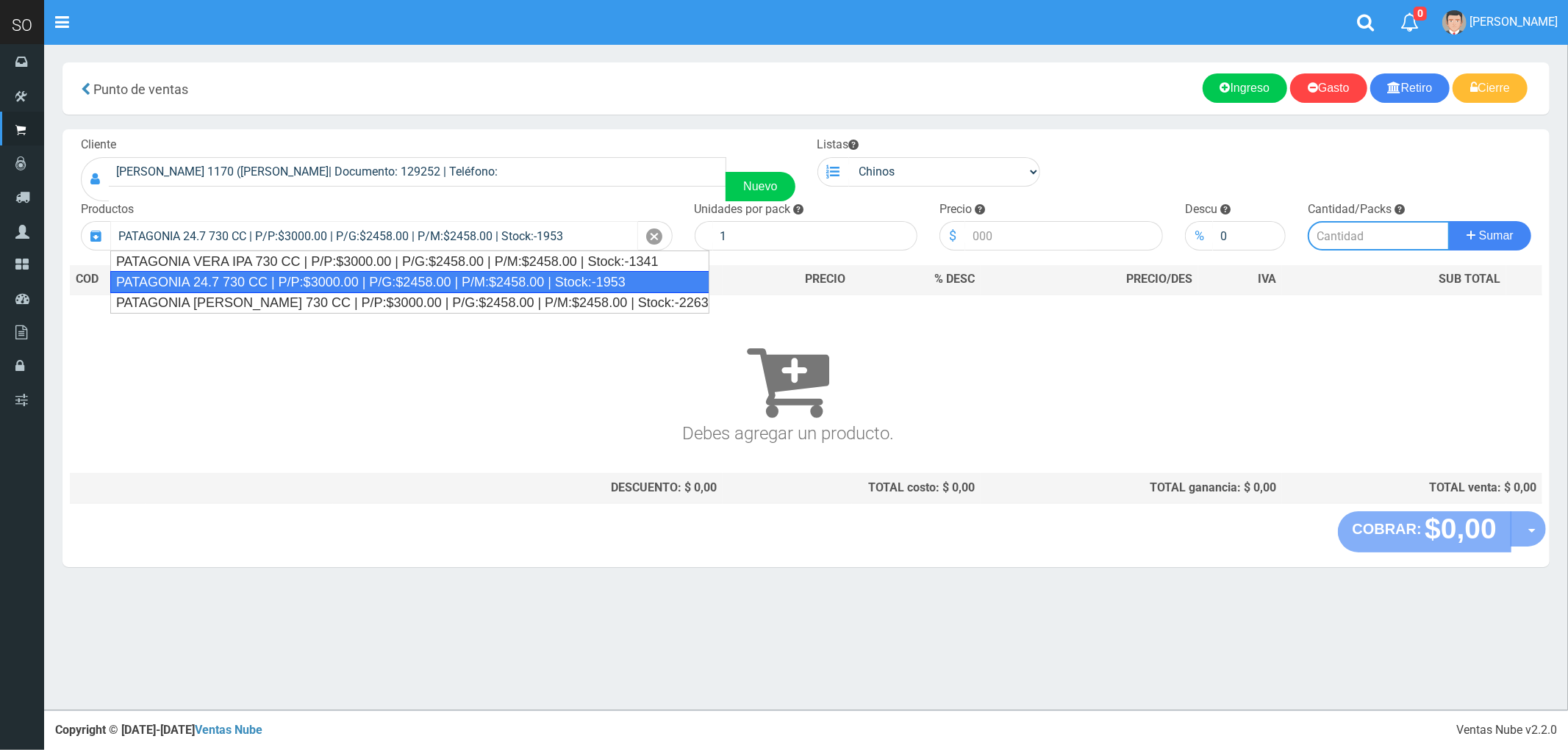
type input "6"
type input "3000.00"
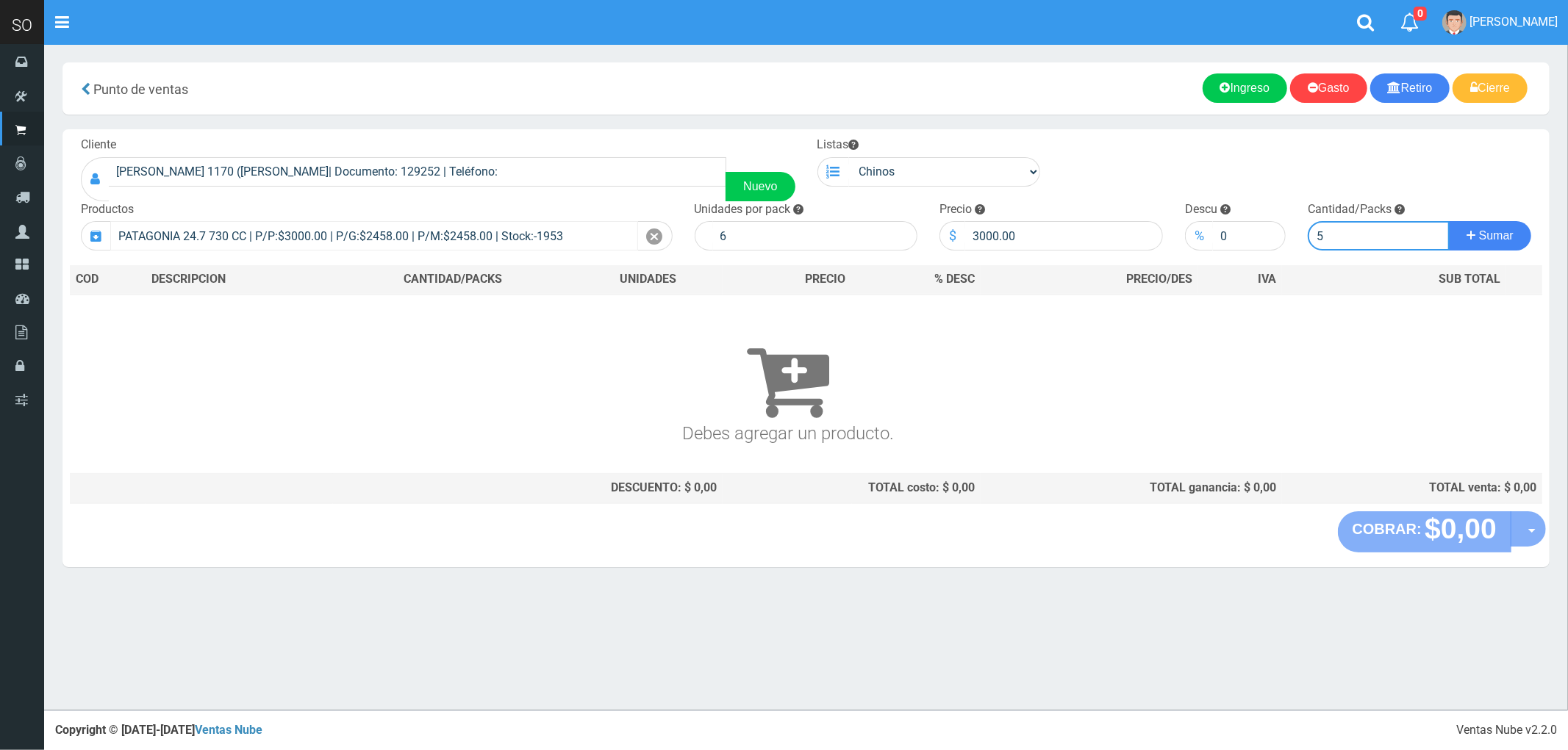
type input "5"
click at [1448, 222] on button "Sumar" at bounding box center [1490, 236] width 83 height 29
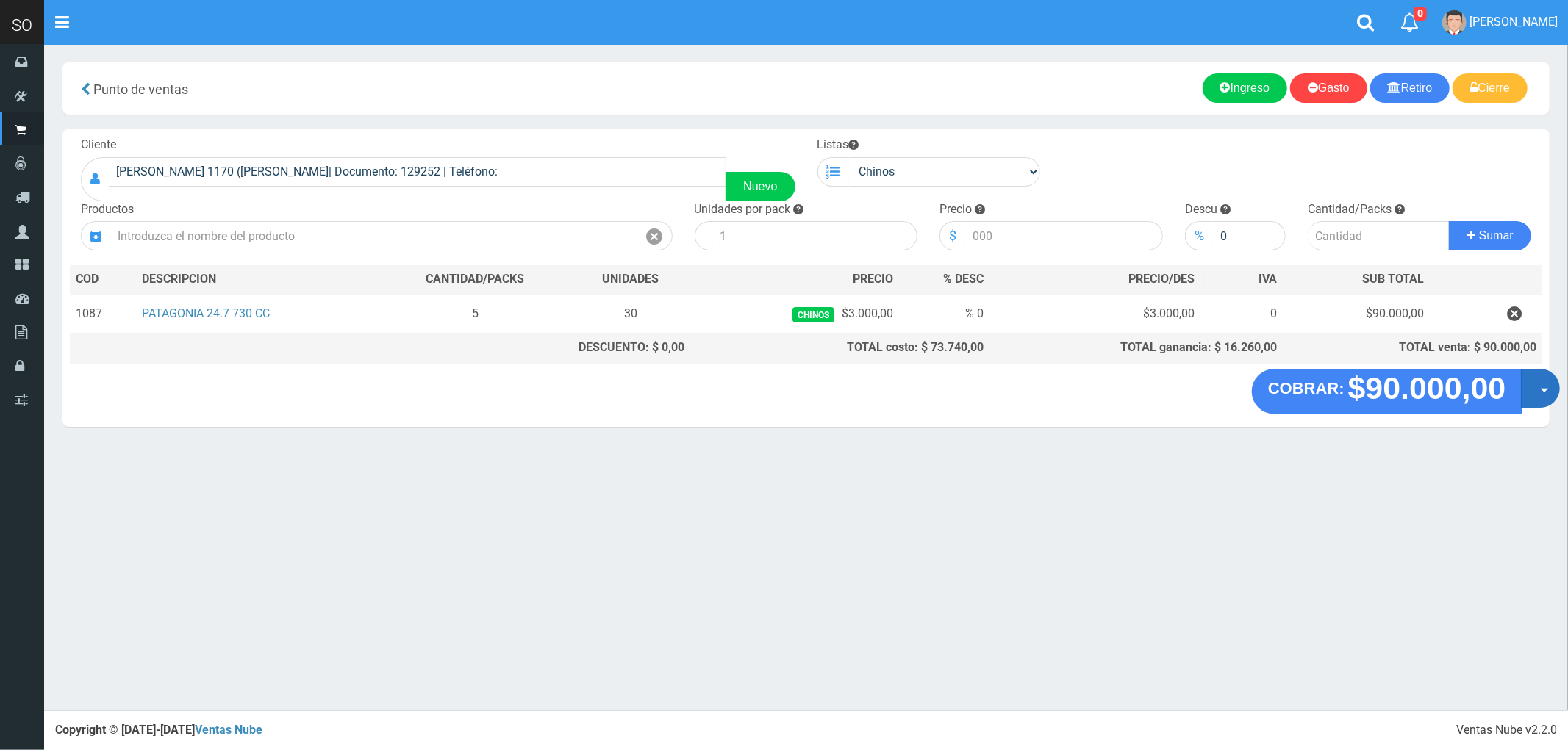
click at [1548, 395] on button "Opciones" at bounding box center [1540, 389] width 39 height 39
click at [1484, 431] on link "Crear presupuesto" at bounding box center [1493, 426] width 132 height 33
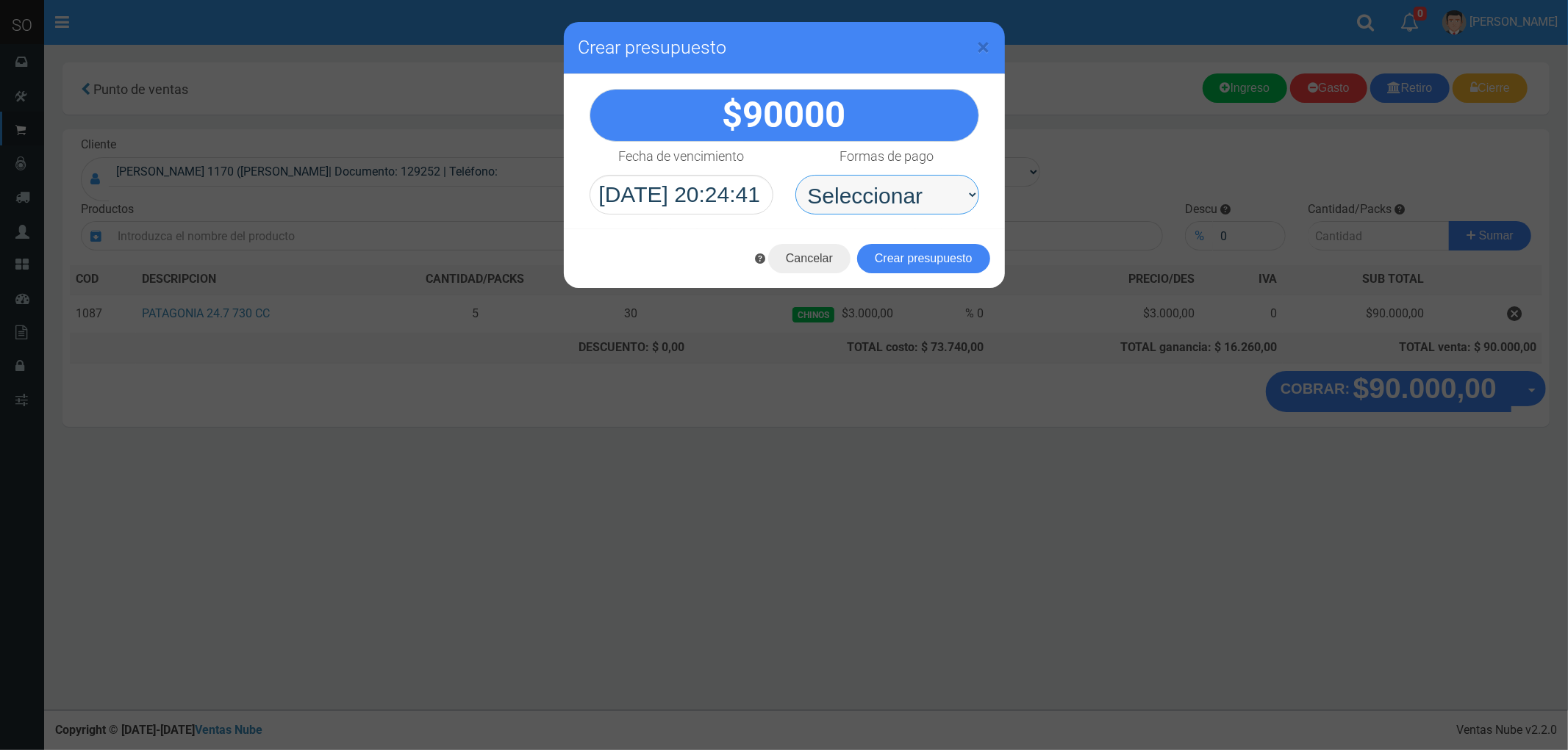
click at [867, 187] on select "Seleccionar Efectivo Tarjeta de Crédito Depósito Débito" at bounding box center [886, 194] width 184 height 40
select select "Efectivo"
click at [795, 175] on select "Seleccionar Efectivo Tarjeta de Crédito Depósito Débito" at bounding box center [886, 194] width 184 height 40
click at [956, 249] on button "Crear presupuesto" at bounding box center [923, 258] width 133 height 29
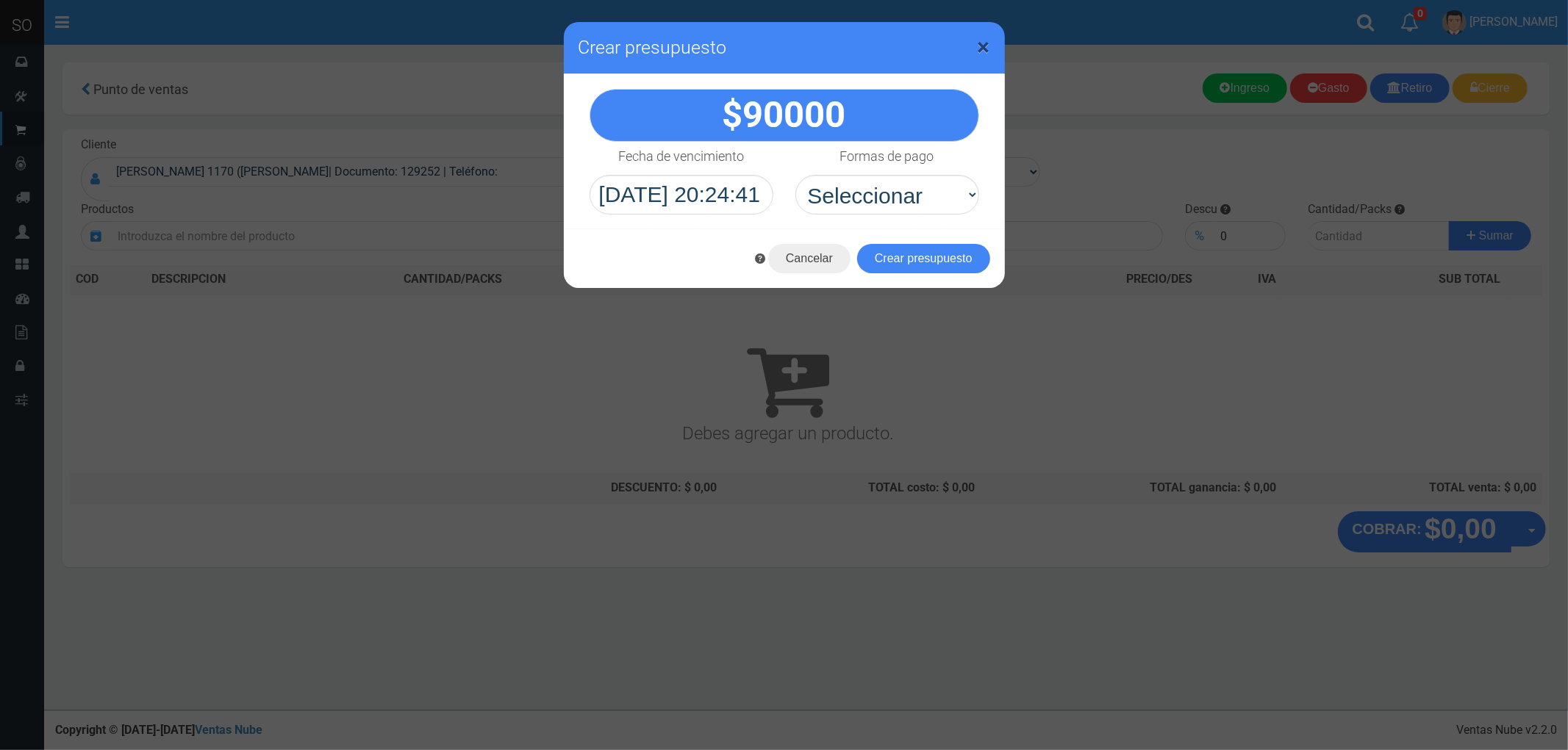
click at [982, 45] on span "×" at bounding box center [984, 47] width 12 height 28
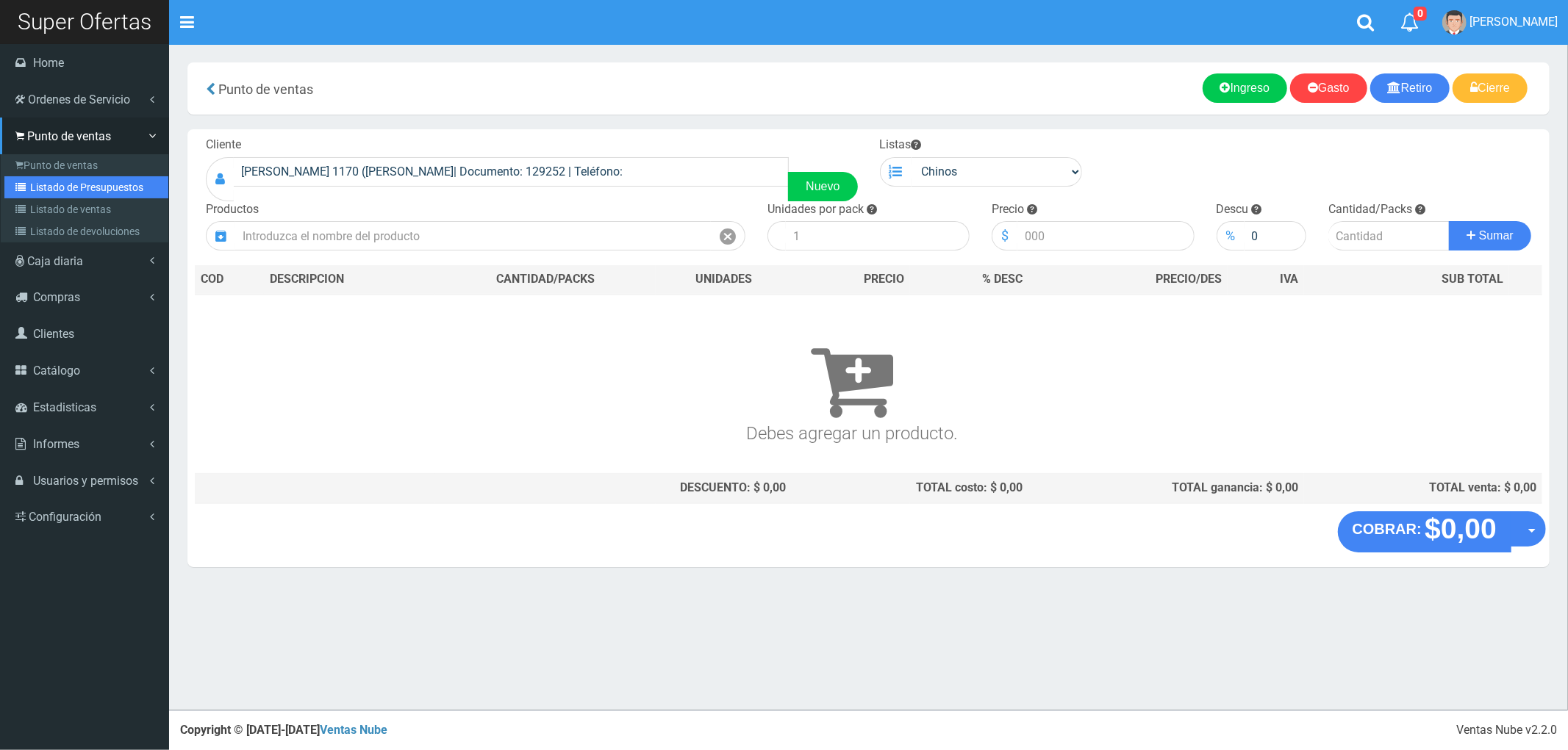
click at [69, 181] on link "Listado de Presupuestos" at bounding box center [86, 187] width 164 height 22
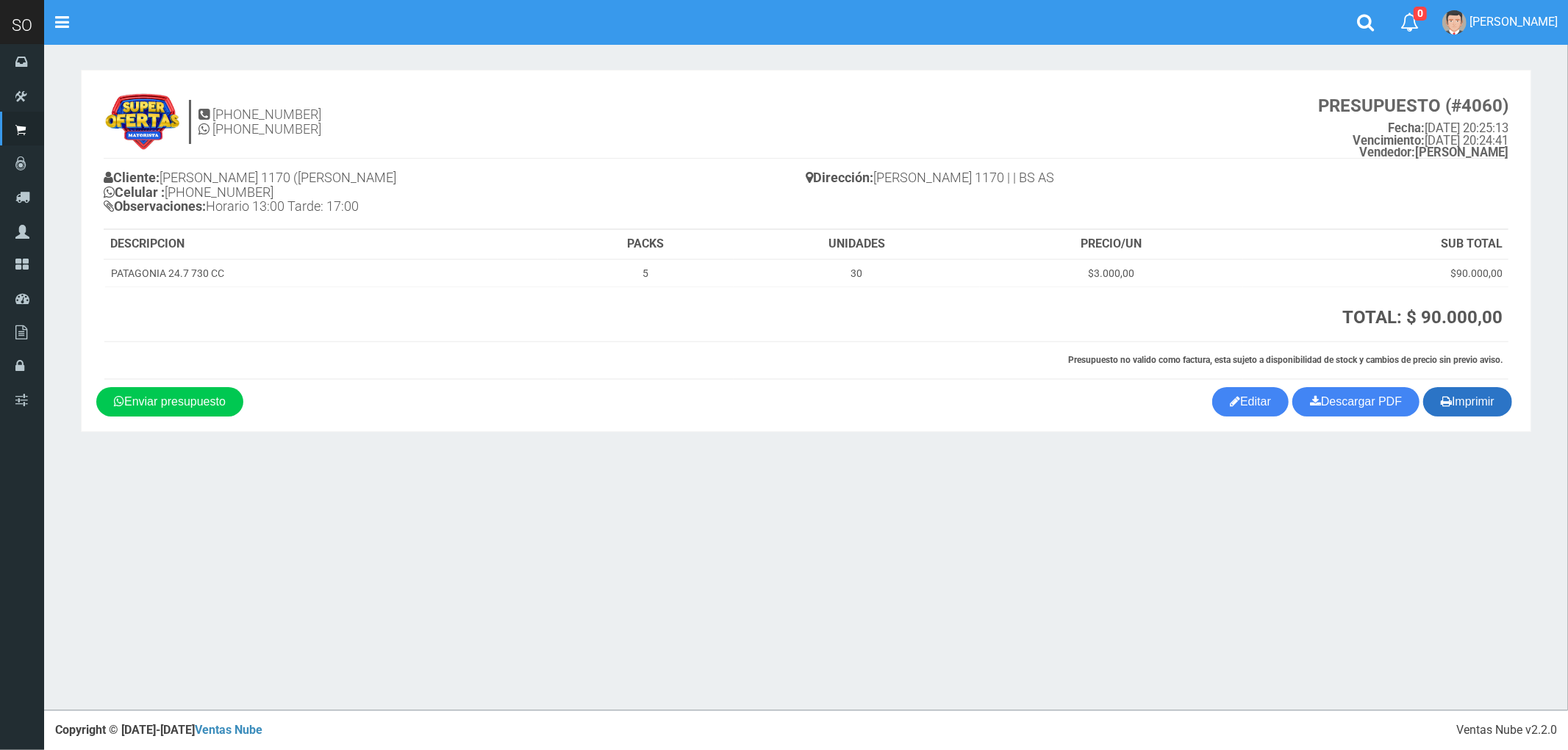
click at [1476, 401] on button "Imprimir" at bounding box center [1467, 401] width 89 height 29
